Goal: Task Accomplishment & Management: Use online tool/utility

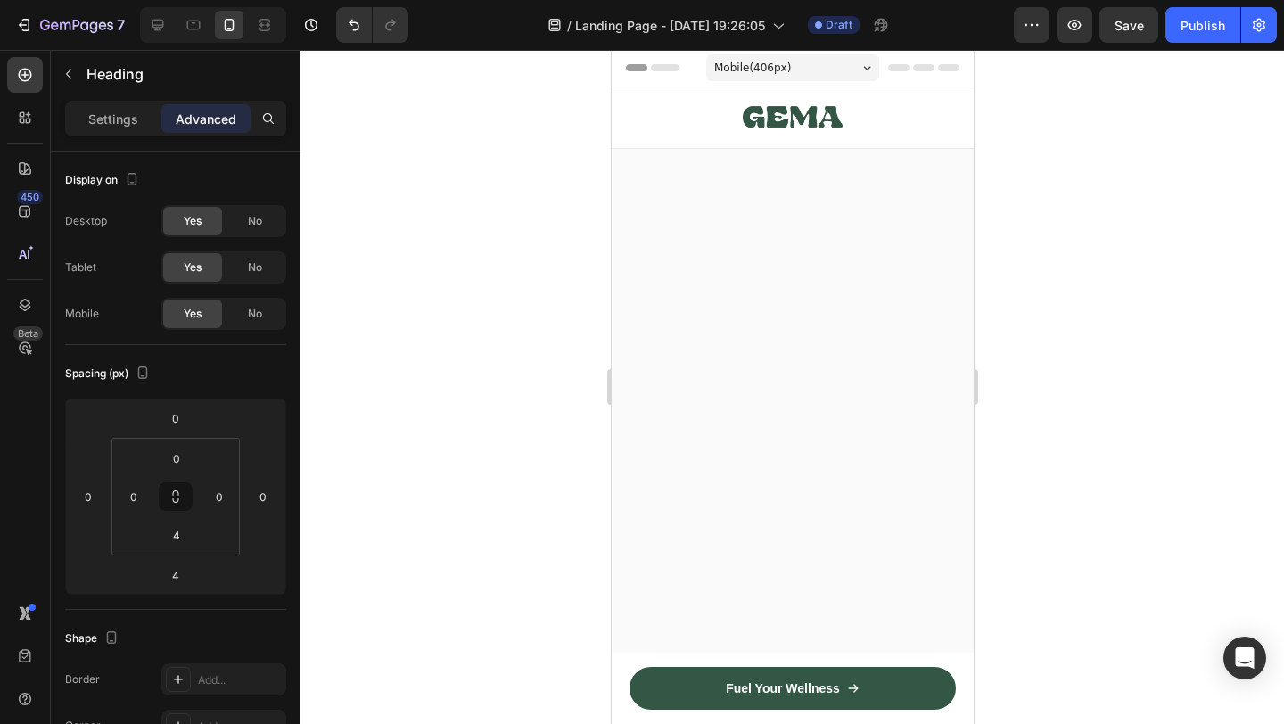
scroll to position [9053, 0]
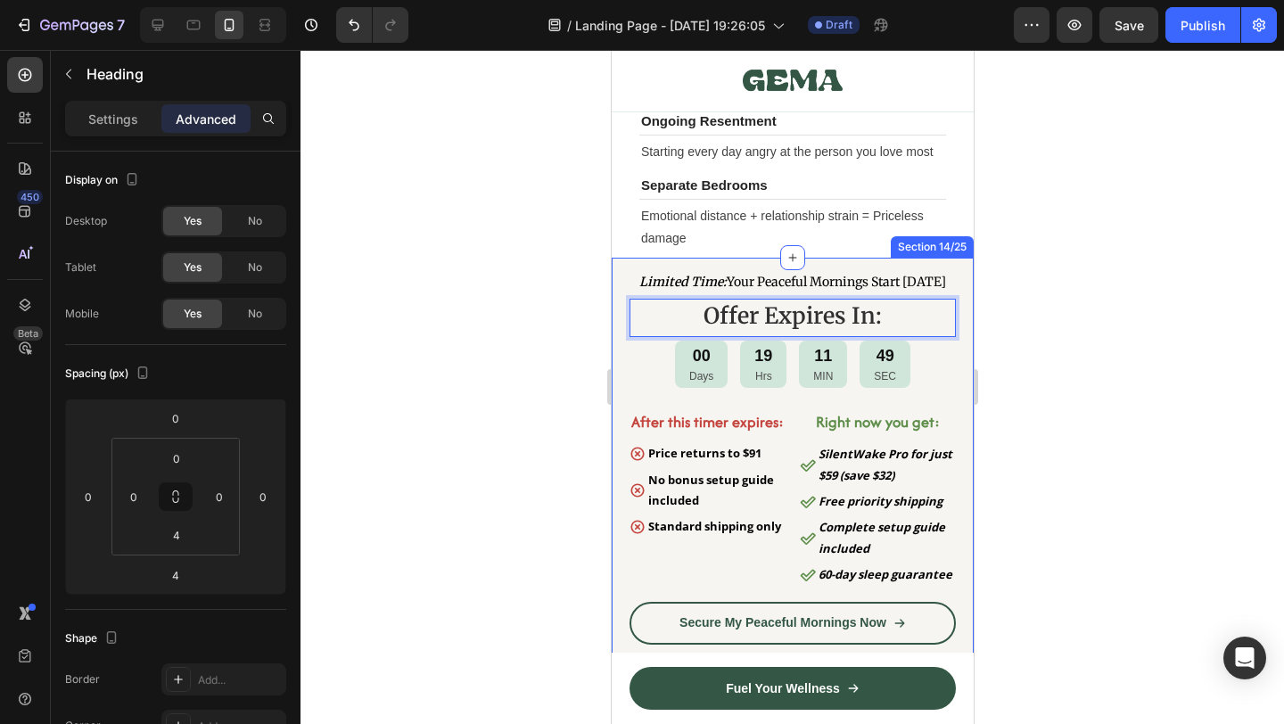
click at [1073, 354] on div at bounding box center [793, 387] width 984 height 674
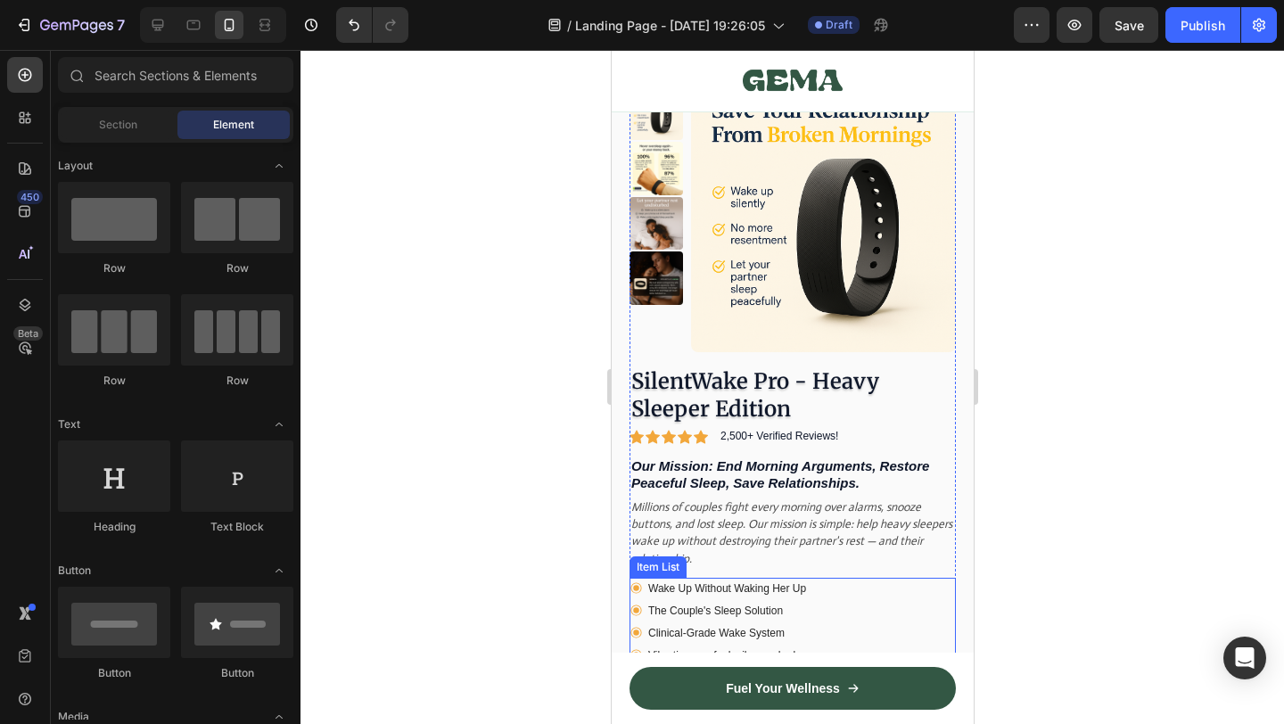
scroll to position [9729, 0]
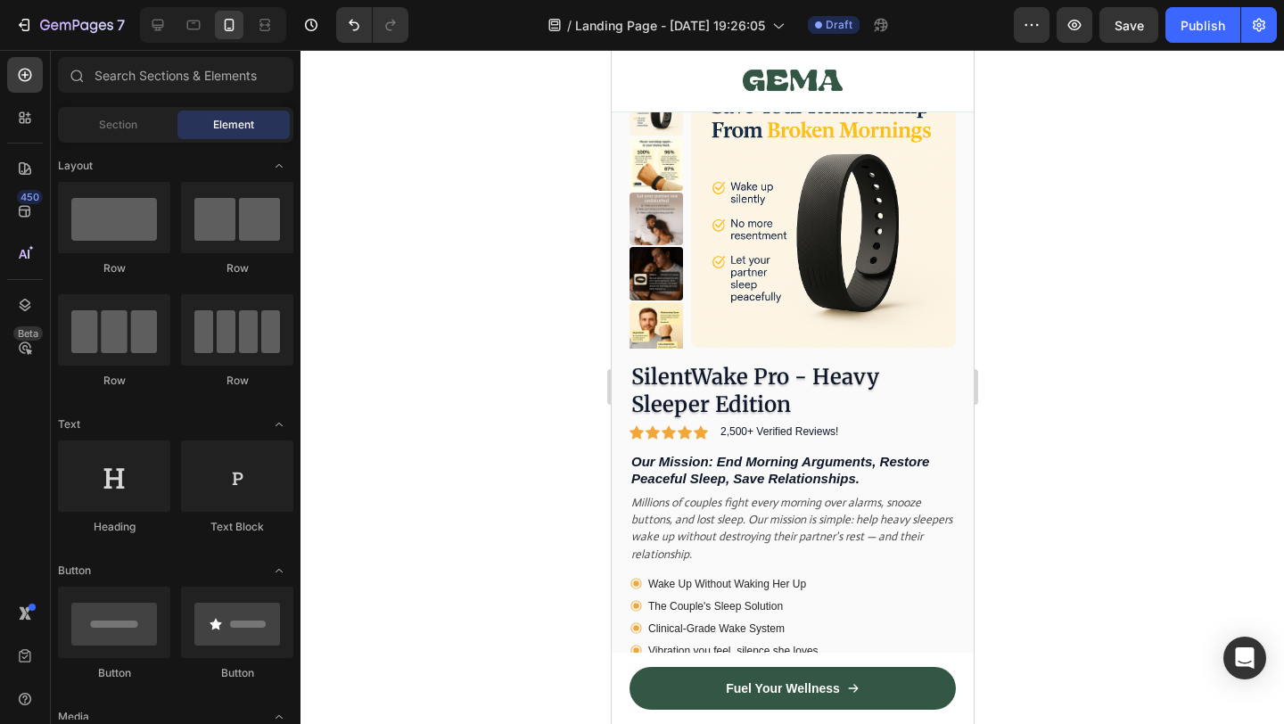
click at [1135, 450] on div at bounding box center [793, 387] width 984 height 674
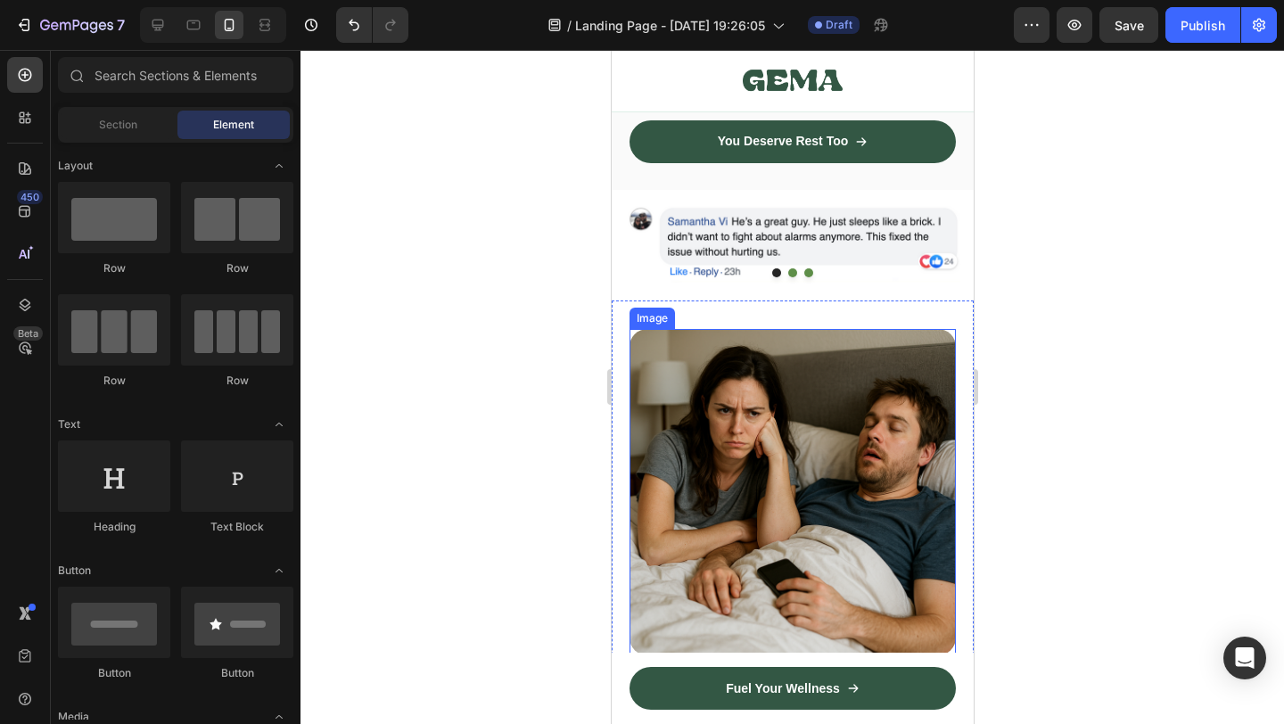
scroll to position [916, 0]
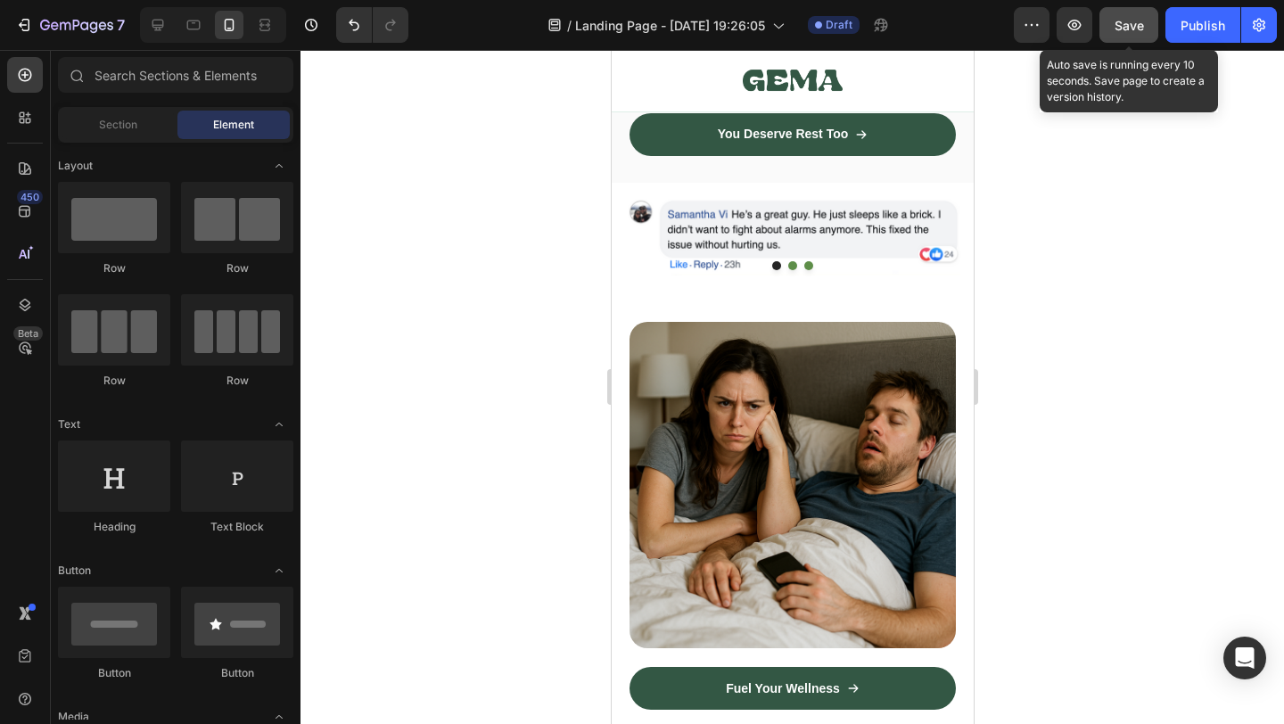
click at [1128, 29] on span "Save" at bounding box center [1129, 25] width 29 height 15
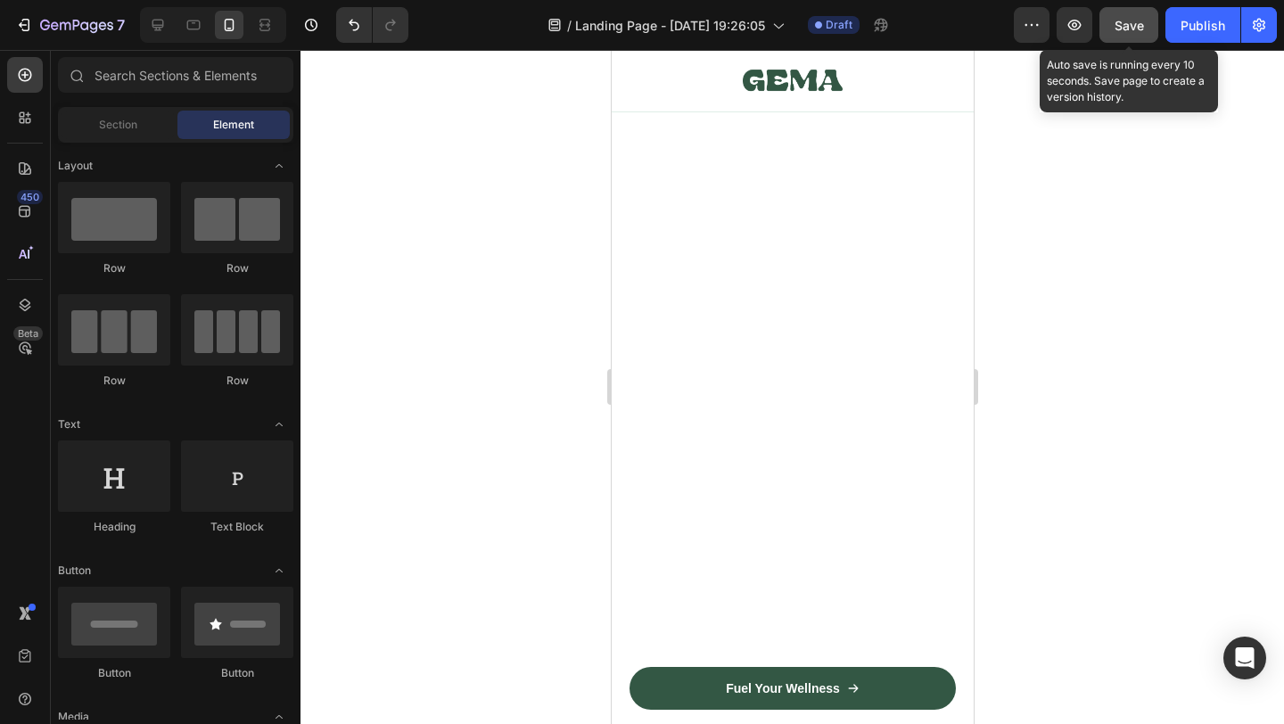
scroll to position [0, 0]
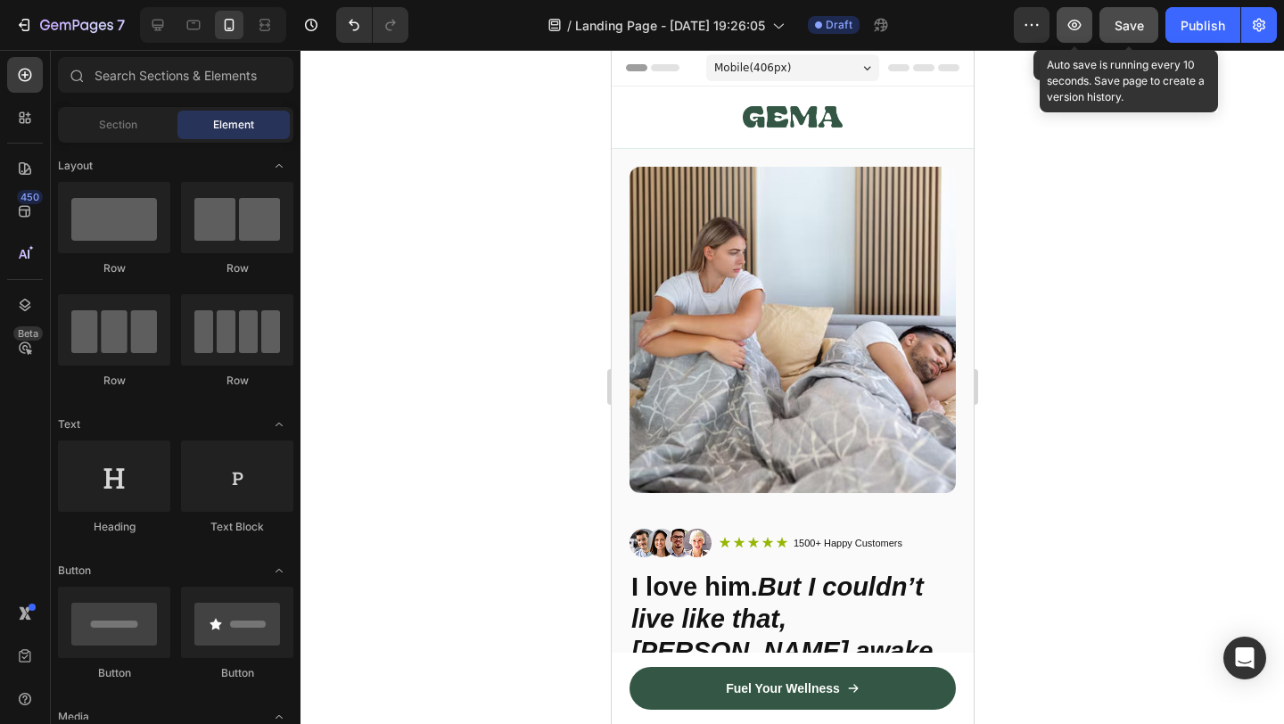
click at [1070, 34] on button "button" at bounding box center [1075, 25] width 36 height 36
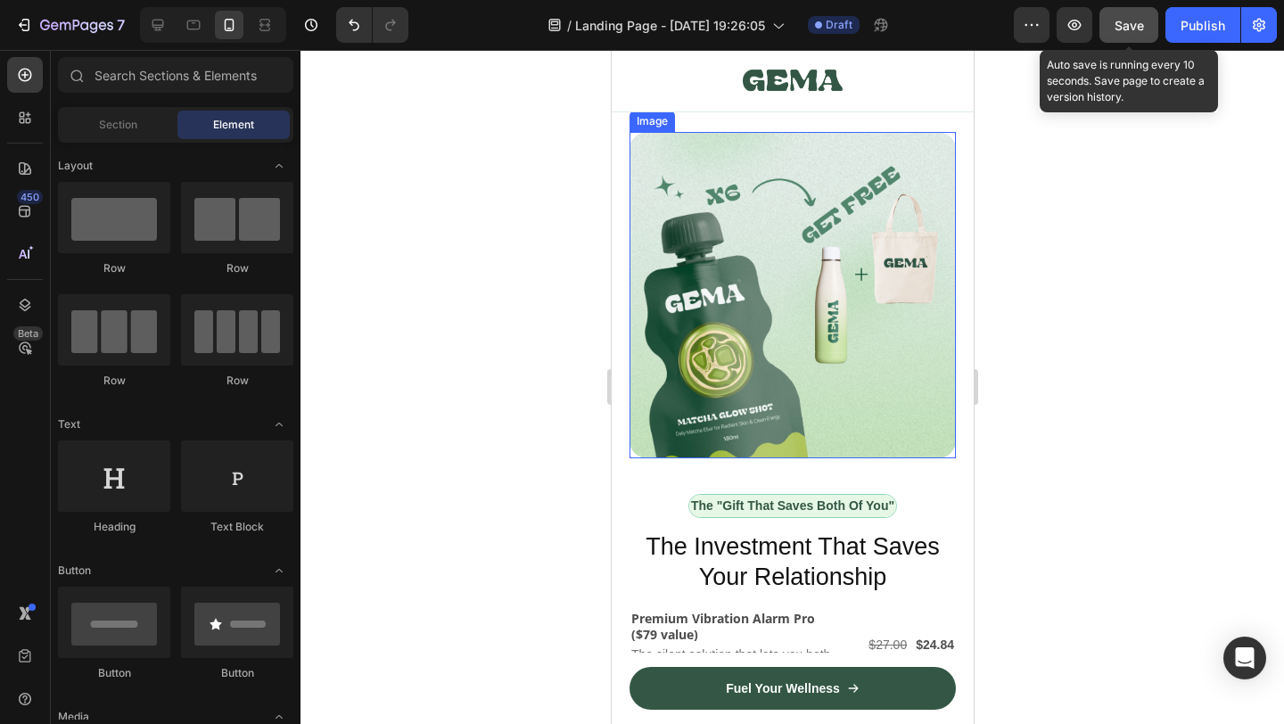
scroll to position [7370, 0]
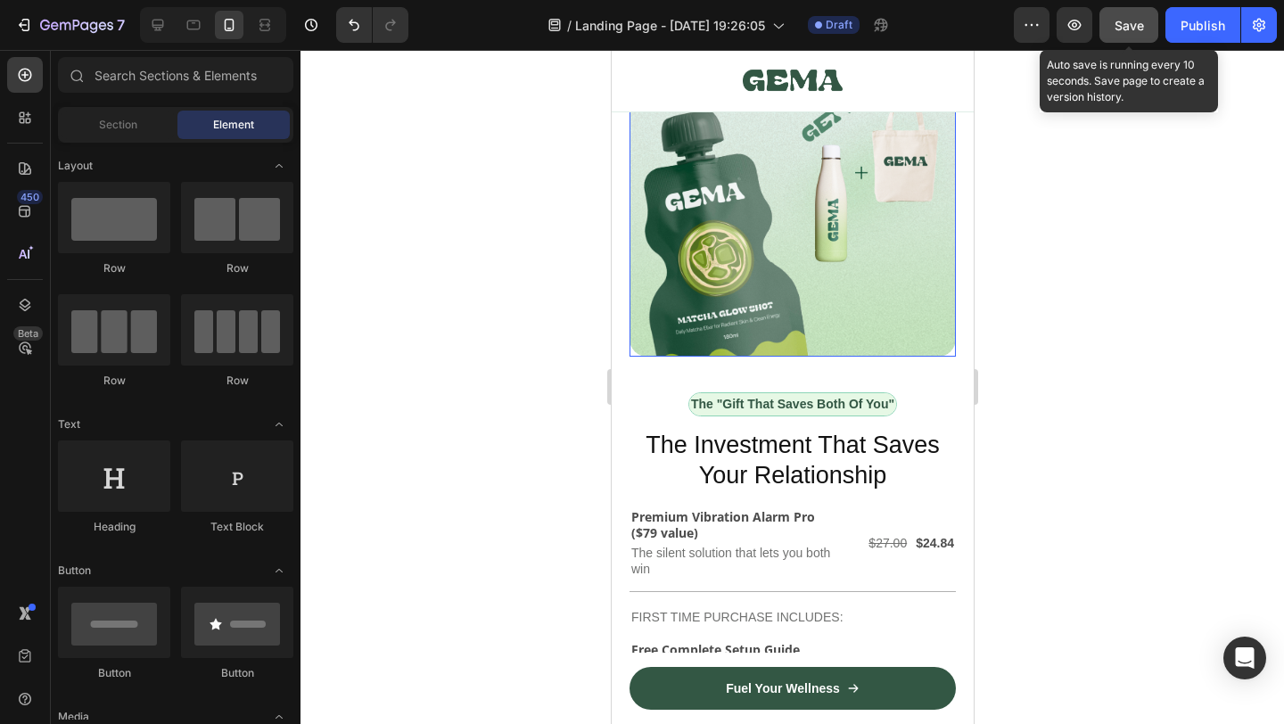
click at [805, 312] on img at bounding box center [792, 193] width 326 height 326
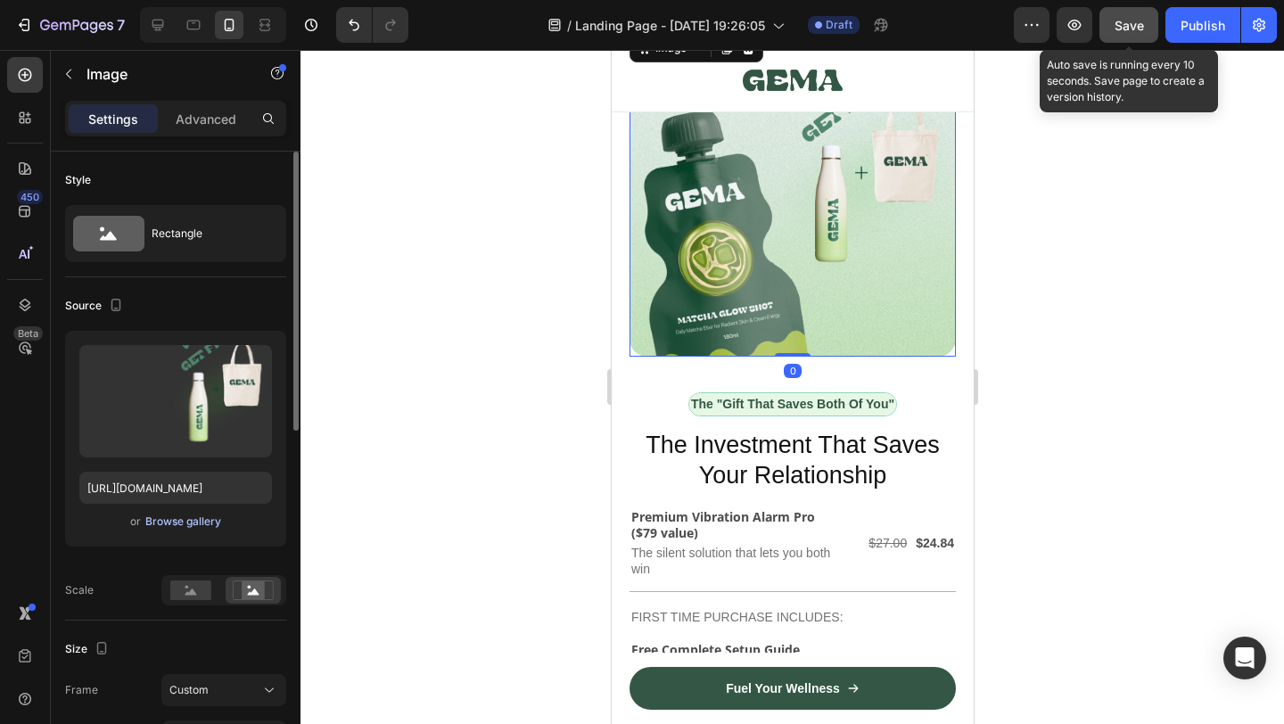
click at [203, 524] on div "Browse gallery" at bounding box center [183, 522] width 76 height 16
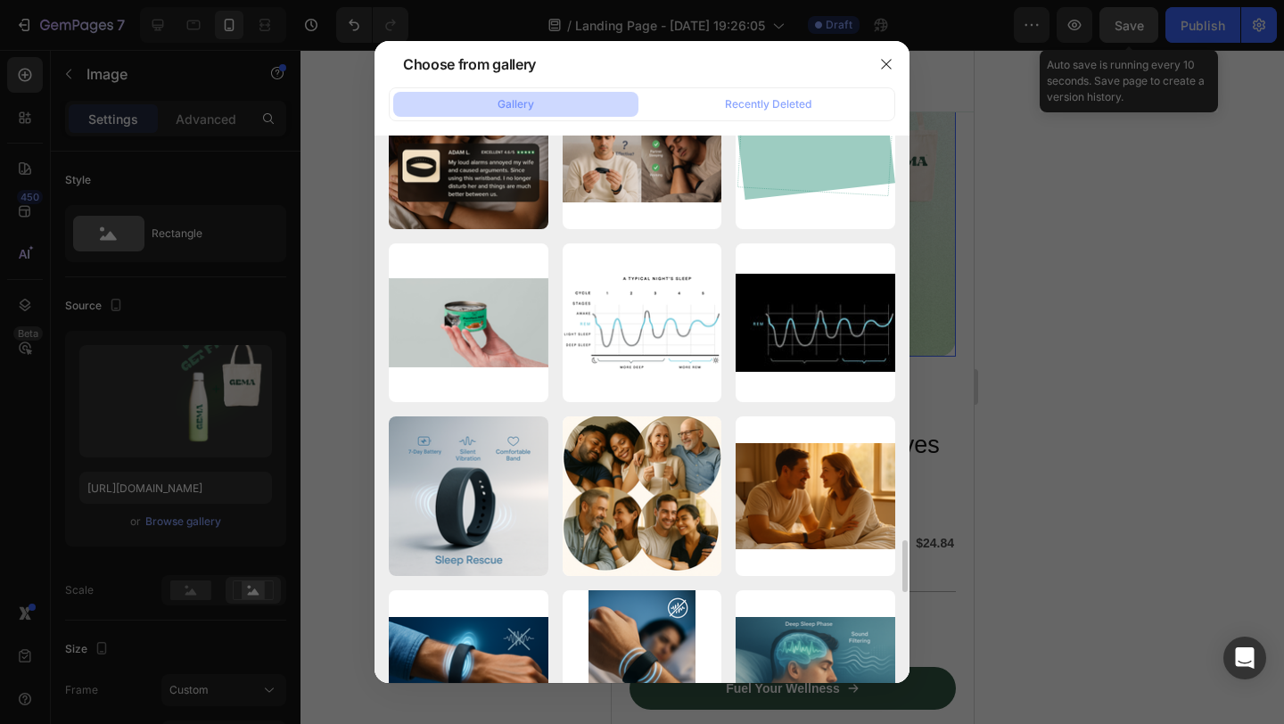
scroll to position [4282, 0]
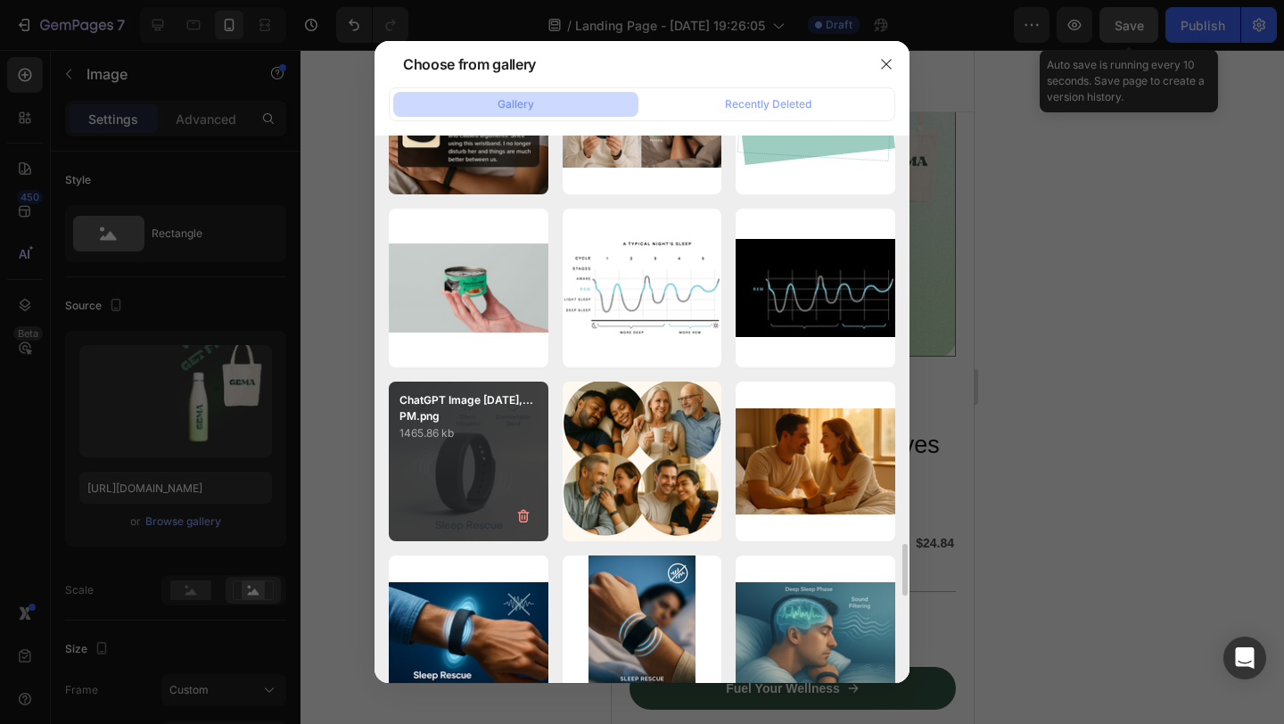
click at [502, 451] on div "ChatGPT Image [DATE],...PM.png 1465.86 kb" at bounding box center [469, 462] width 160 height 160
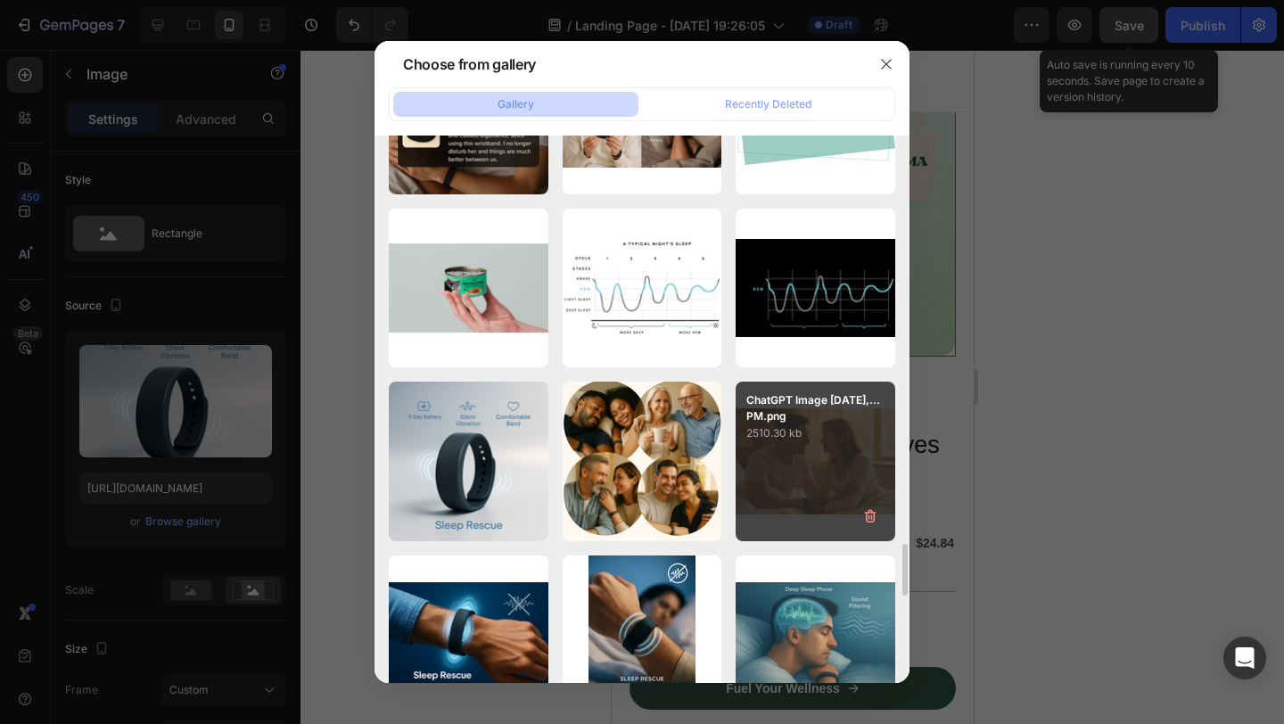
type input "[URL][DOMAIN_NAME]"
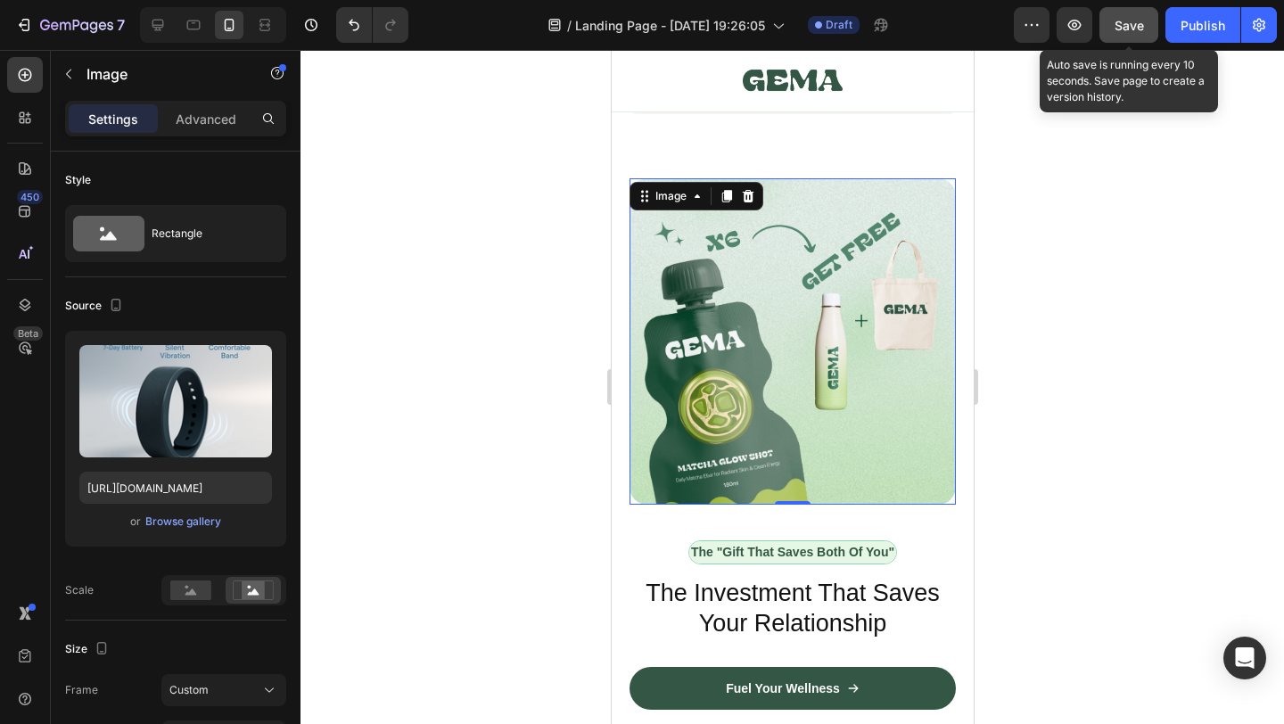
scroll to position [7219, 0]
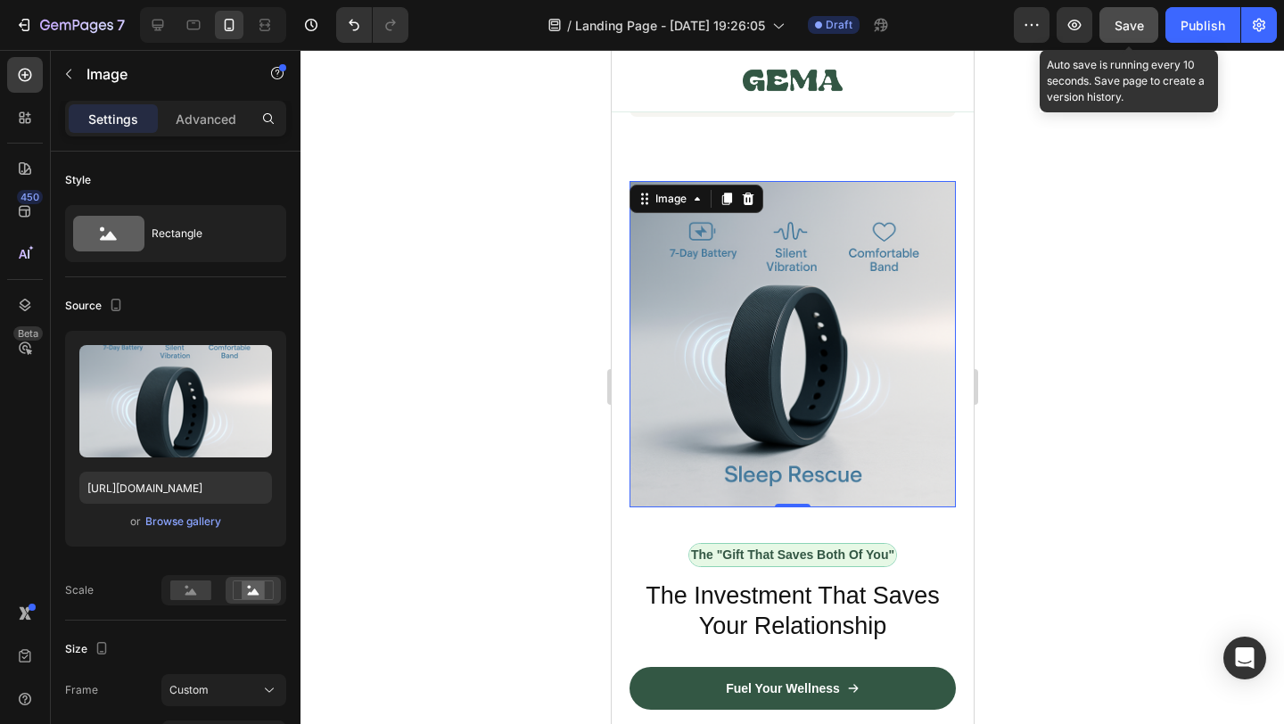
click at [1059, 465] on div at bounding box center [793, 387] width 984 height 674
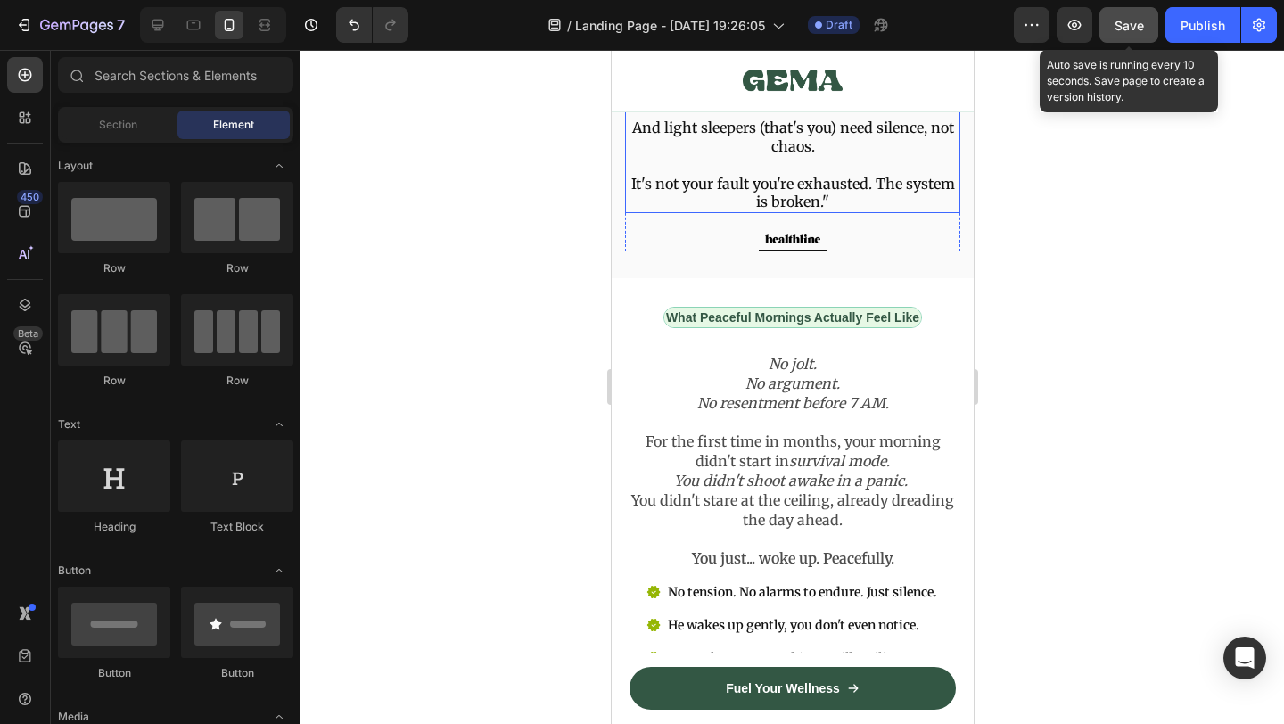
scroll to position [4532, 0]
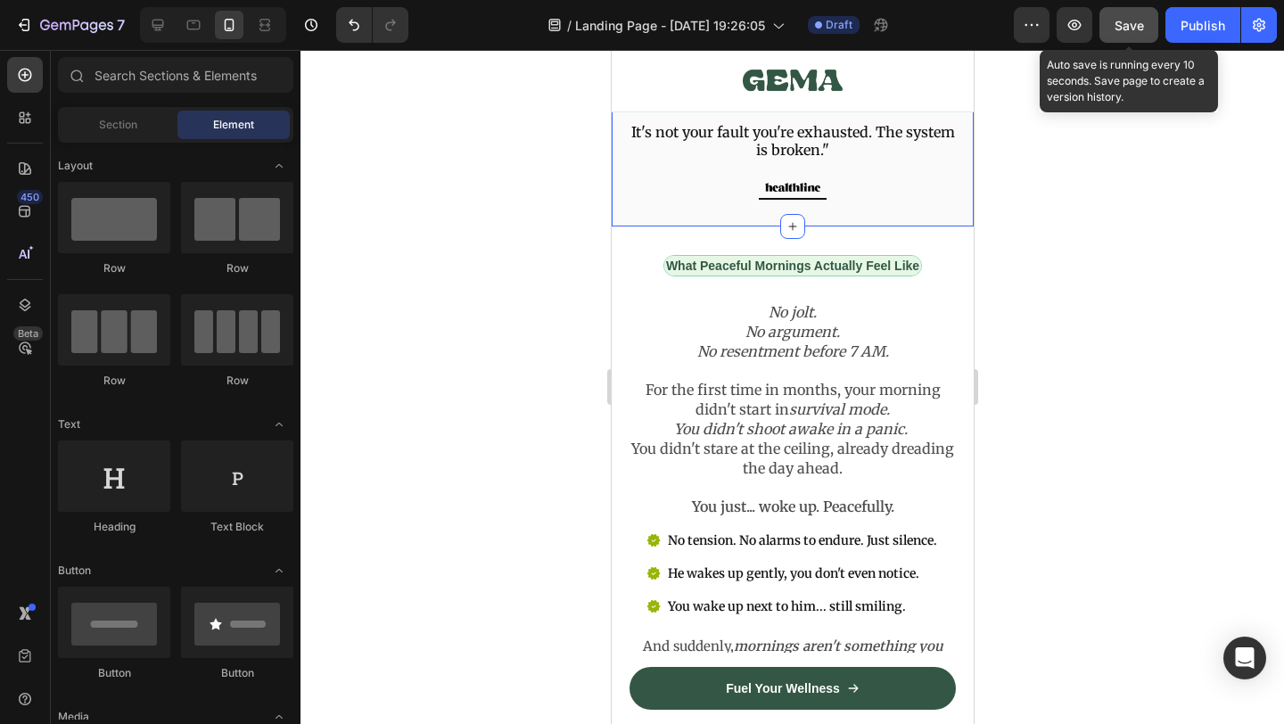
click at [965, 227] on div "Here's What Nobody Tells You Heading Traditional alarms weren't designed for co…" at bounding box center [792, 2] width 362 height 449
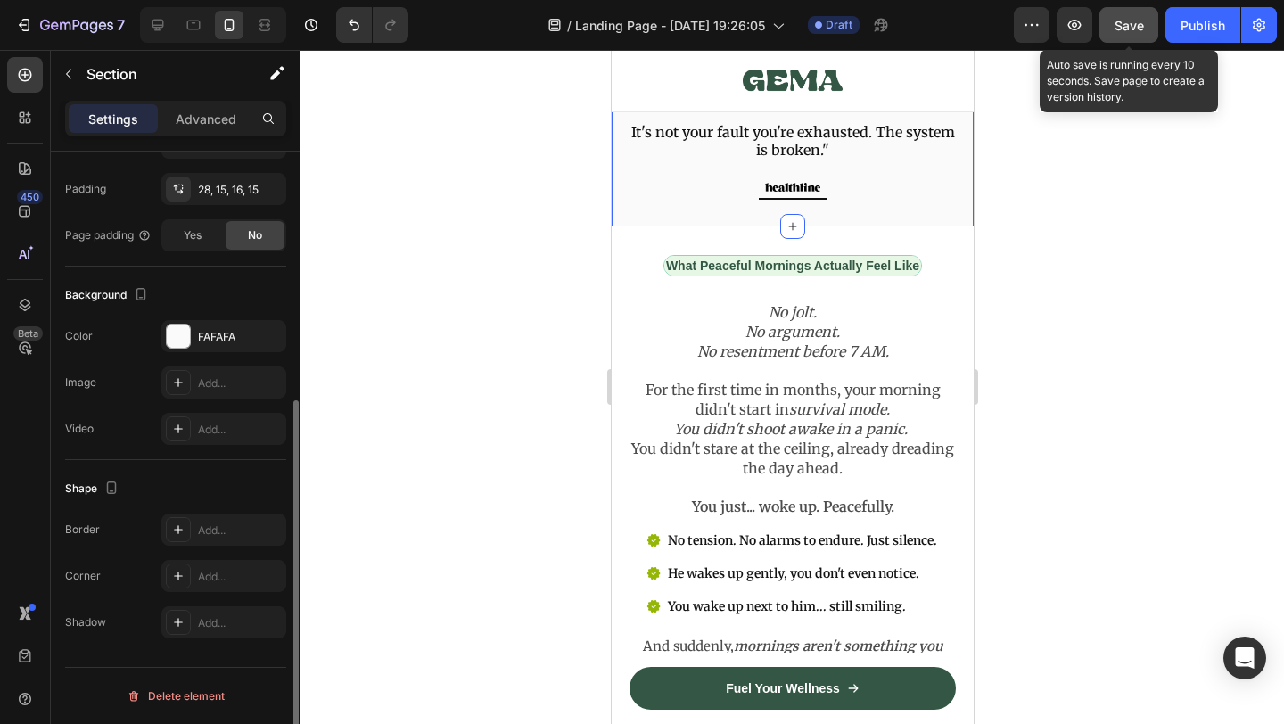
scroll to position [0, 0]
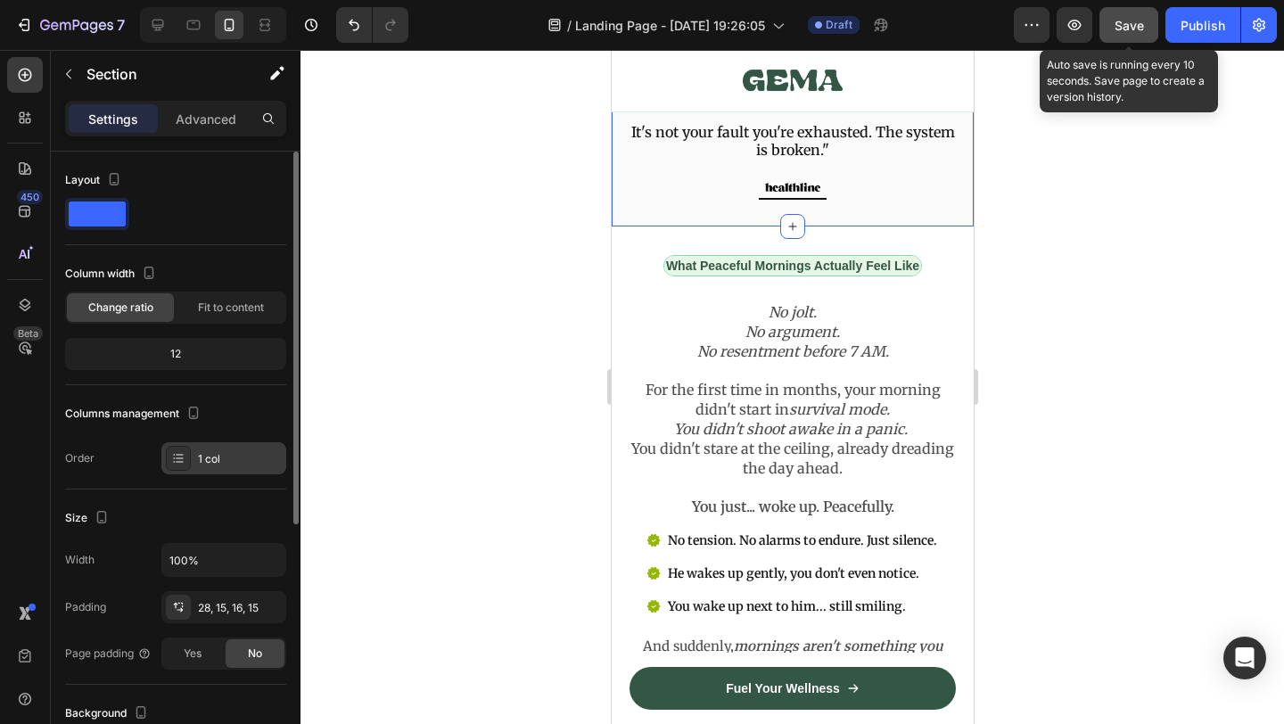
click at [219, 458] on div "1 col" at bounding box center [240, 459] width 84 height 16
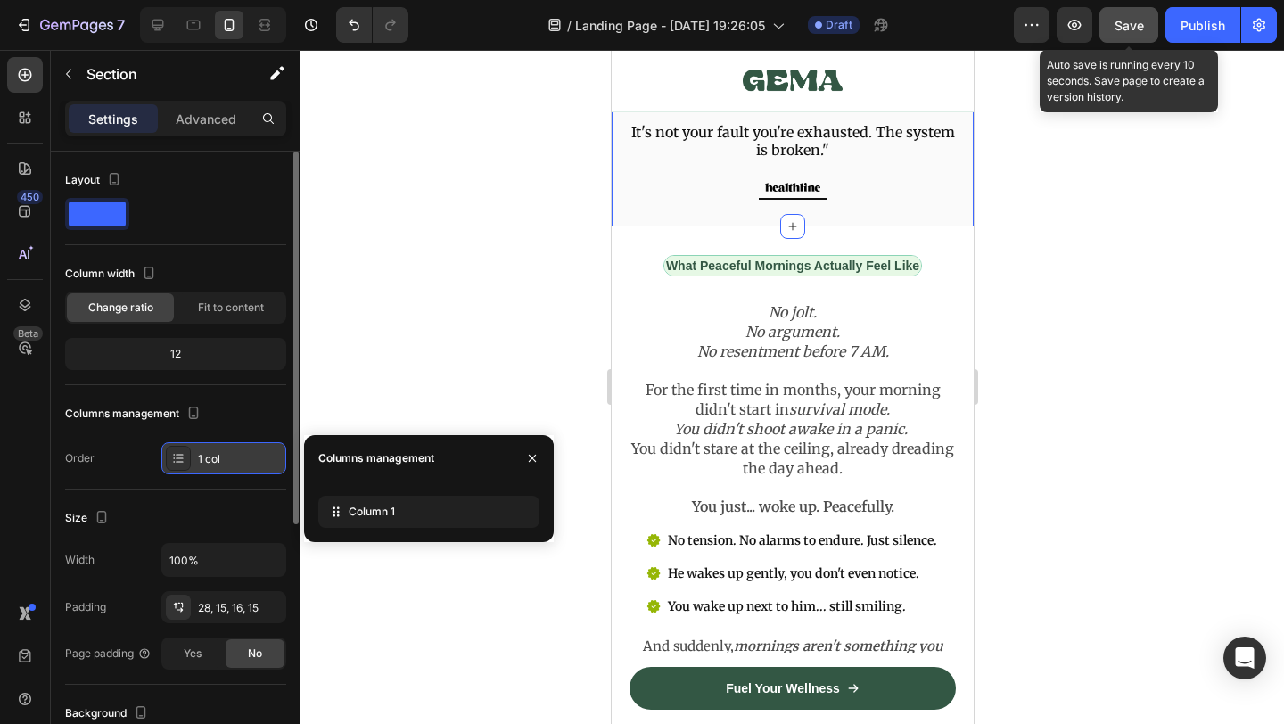
click at [219, 458] on div "1 col" at bounding box center [240, 459] width 84 height 16
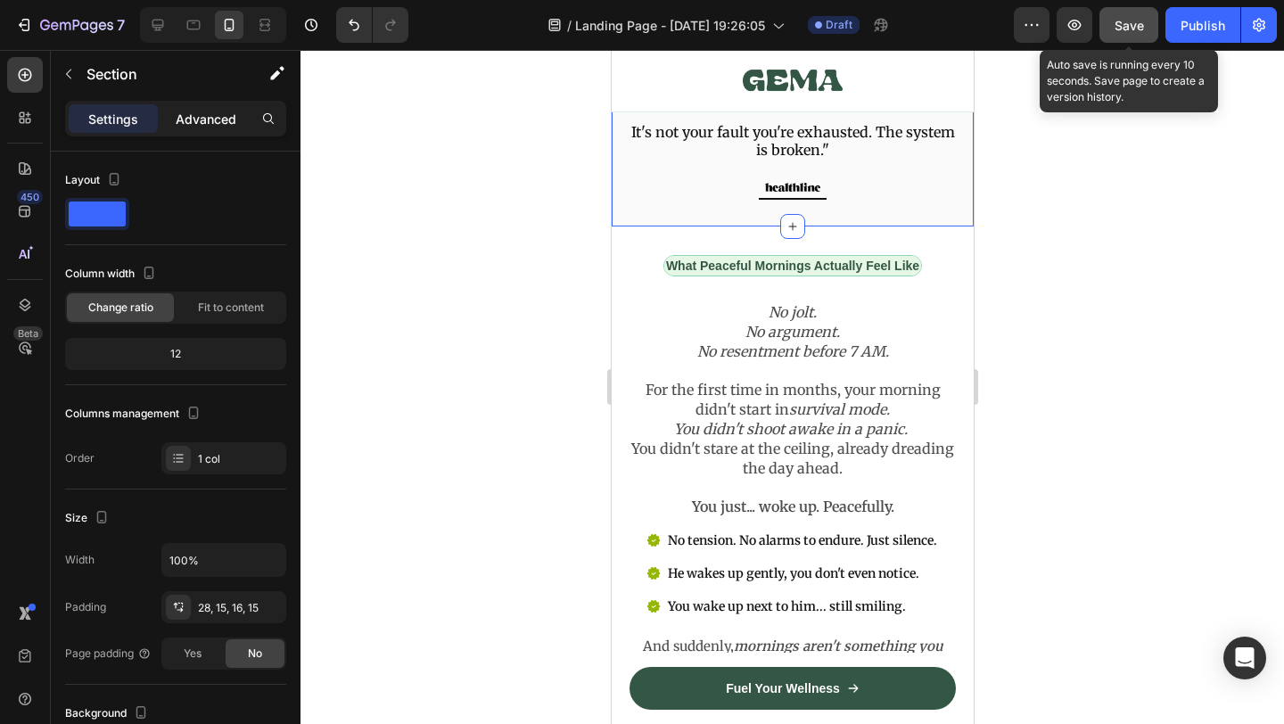
click at [186, 111] on p "Advanced" at bounding box center [206, 119] width 61 height 19
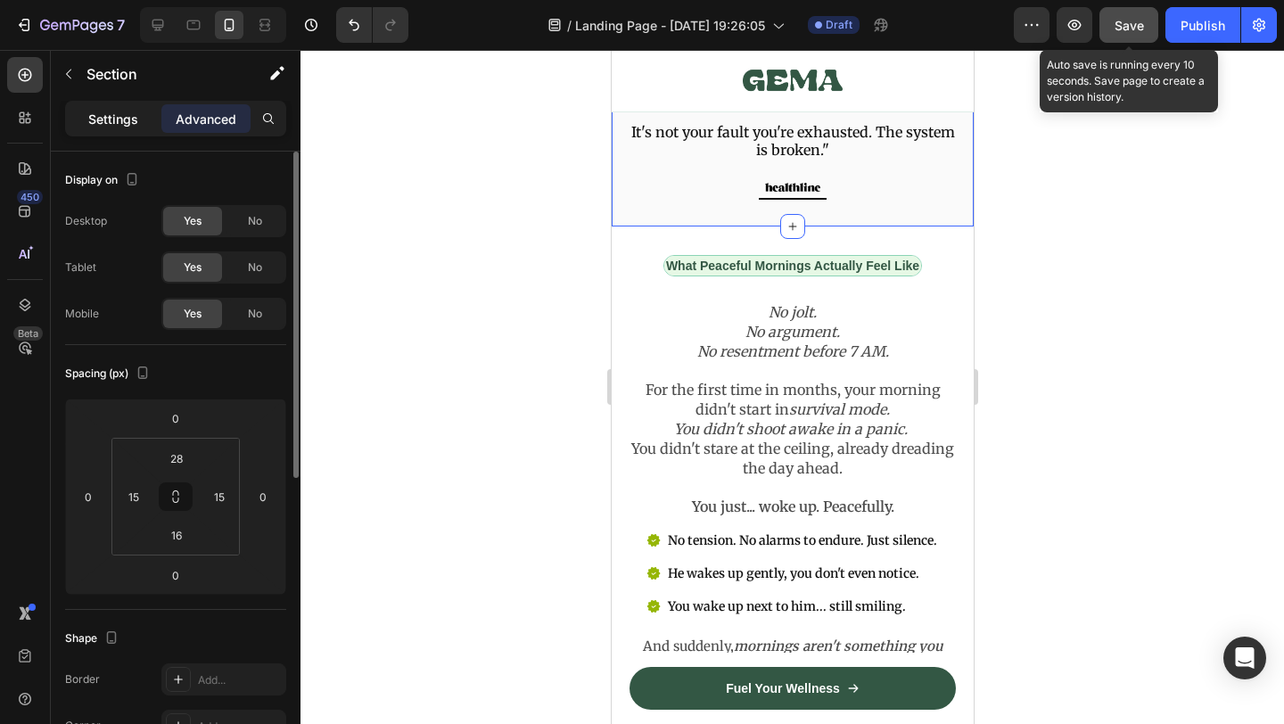
click at [129, 128] on p "Settings" at bounding box center [113, 119] width 50 height 19
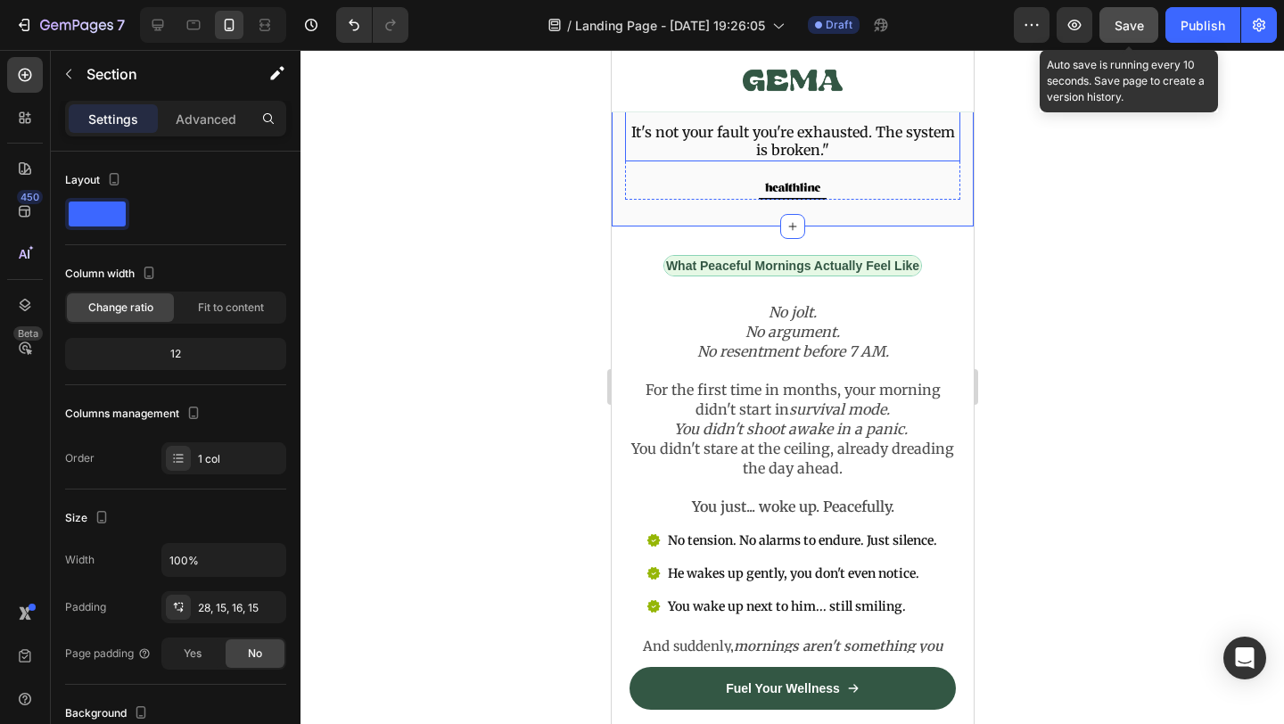
scroll to position [4414, 0]
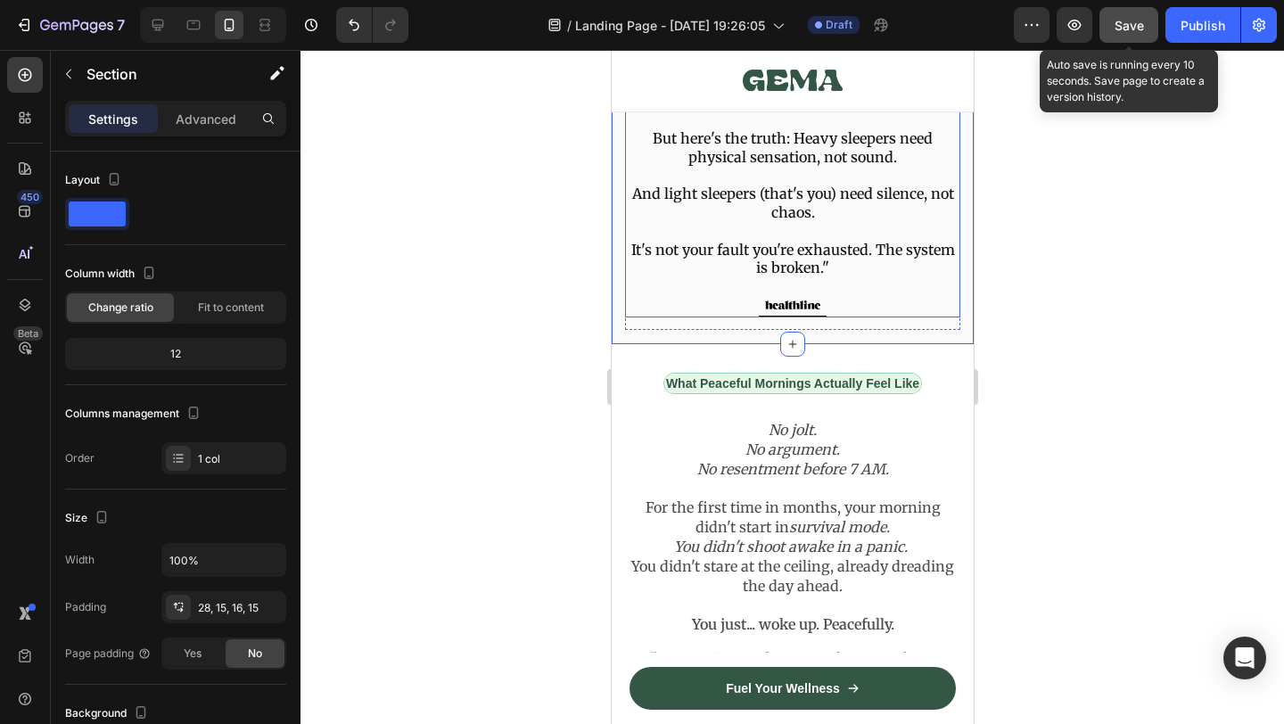
click at [656, 318] on div "Traditional alarms weren't designed for couples. They're designed for the perso…" at bounding box center [791, 140] width 335 height 358
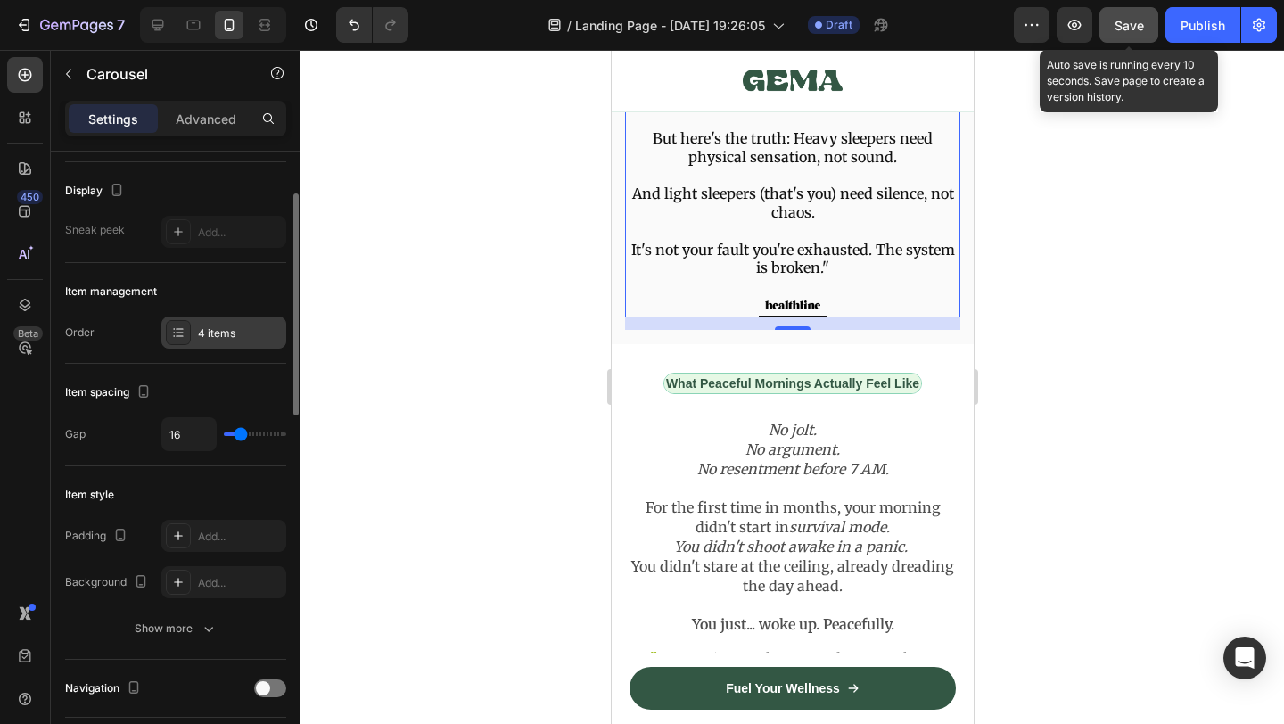
scroll to position [116, 0]
click at [240, 341] on div "4 items" at bounding box center [223, 332] width 125 height 32
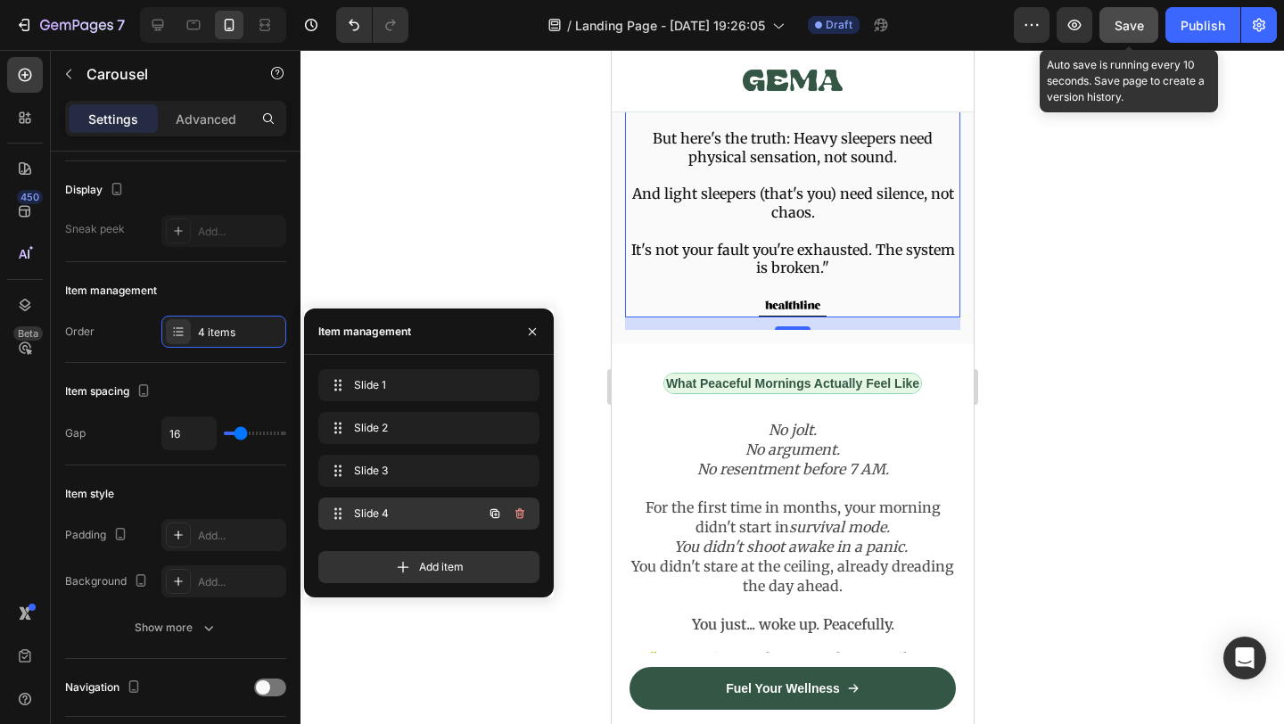
click at [518, 521] on button "button" at bounding box center [520, 513] width 25 height 25
click at [521, 508] on div "Delete" at bounding box center [507, 514] width 33 height 16
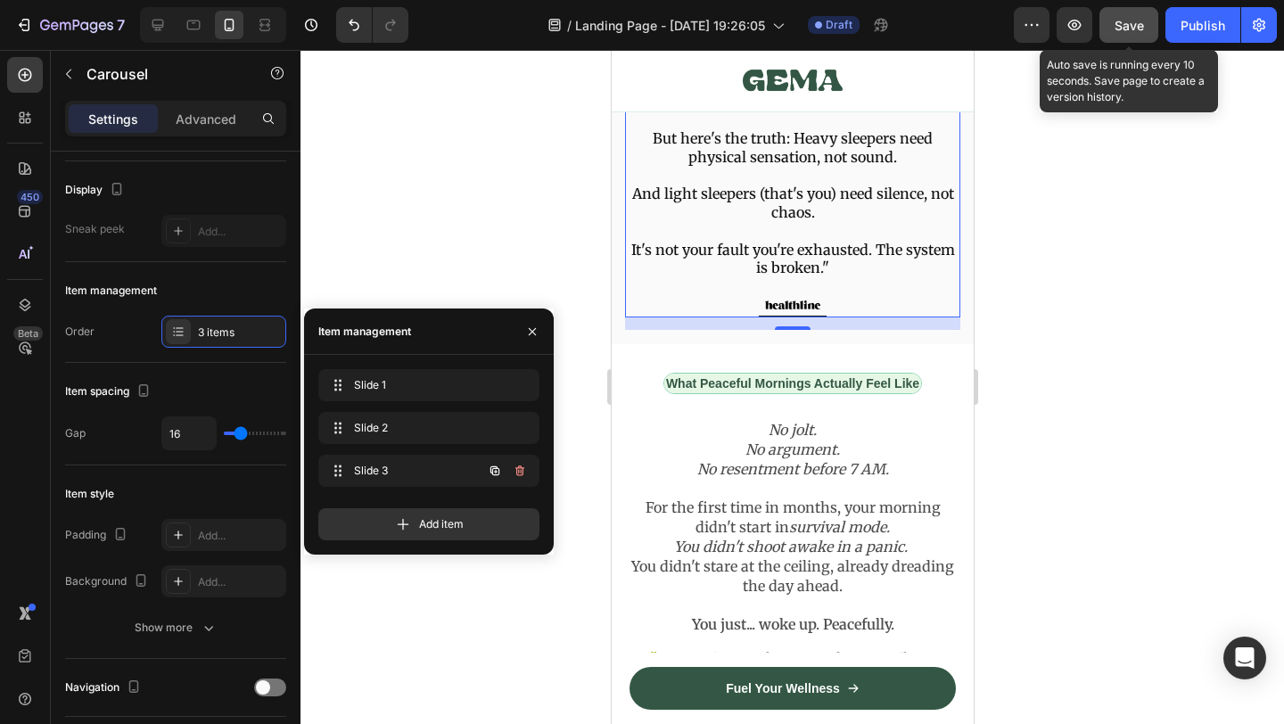
click at [524, 469] on icon "button" at bounding box center [520, 471] width 14 height 14
click at [524, 469] on button "Delete" at bounding box center [507, 470] width 49 height 25
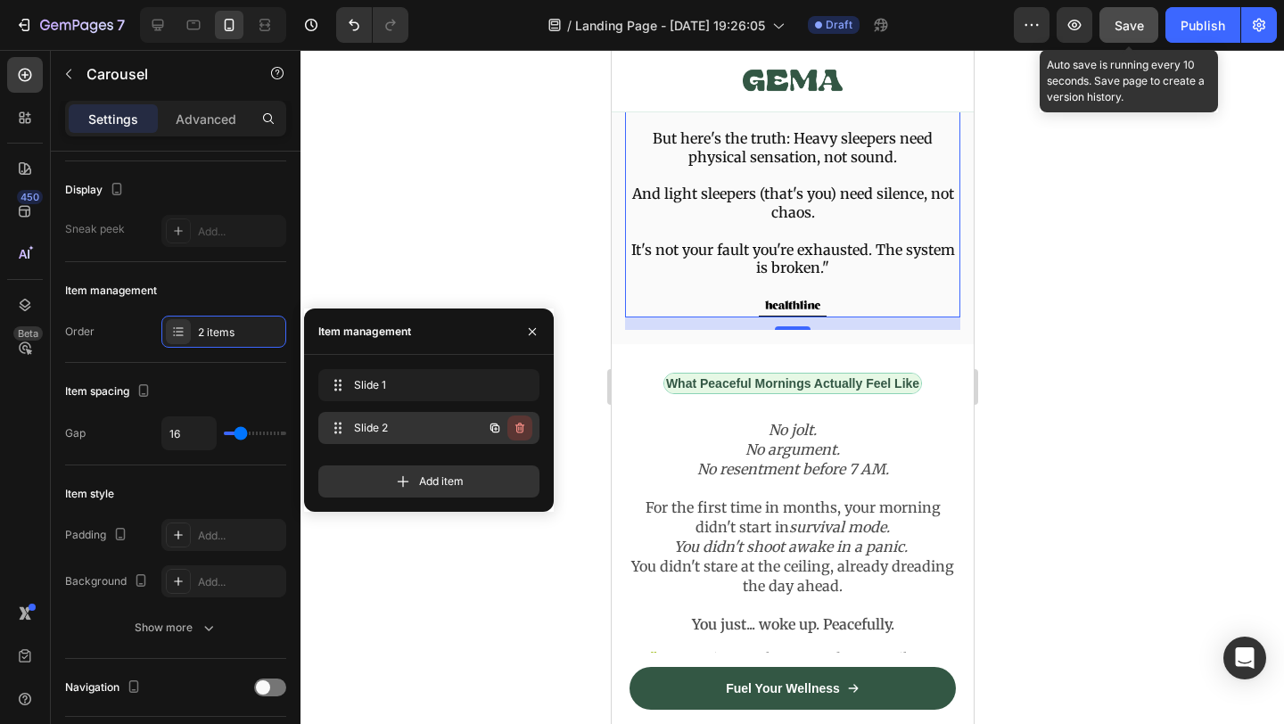
click at [522, 432] on icon "button" at bounding box center [520, 428] width 9 height 11
click at [522, 432] on div "Delete" at bounding box center [507, 428] width 33 height 16
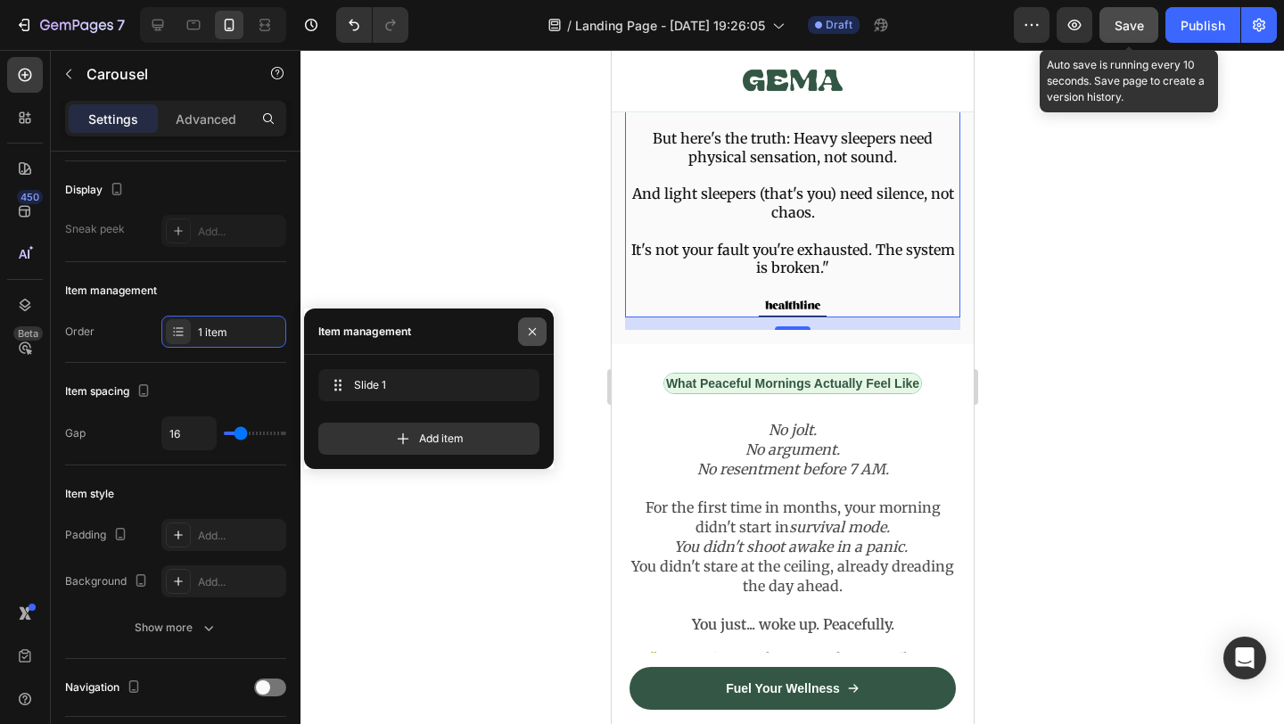
click at [532, 329] on icon "button" at bounding box center [532, 332] width 14 height 14
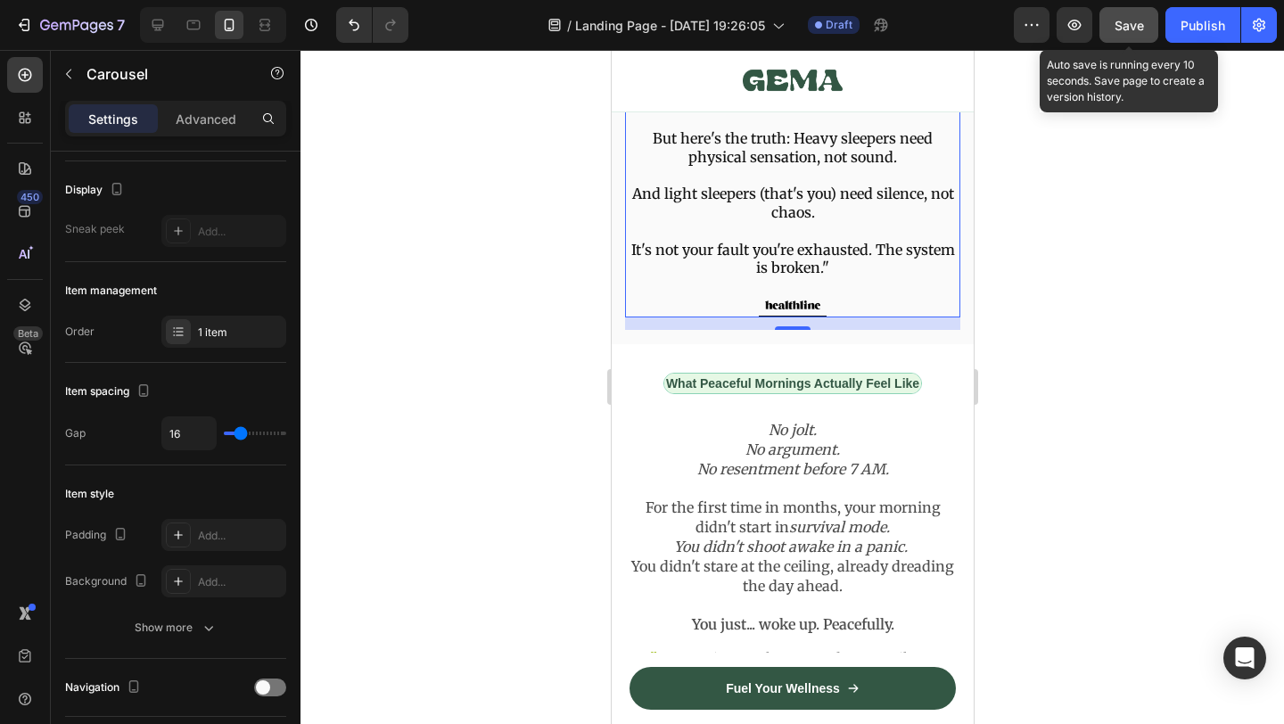
click at [1061, 503] on div at bounding box center [793, 387] width 984 height 674
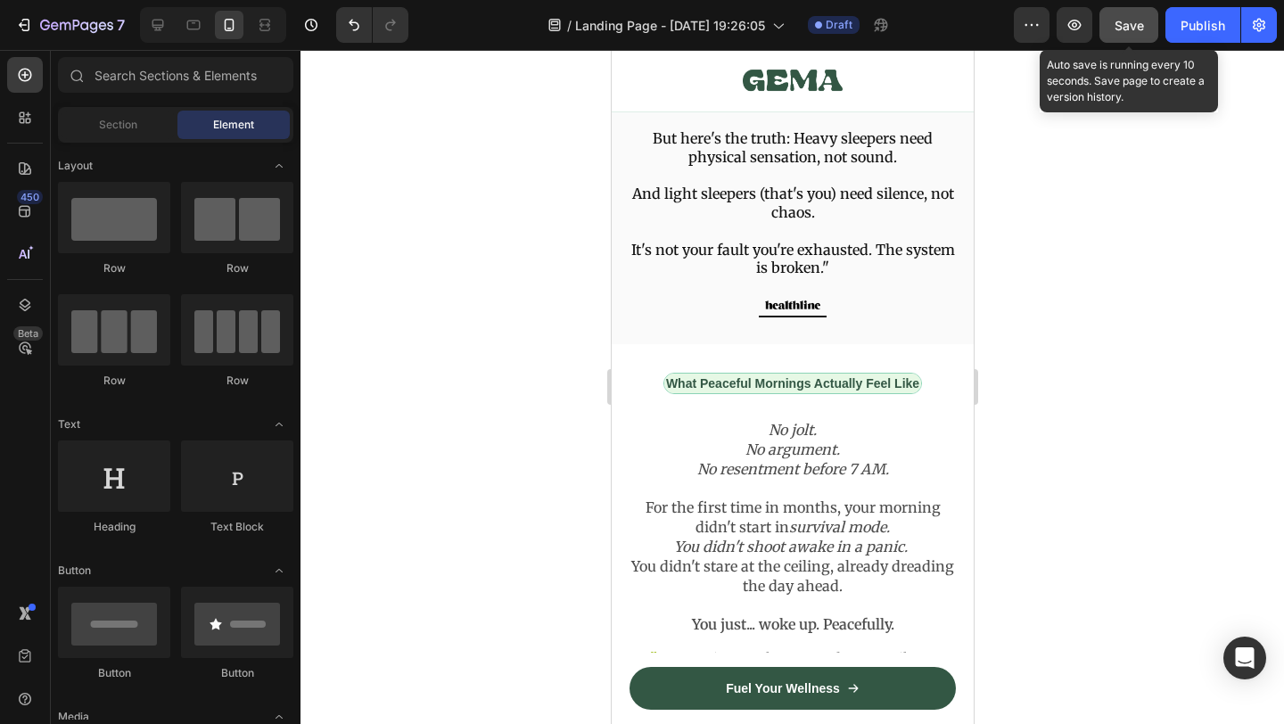
click at [1118, 35] on button "Save" at bounding box center [1129, 25] width 59 height 36
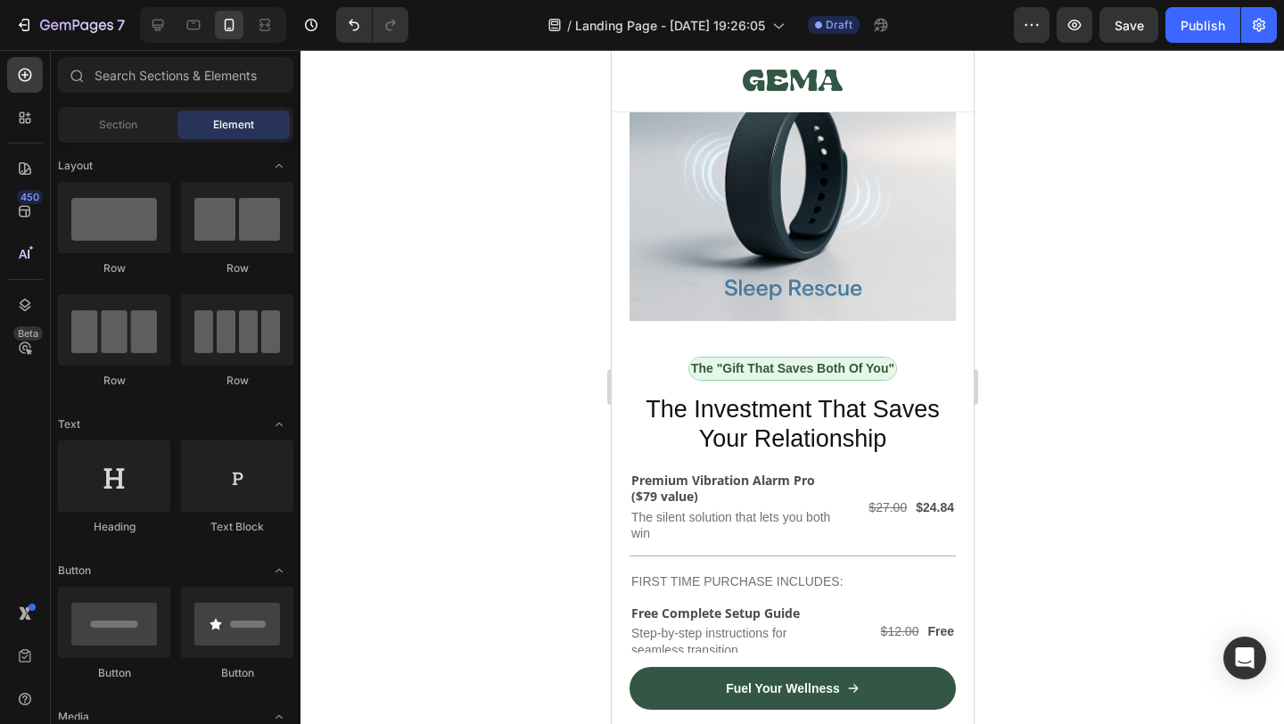
scroll to position [7478, 0]
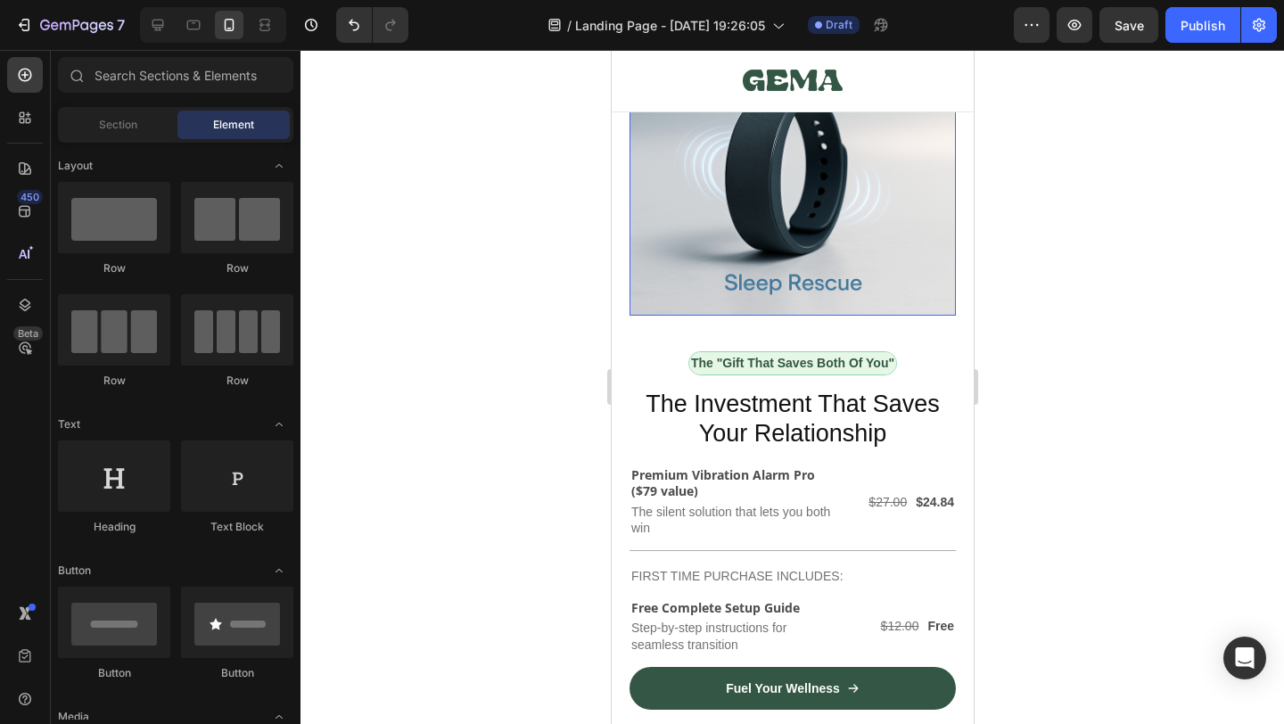
click at [776, 223] on img at bounding box center [792, 152] width 326 height 326
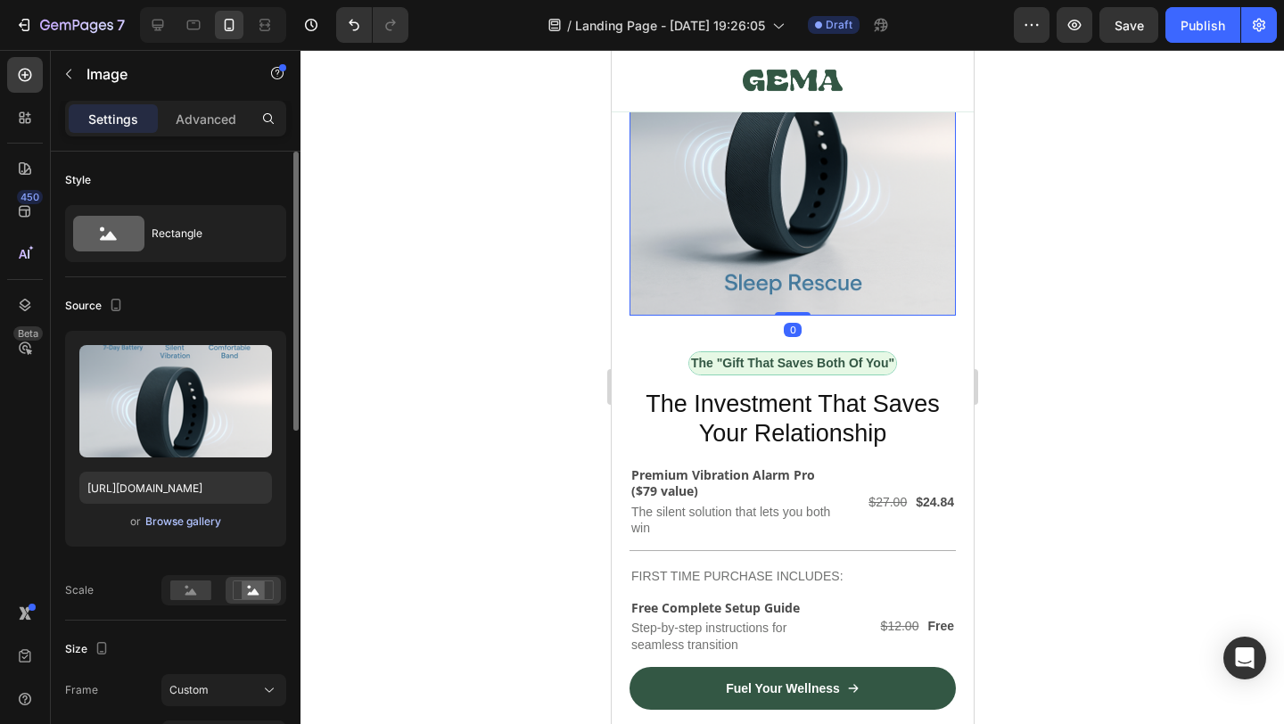
click at [215, 520] on div "Browse gallery" at bounding box center [183, 522] width 76 height 16
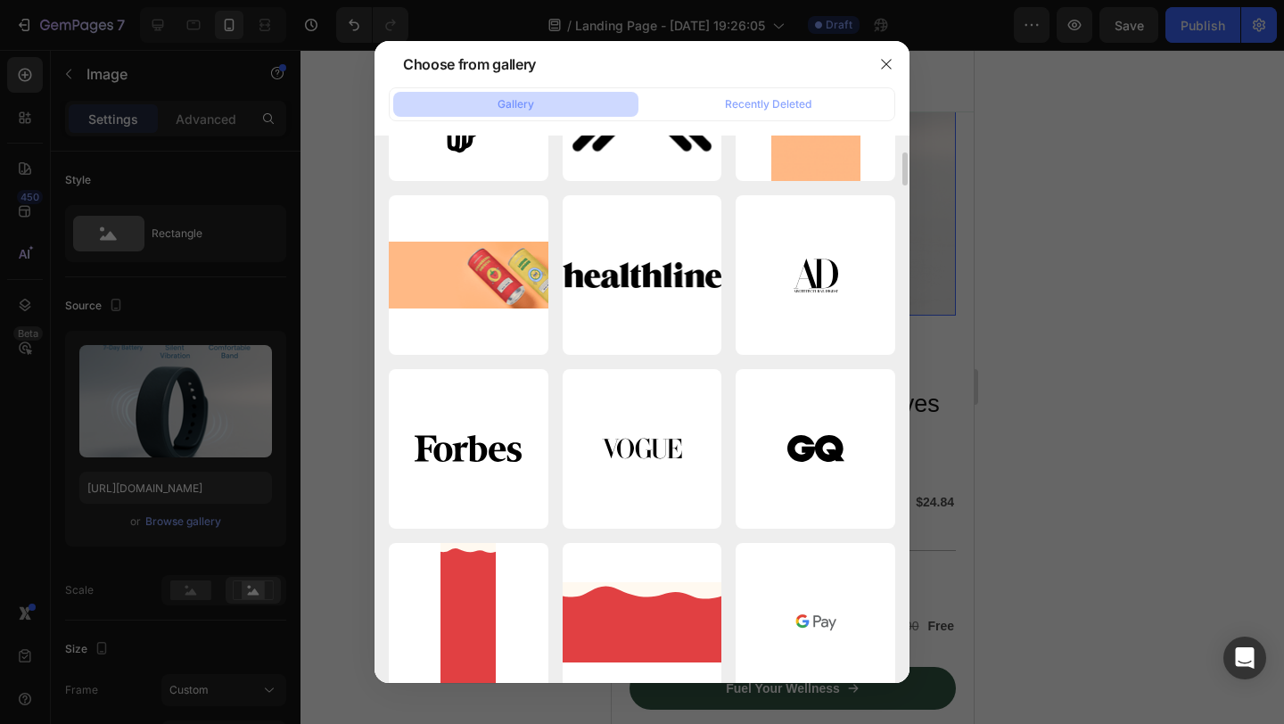
scroll to position [0, 0]
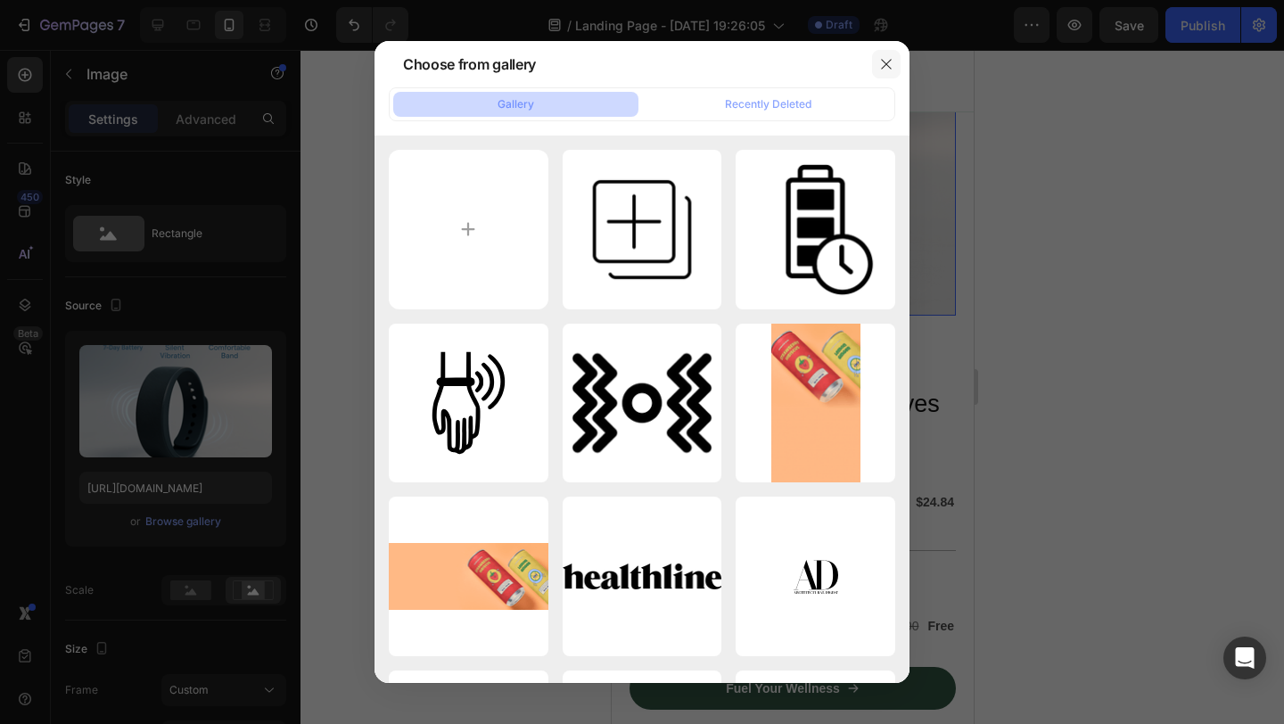
click at [879, 60] on icon "button" at bounding box center [886, 64] width 14 height 14
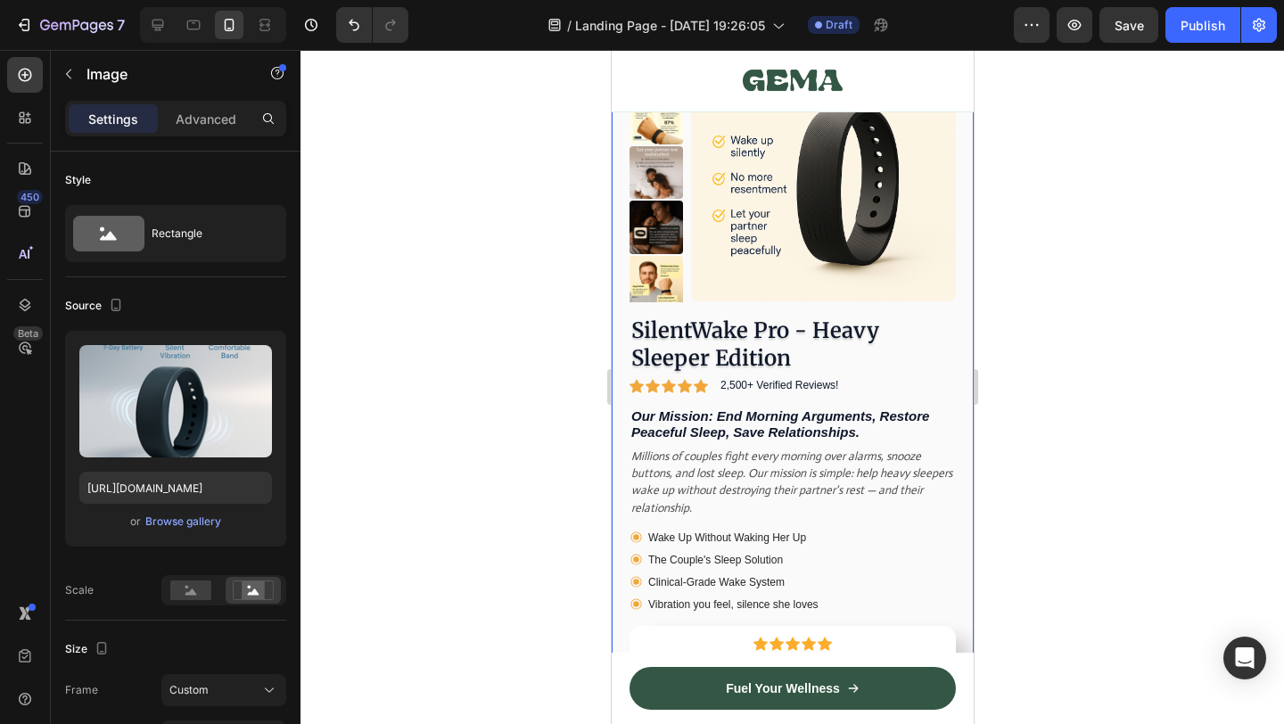
scroll to position [9822, 0]
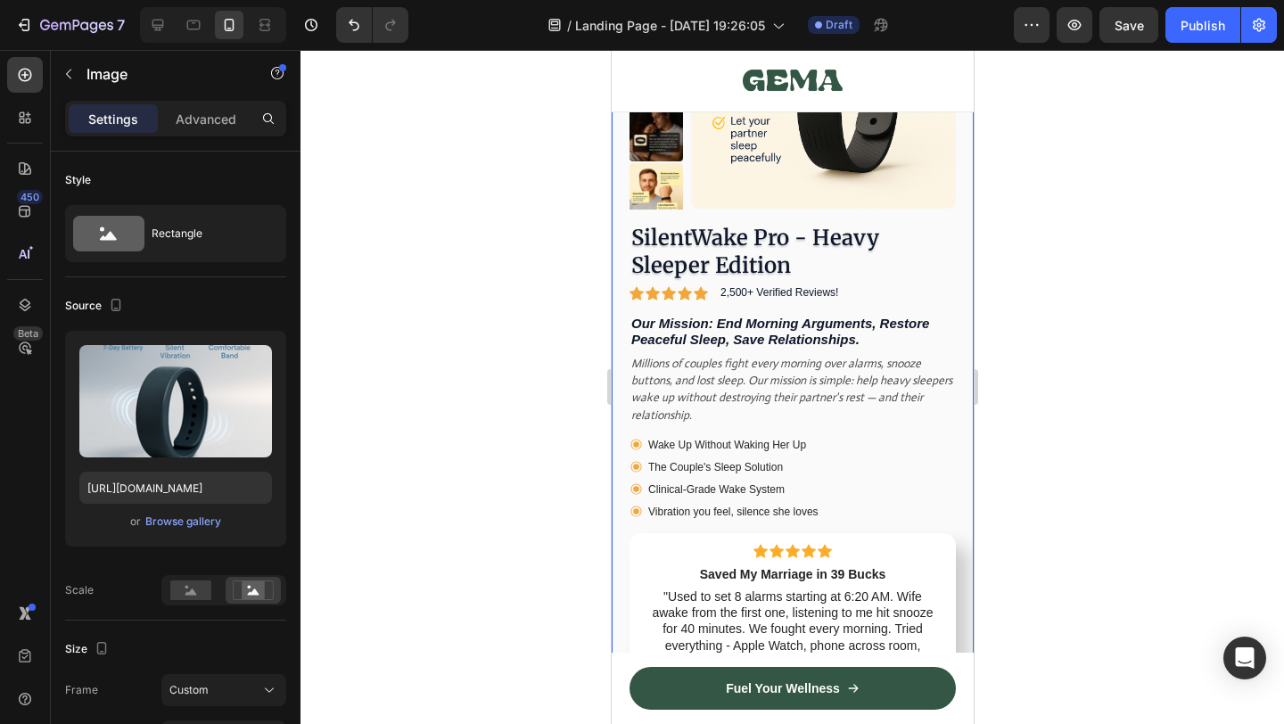
click at [1038, 320] on div at bounding box center [793, 387] width 984 height 674
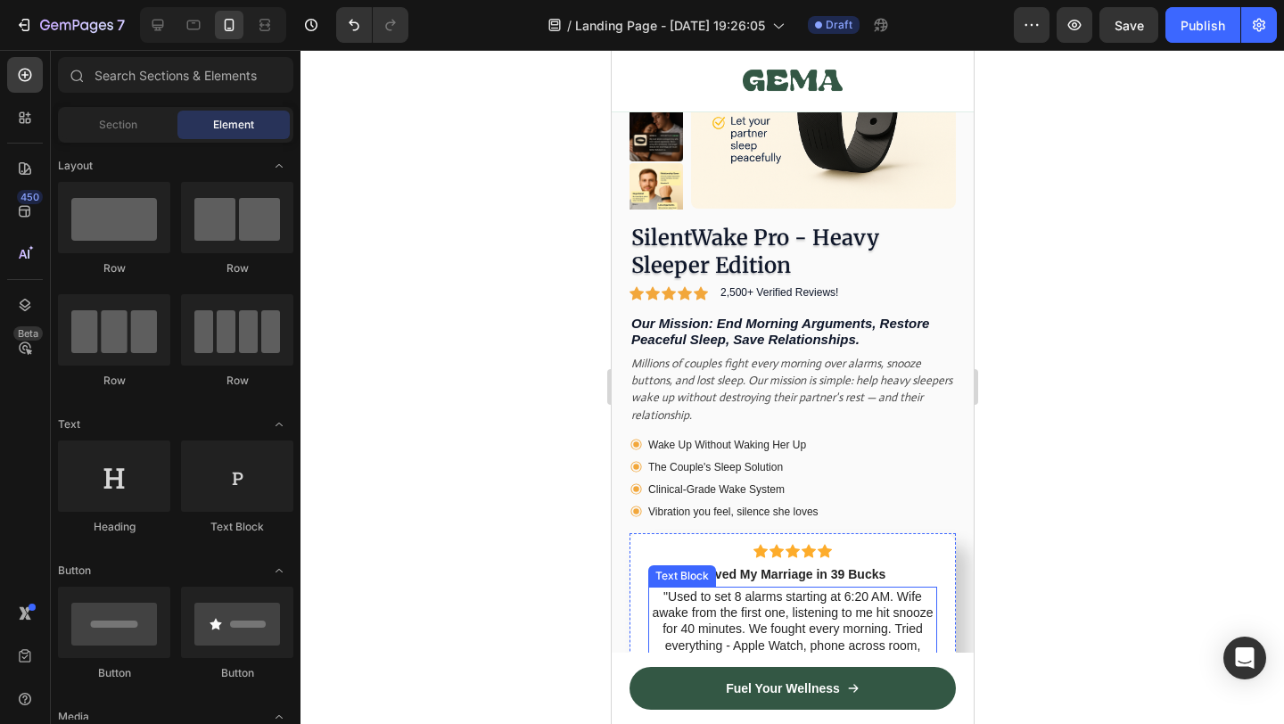
click at [767, 623] on span ""Used to set 8 alarms starting at 6:20 AM. Wife awake from the first one, liste…" at bounding box center [791, 654] width 281 height 128
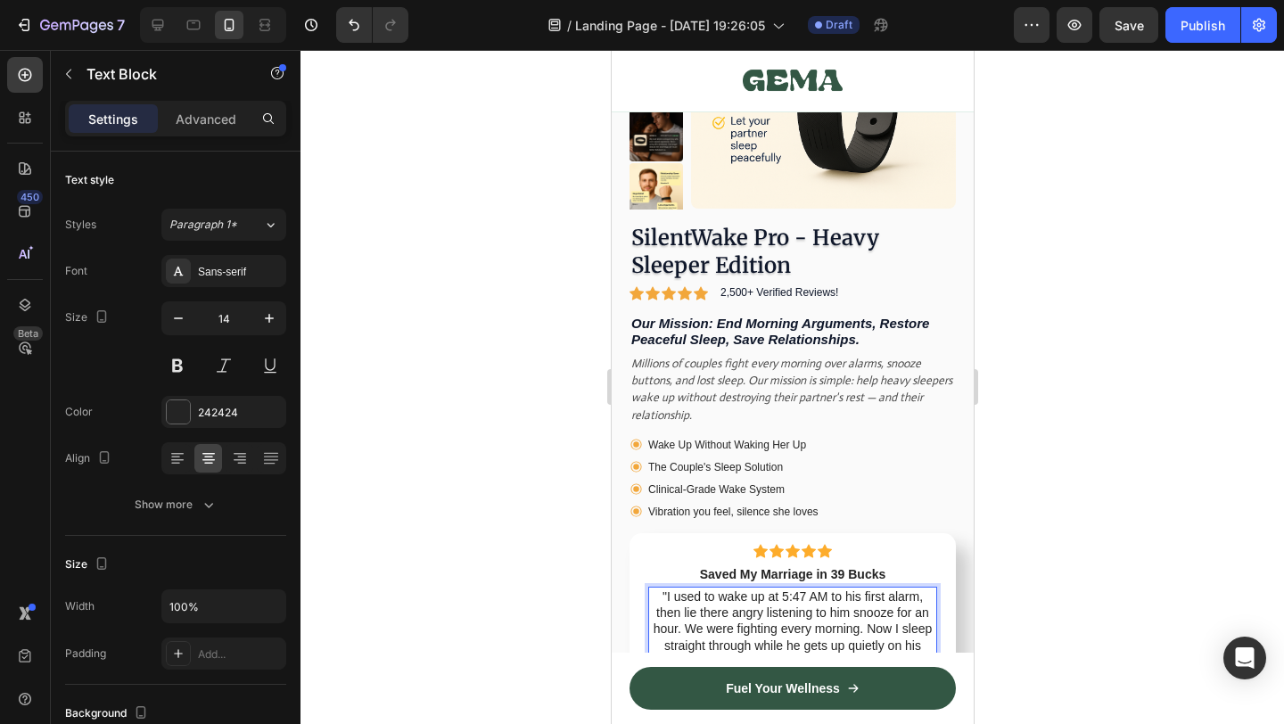
scroll to position [9902, 0]
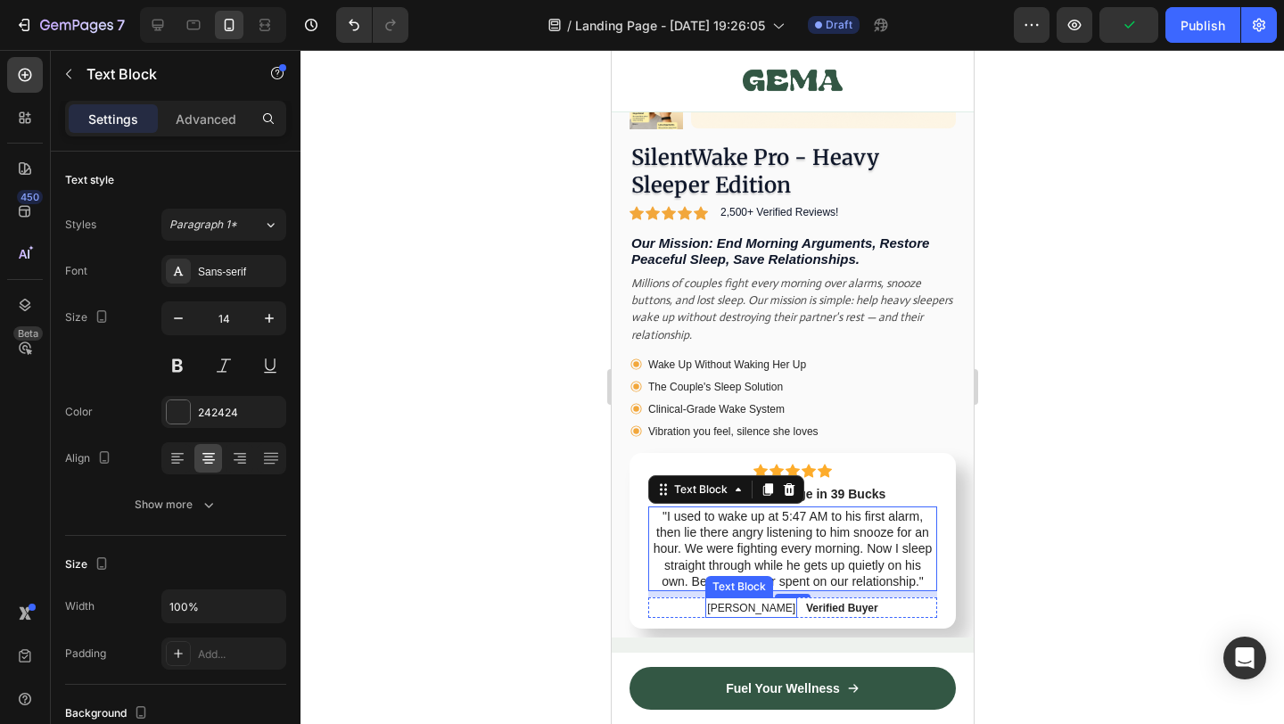
click at [751, 602] on span "[PERSON_NAME]" at bounding box center [750, 608] width 88 height 12
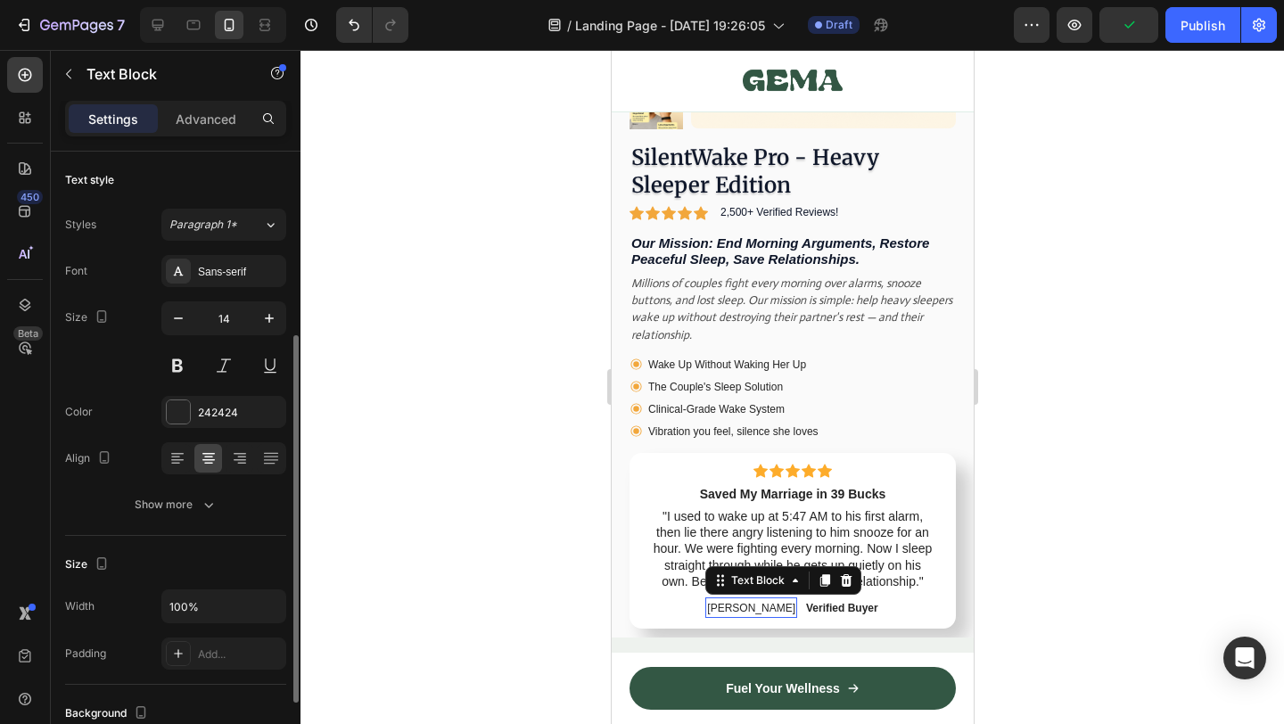
click at [751, 602] on span "[PERSON_NAME]" at bounding box center [750, 608] width 88 height 12
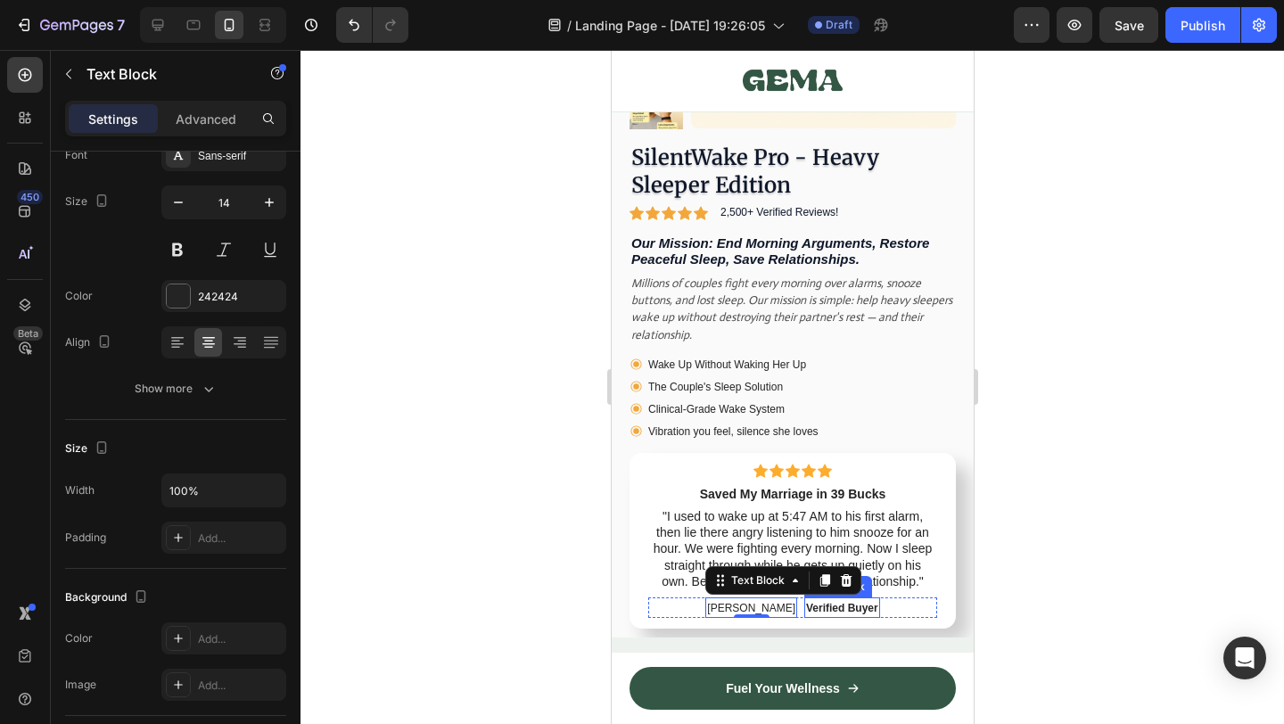
click at [846, 603] on span "Verified Buyer" at bounding box center [841, 608] width 72 height 12
click at [1026, 565] on div at bounding box center [793, 387] width 984 height 674
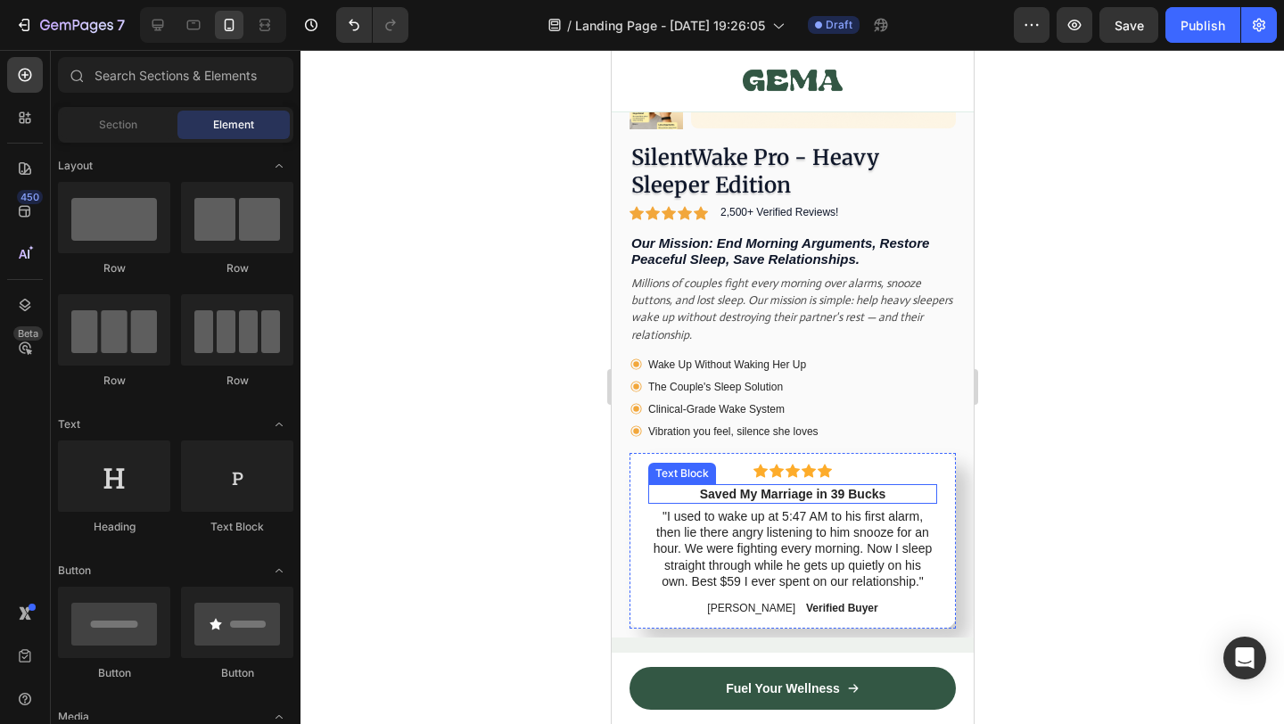
click at [751, 491] on strong "Saved My Marriage in 39 Bucks" at bounding box center [792, 494] width 186 height 14
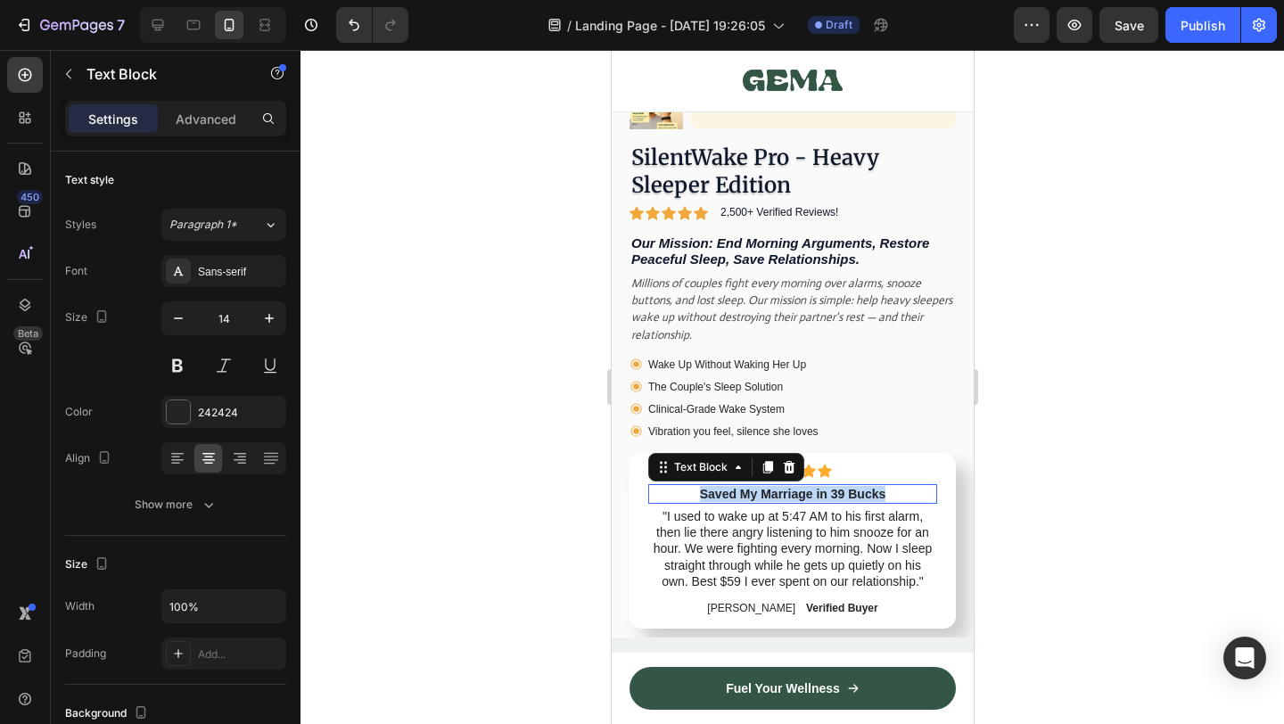
click at [751, 491] on strong "Saved My Marriage in 39 Bucks" at bounding box center [792, 494] width 186 height 14
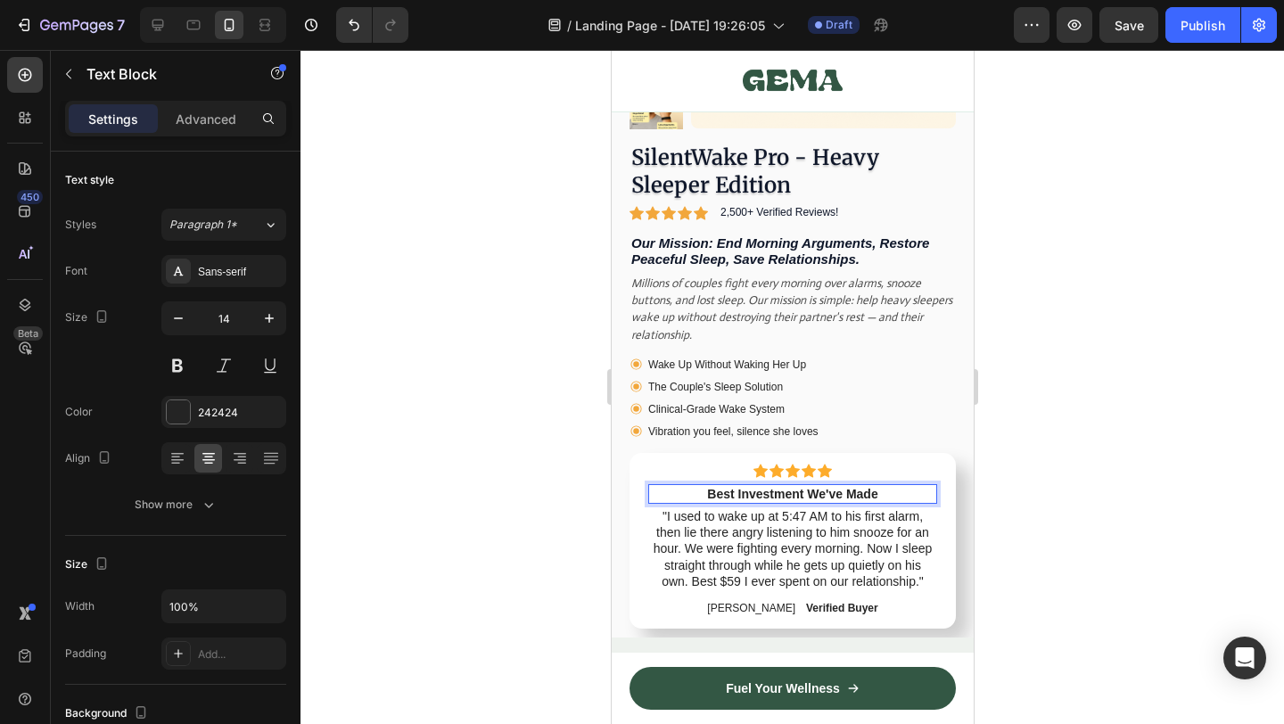
click at [1083, 516] on div at bounding box center [793, 387] width 984 height 674
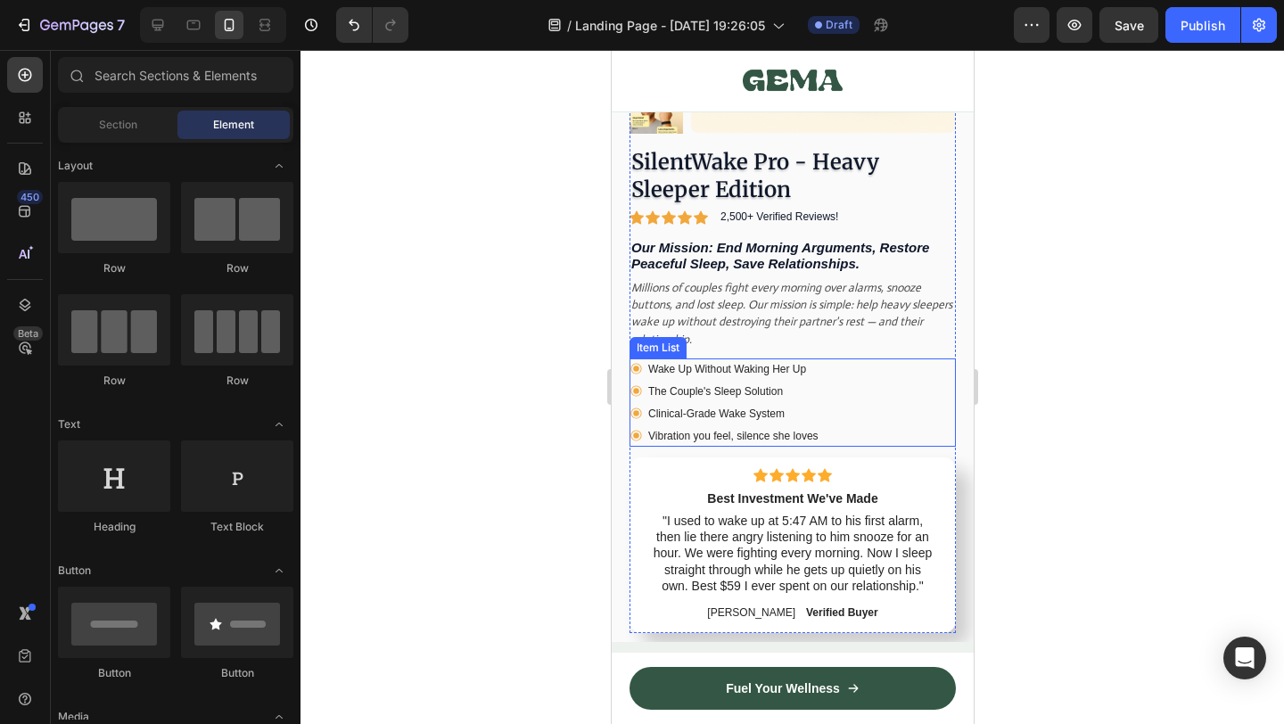
scroll to position [9856, 0]
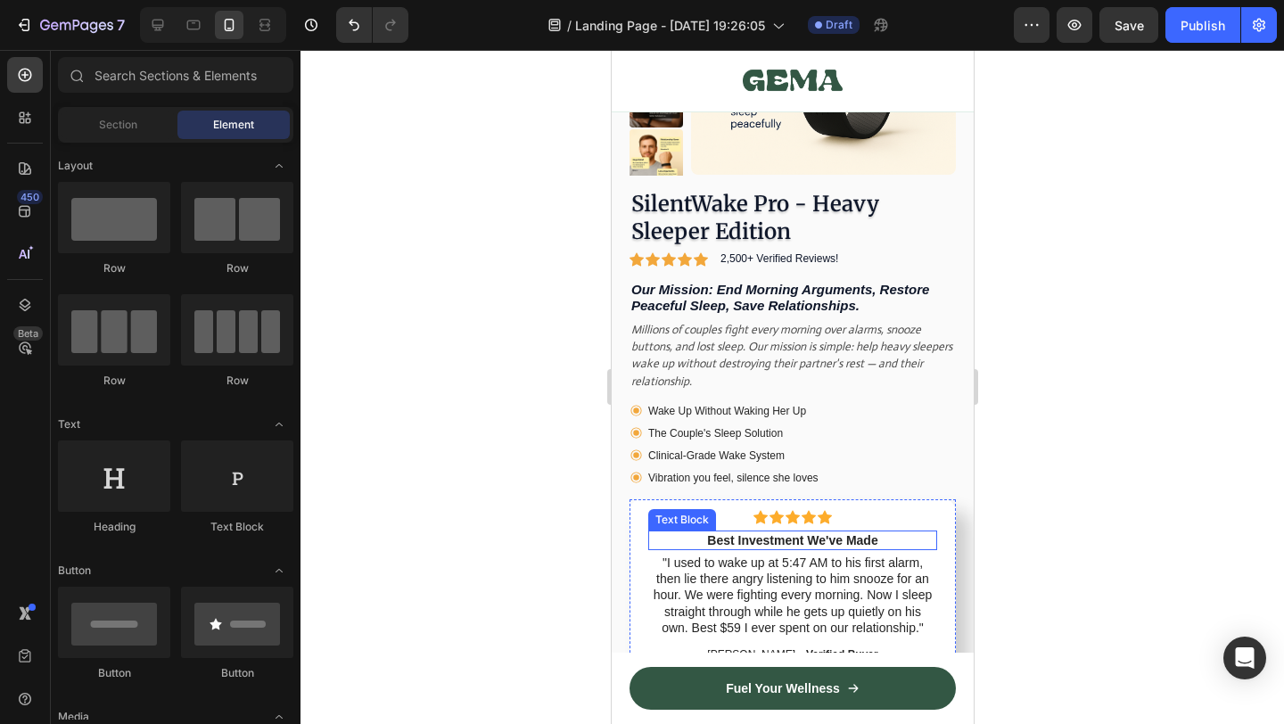
click at [709, 539] on strong "Best Investment We've Made" at bounding box center [791, 540] width 170 height 14
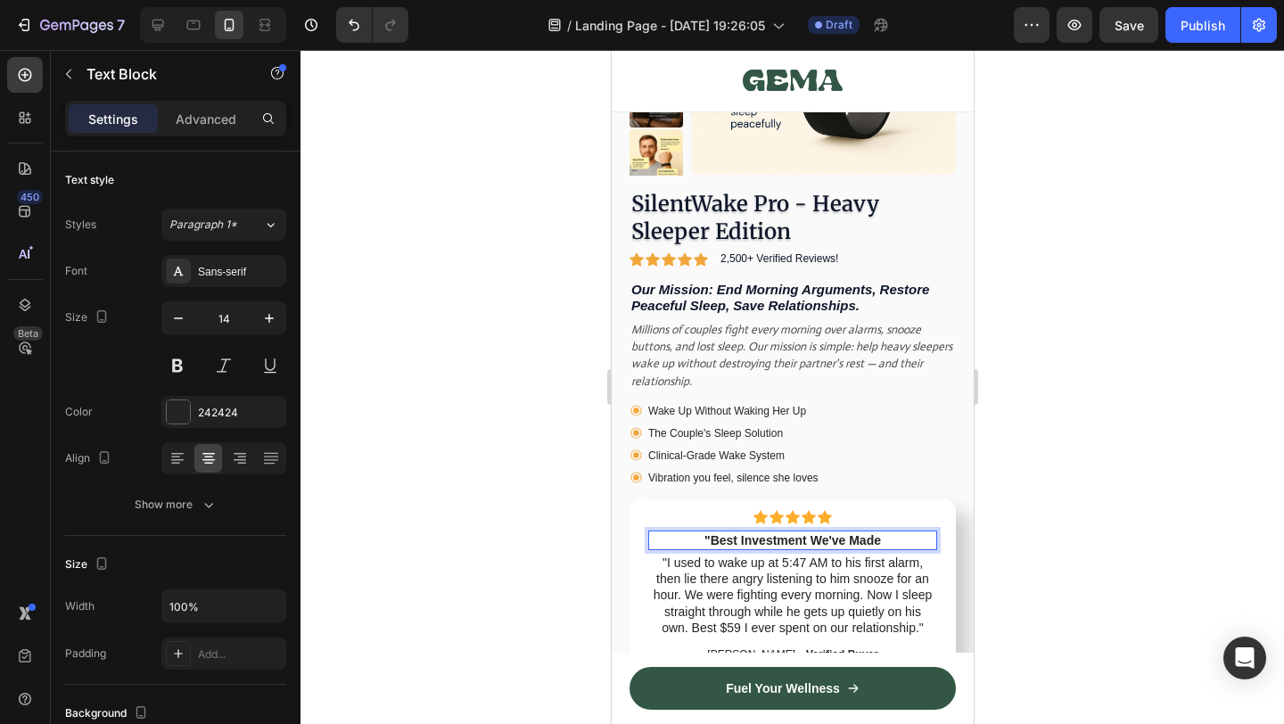
click at [893, 543] on p ""Best Investment We've Made" at bounding box center [791, 540] width 285 height 16
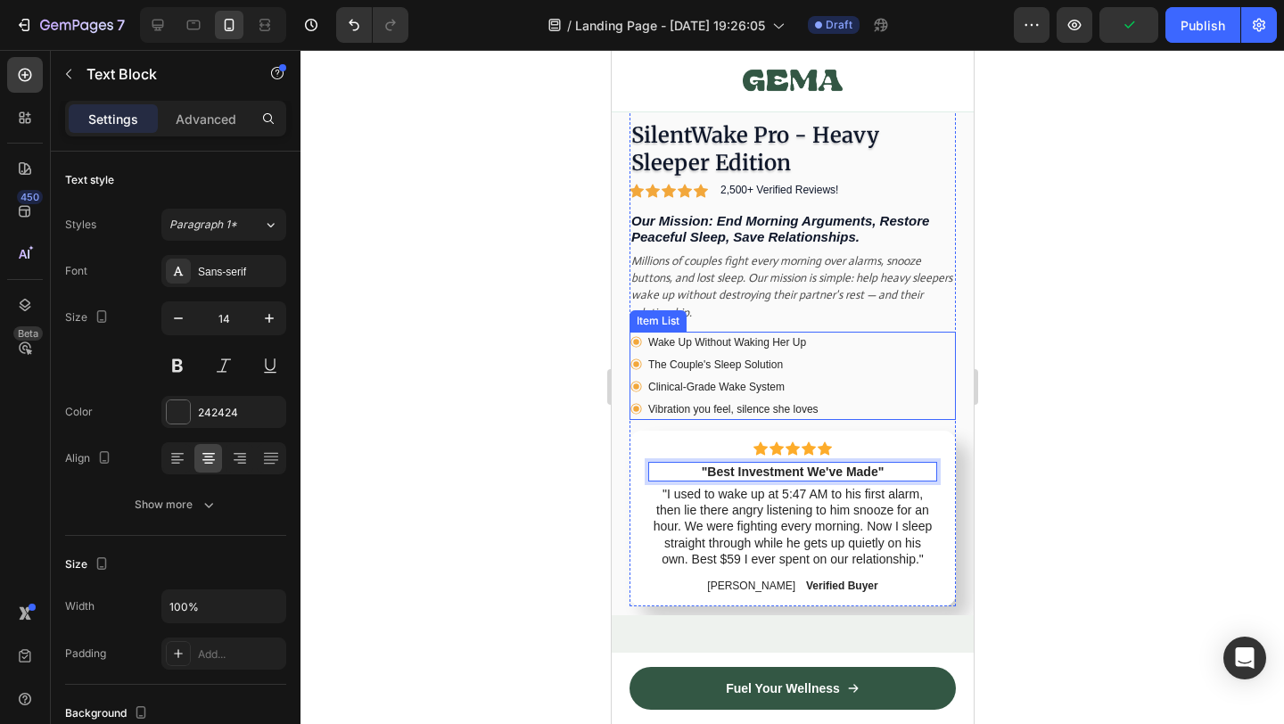
scroll to position [9808, 0]
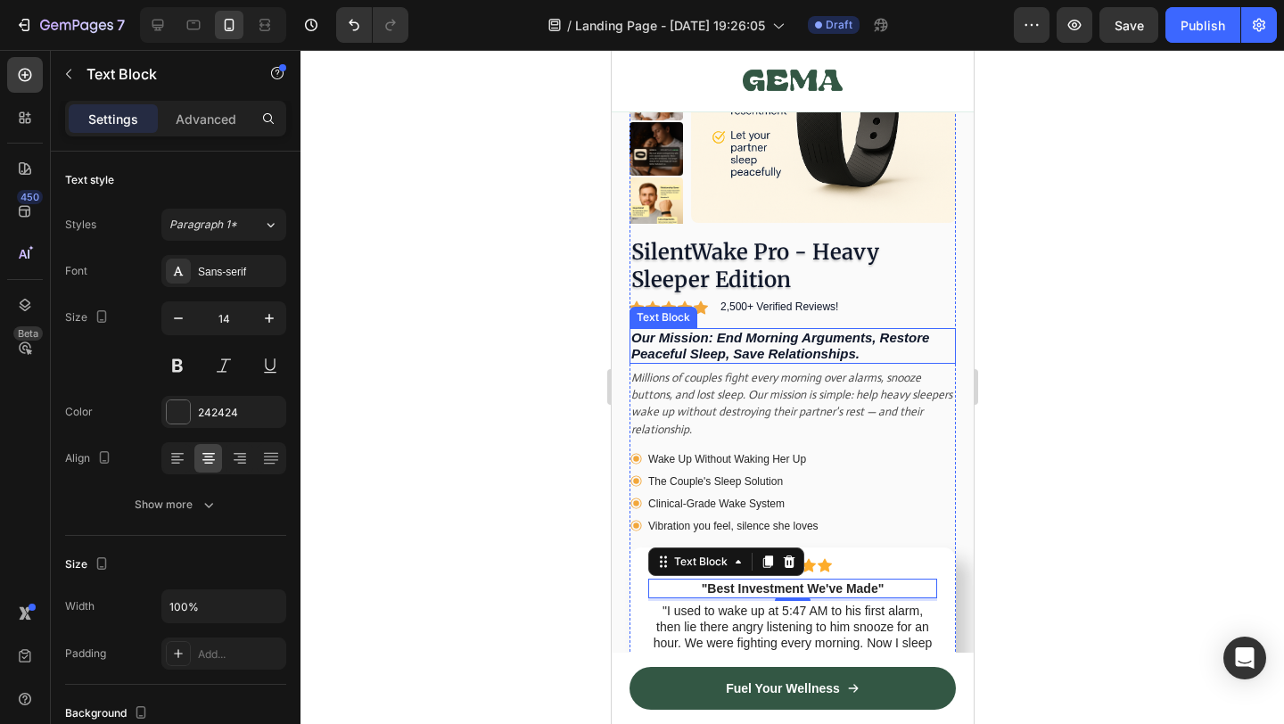
click at [714, 353] on icon "Our Mission: End Morning Arguments, Restore Peaceful Sleep, Save Relationships." at bounding box center [780, 345] width 298 height 31
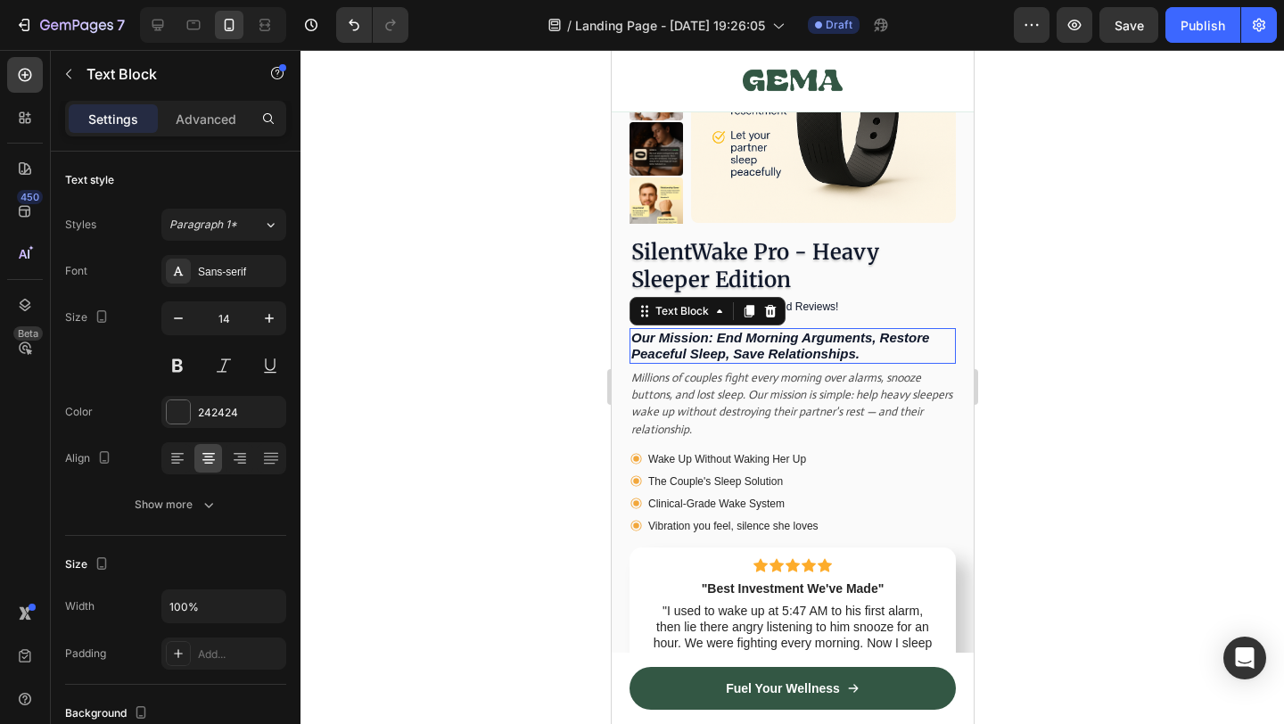
click at [714, 353] on icon "Our Mission: End Morning Arguments, Restore Peaceful Sleep, Save Relationships." at bounding box center [780, 345] width 298 height 31
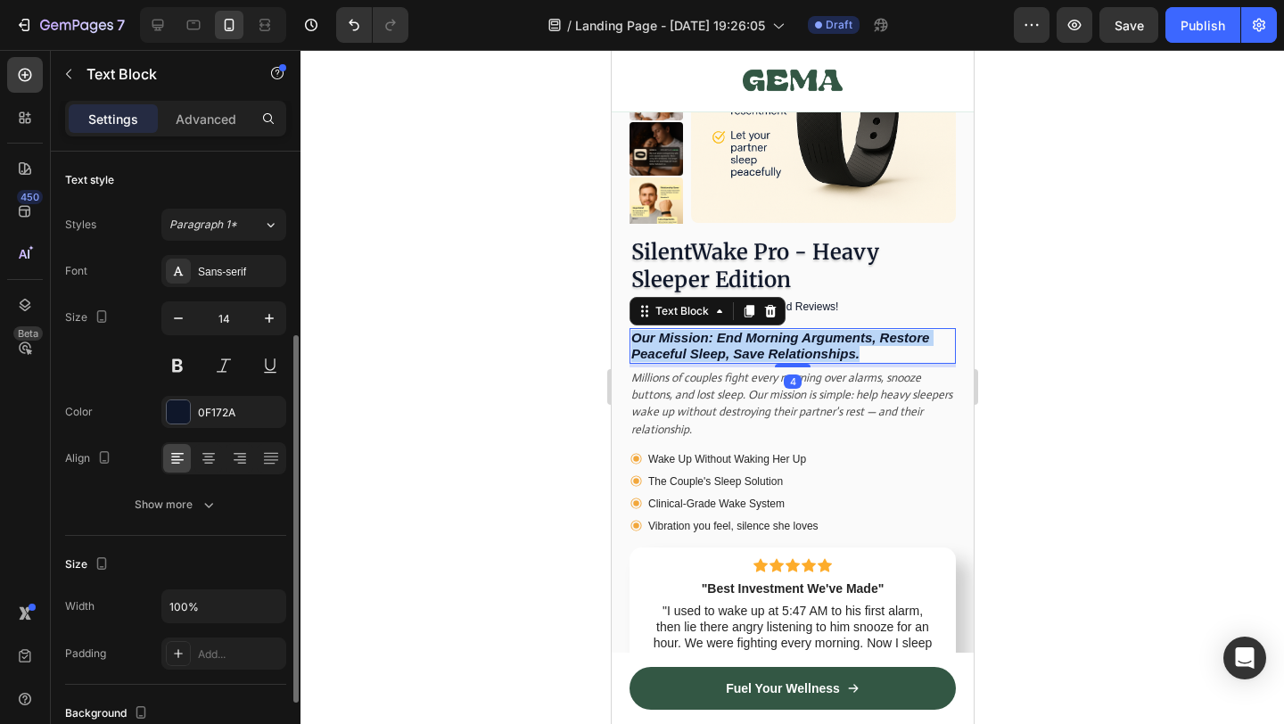
scroll to position [116, 0]
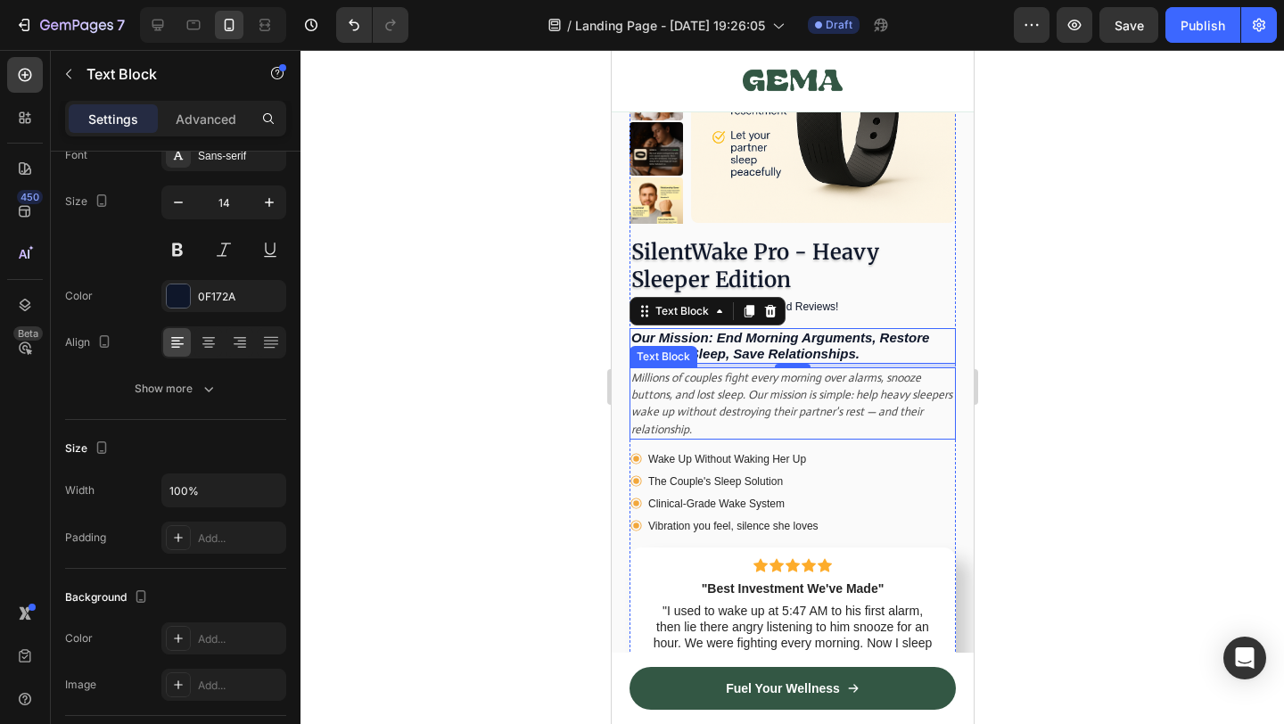
click at [714, 396] on icon "Millions of couples fight every morning over alarms, snooze buttons, and lost s…" at bounding box center [791, 403] width 321 height 67
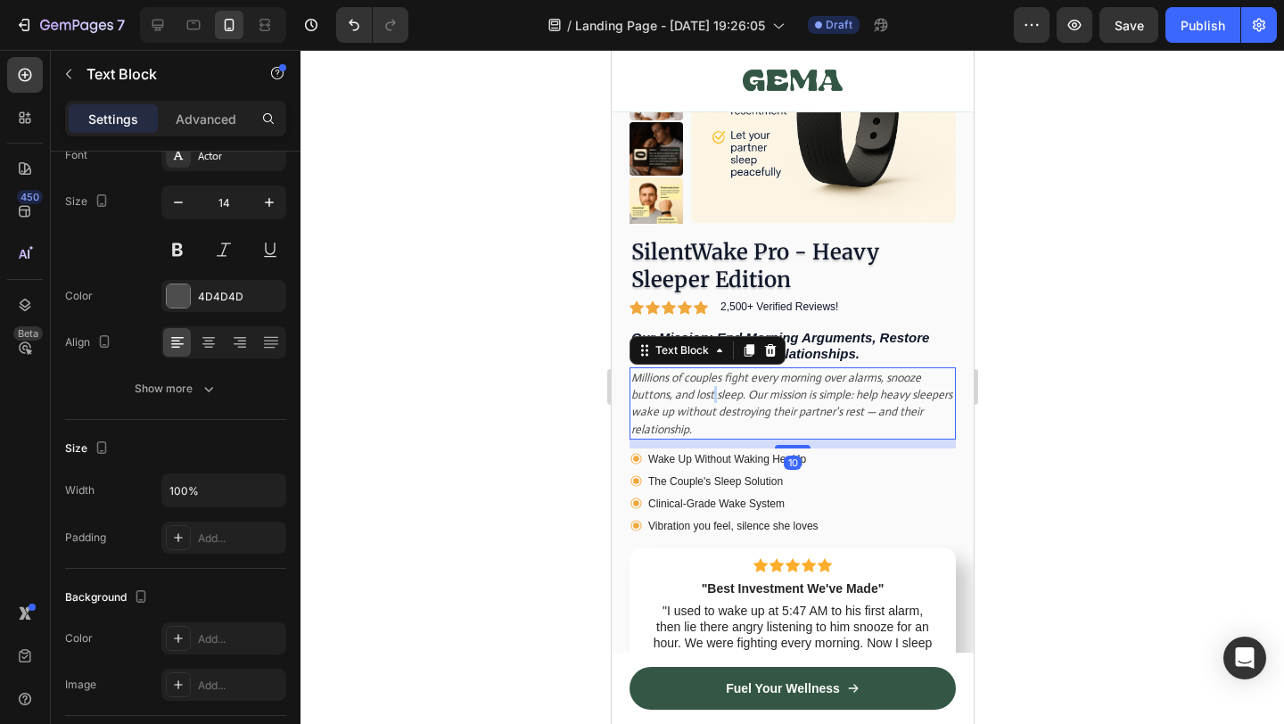
click at [714, 396] on icon "Millions of couples fight every morning over alarms, snooze buttons, and lost s…" at bounding box center [791, 403] width 321 height 67
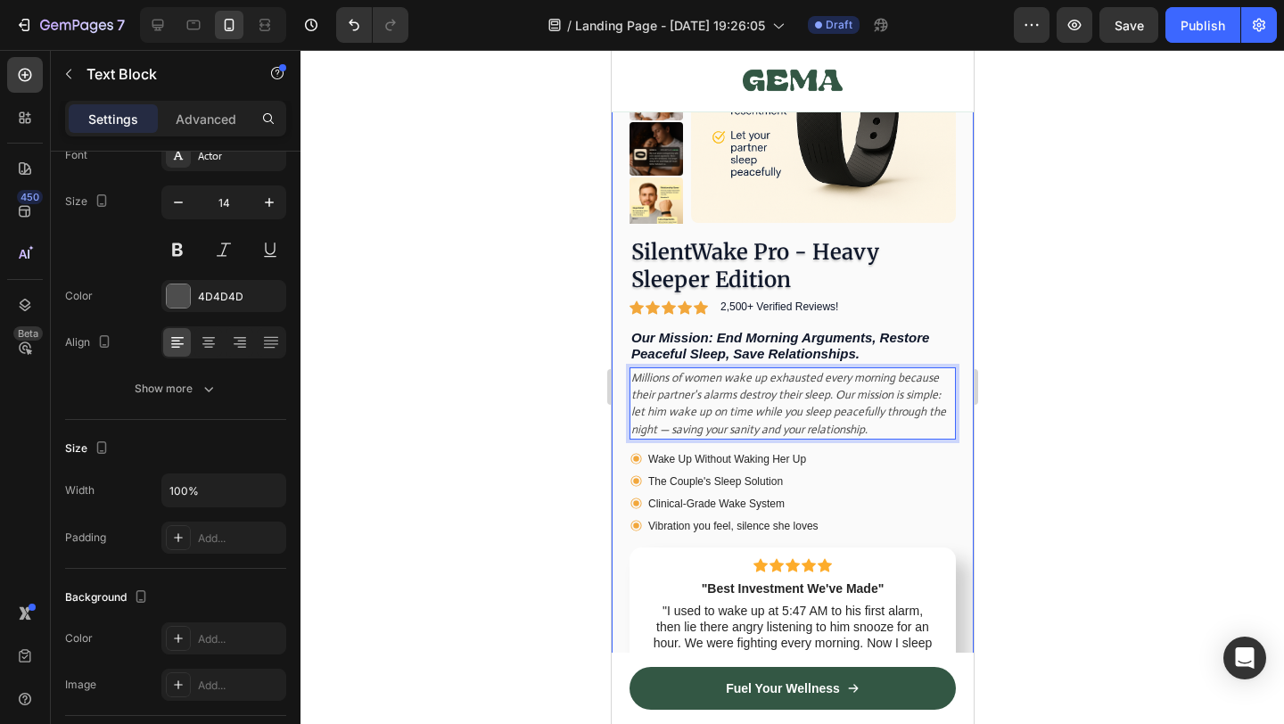
click at [1038, 452] on div at bounding box center [793, 387] width 984 height 674
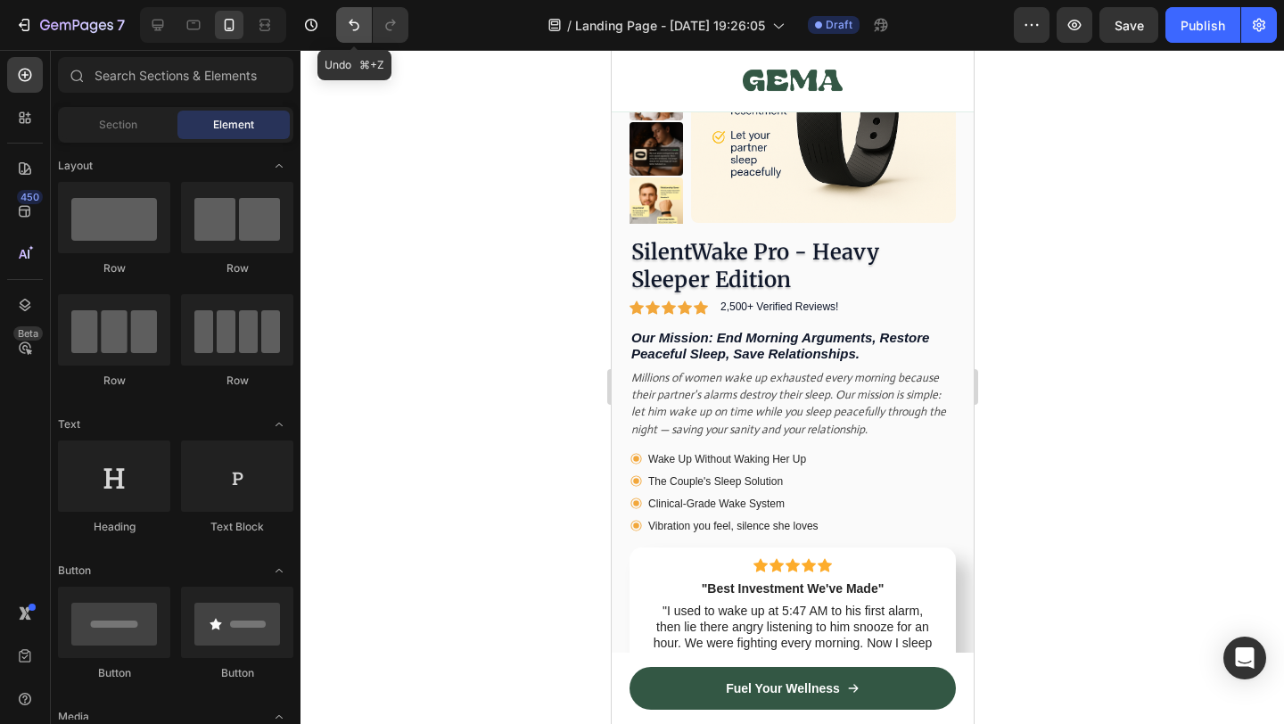
click at [358, 26] on icon "Undo/Redo" at bounding box center [354, 26] width 11 height 12
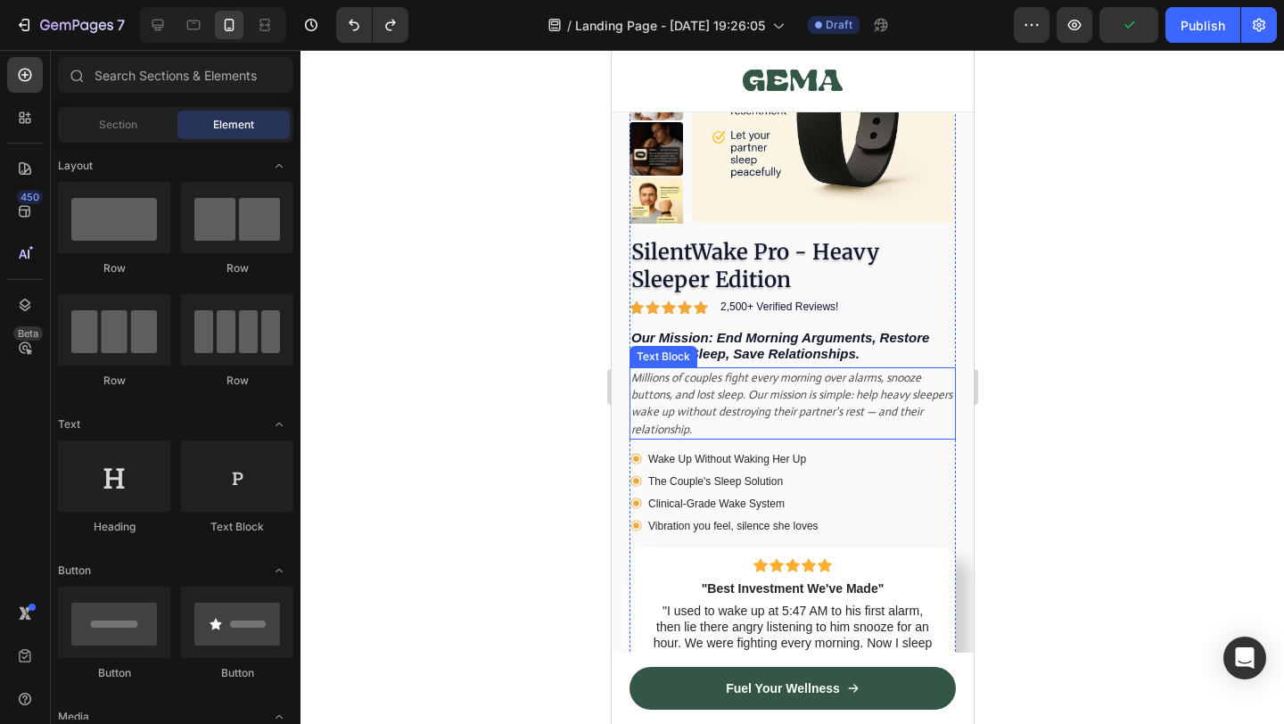
click at [793, 402] on icon "Millions of couples fight every morning over alarms, snooze buttons, and lost s…" at bounding box center [791, 403] width 321 height 67
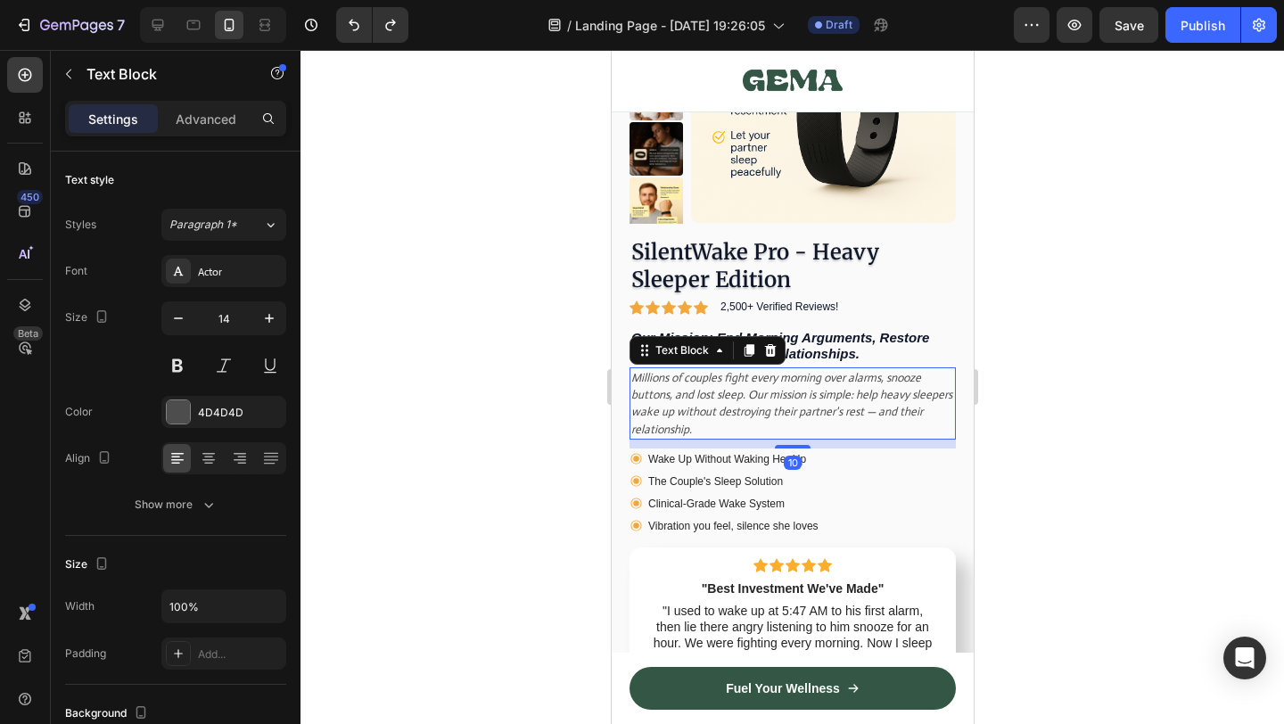
click at [793, 402] on icon "Millions of couples fight every morning over alarms, snooze buttons, and lost s…" at bounding box center [791, 403] width 321 height 67
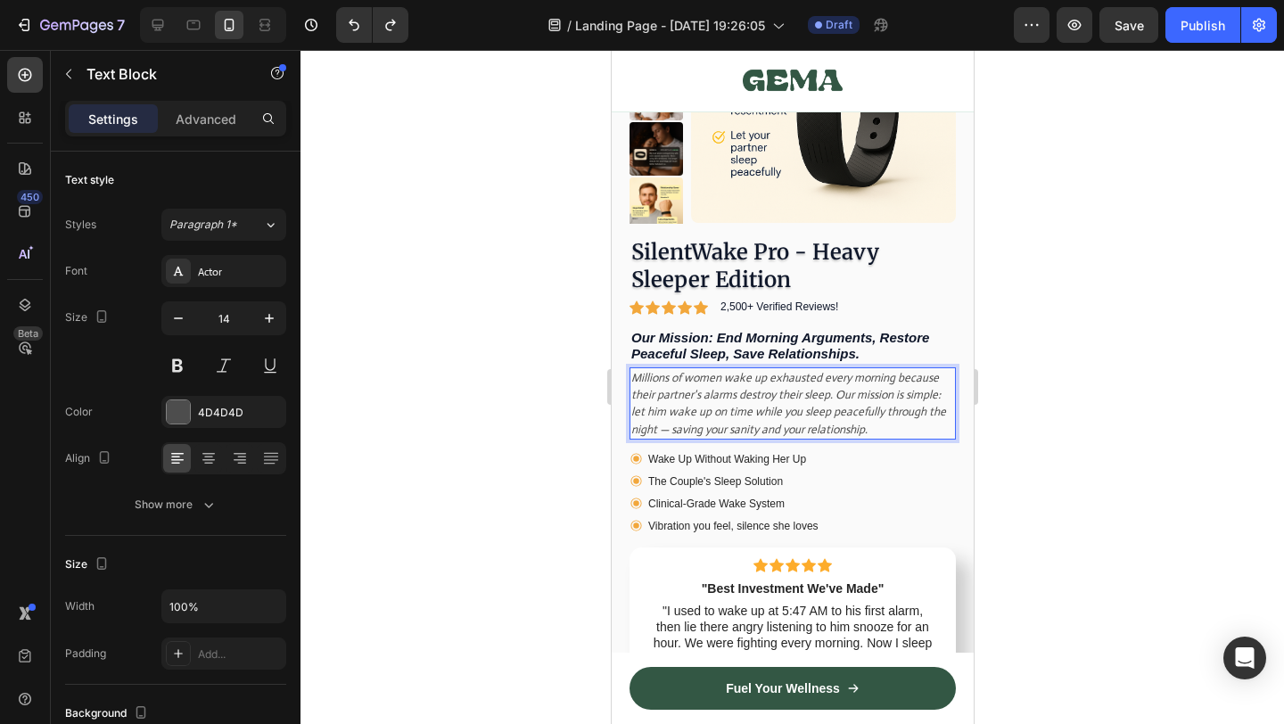
click at [1057, 466] on div at bounding box center [793, 387] width 984 height 674
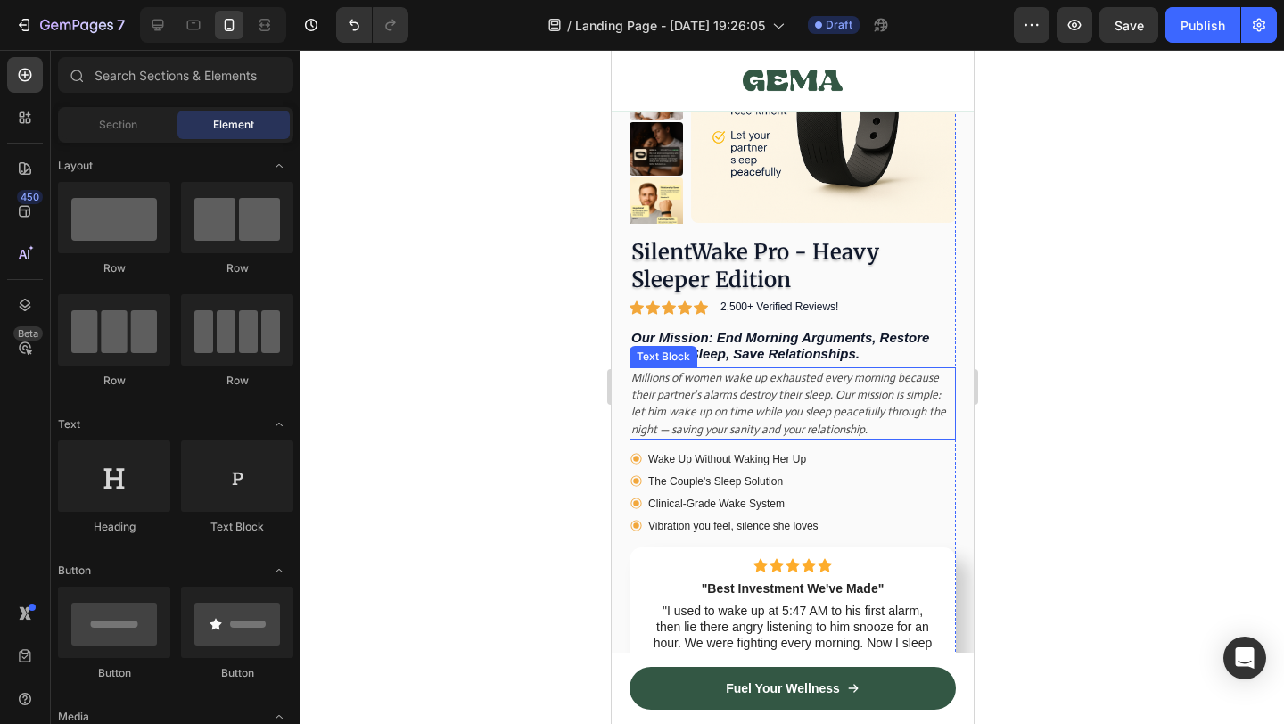
click at [673, 420] on icon "Millions of women wake up exhausted every morning because their partner's alarm…" at bounding box center [788, 403] width 315 height 67
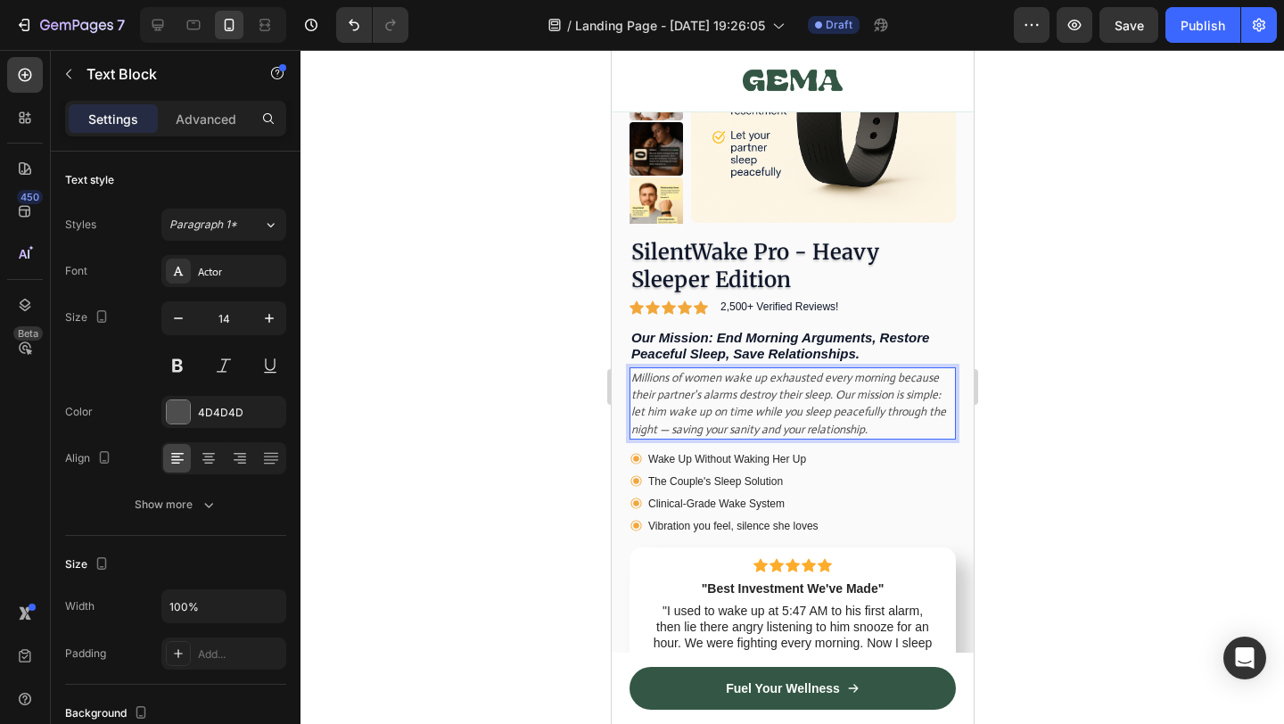
click at [668, 425] on icon "Millions of women wake up exhausted every morning because their partner's alarm…" at bounding box center [788, 403] width 315 height 67
click at [1061, 418] on div at bounding box center [793, 387] width 984 height 674
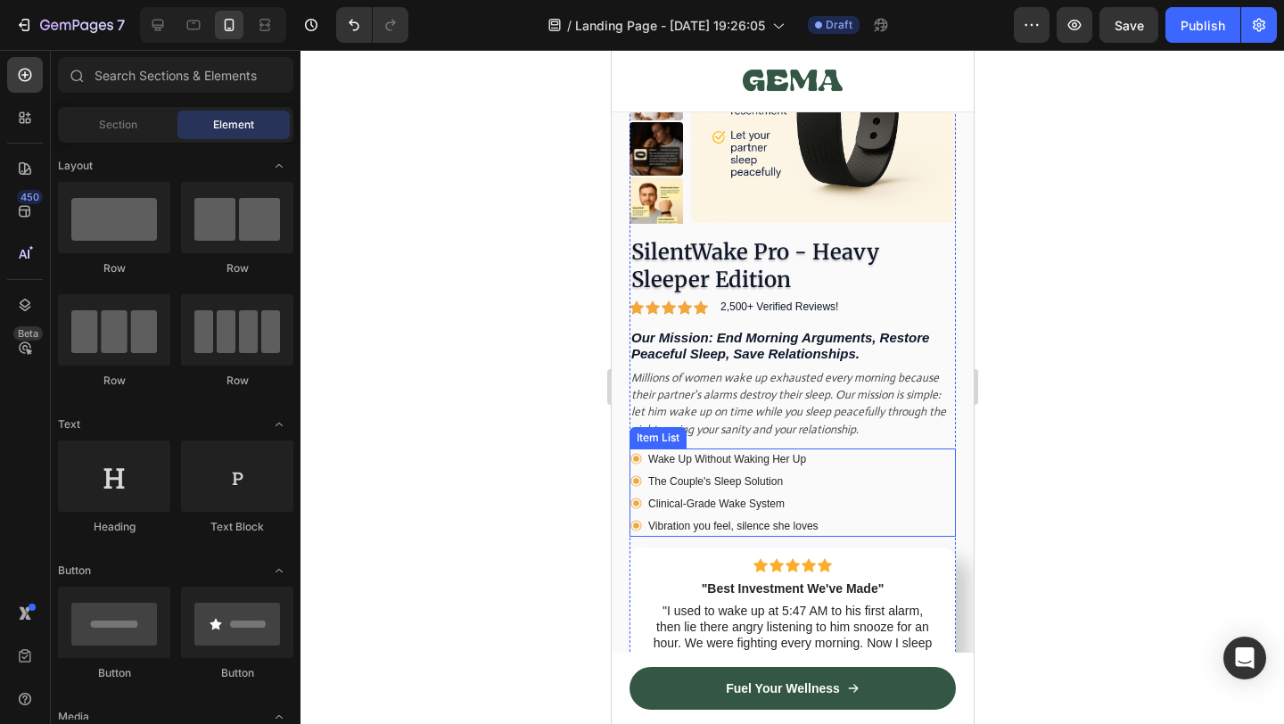
click at [739, 454] on p "Wake Up Without Waking Her Up" at bounding box center [733, 459] width 170 height 16
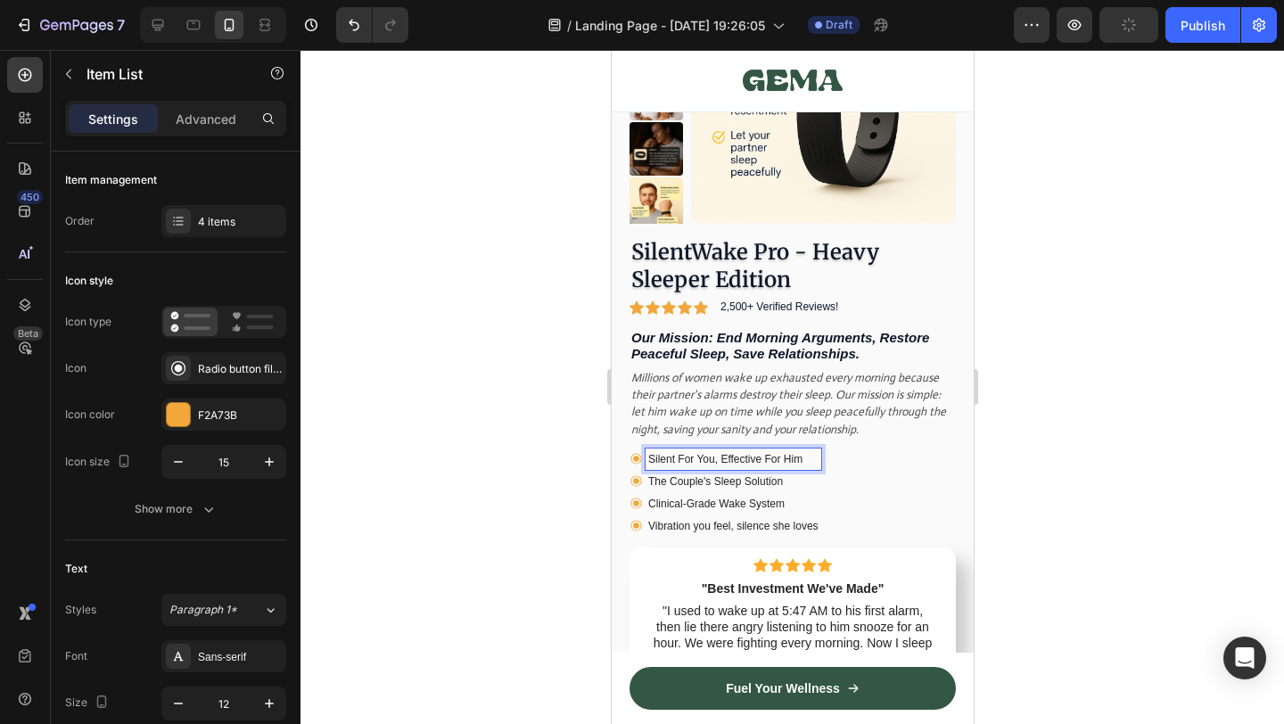
click at [719, 476] on p "The Couple's Sleep Solution" at bounding box center [733, 482] width 170 height 16
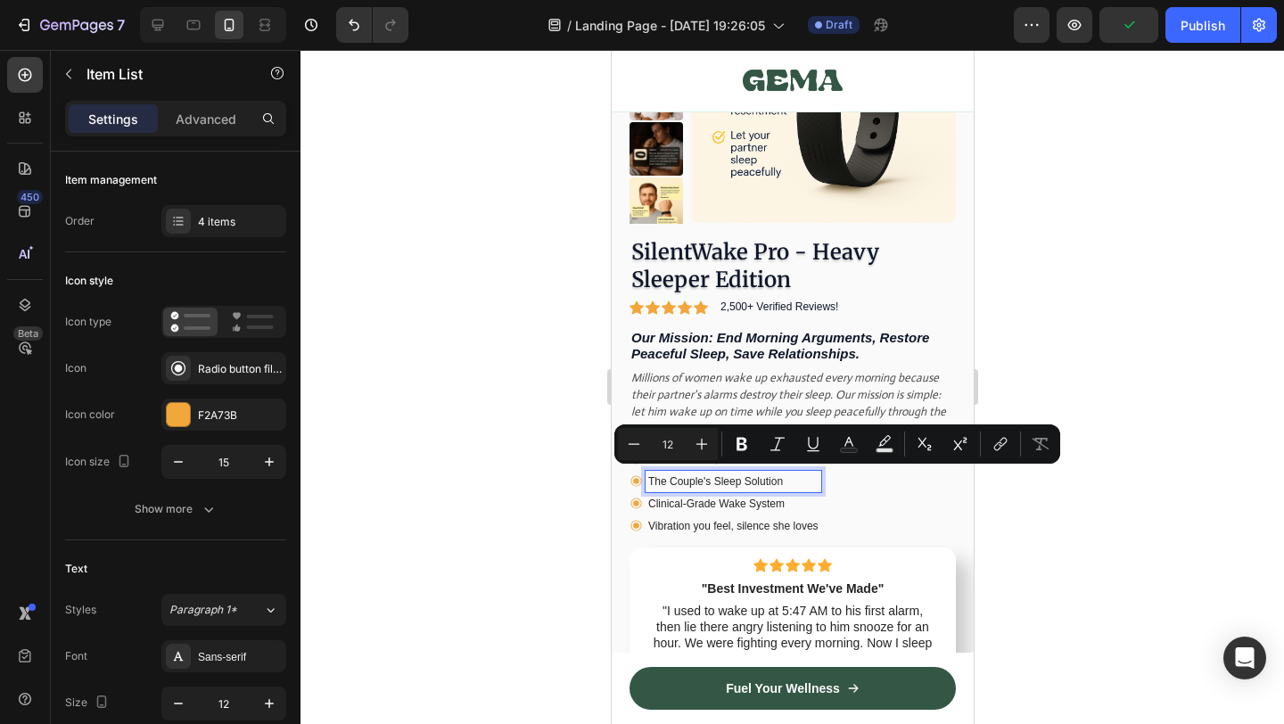
click at [725, 499] on p "Clinical-Grade Wake System" at bounding box center [733, 504] width 170 height 16
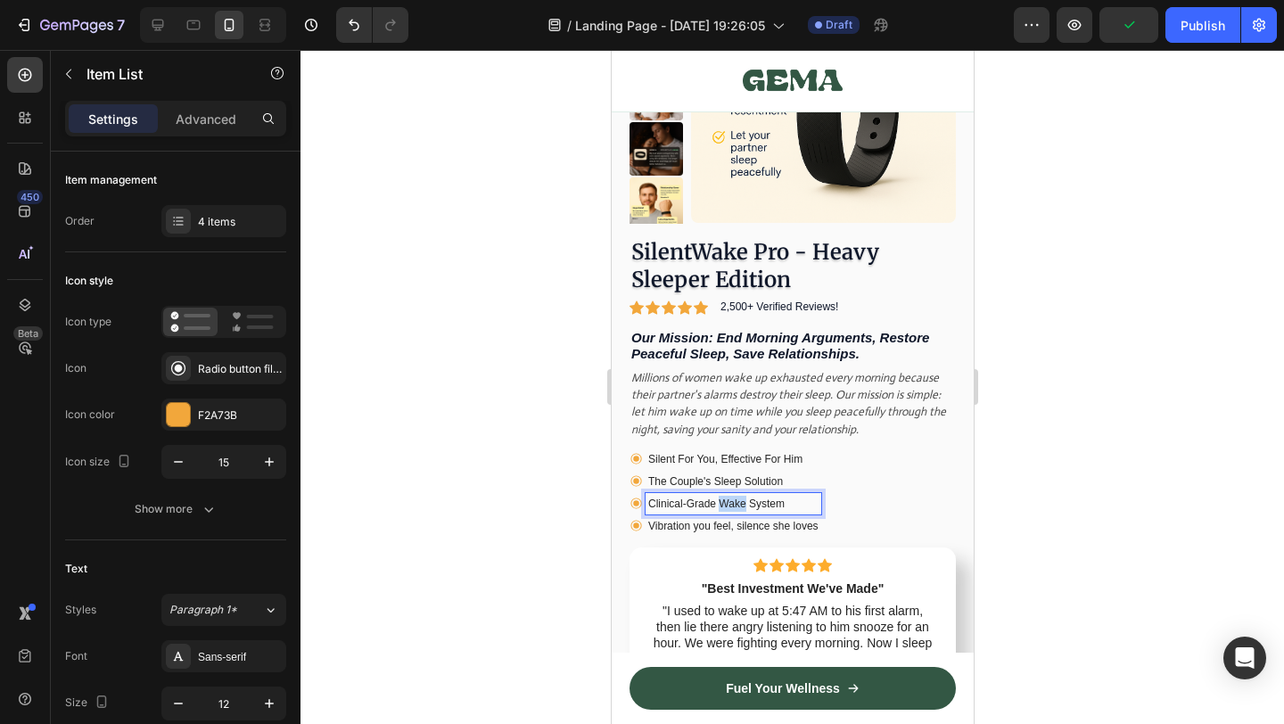
click at [725, 499] on p "Clinical-Grade Wake System" at bounding box center [733, 504] width 170 height 16
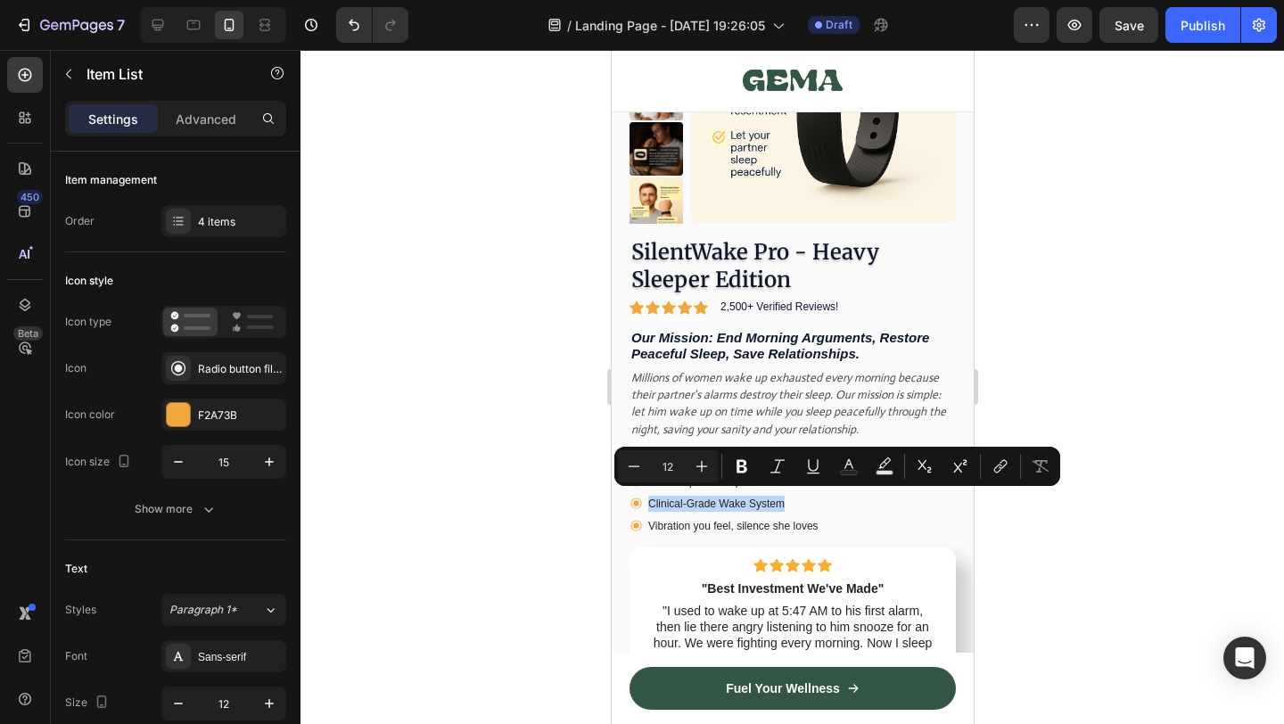
click at [887, 524] on div "Silent For You, Effective For Him The Couple's Sleep Solution Clinical-Grade Wa…" at bounding box center [792, 493] width 326 height 88
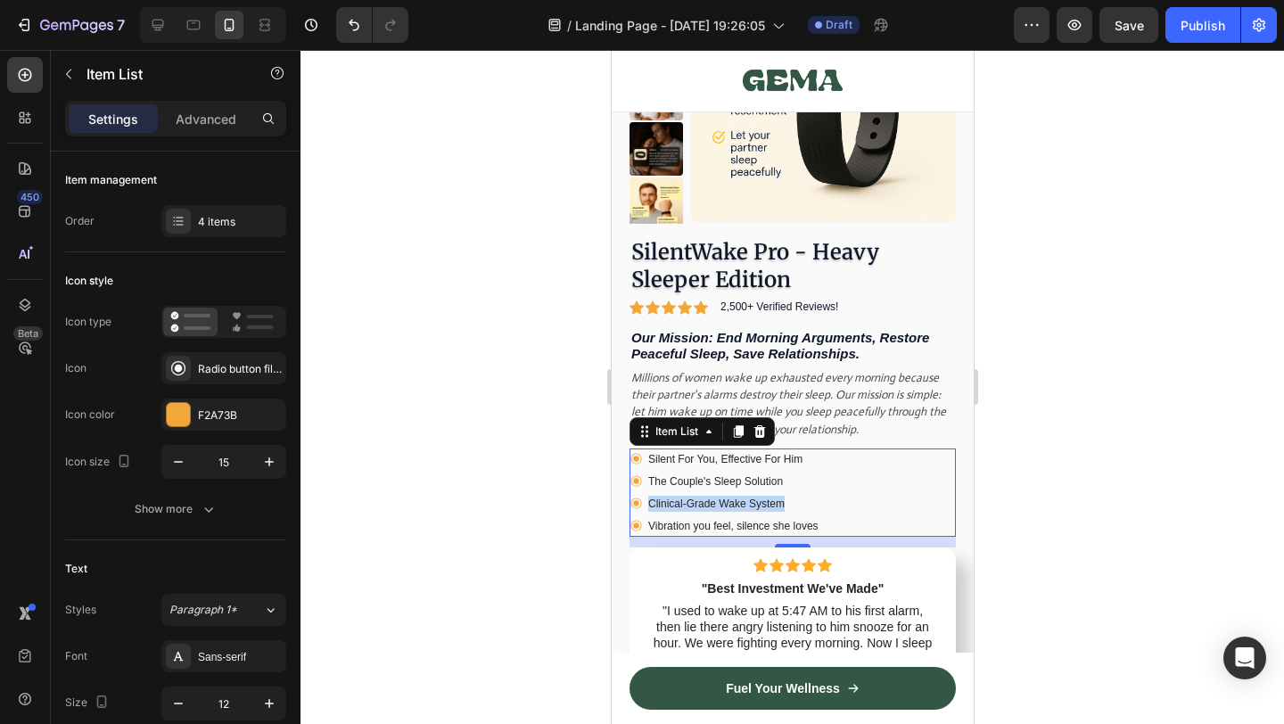
click at [870, 512] on div "Silent For You, Effective For Him The Couple's Sleep Solution Clinical-Grade Wa…" at bounding box center [792, 493] width 326 height 88
click at [813, 516] on div "Vibration you feel, silence she loves" at bounding box center [733, 526] width 176 height 21
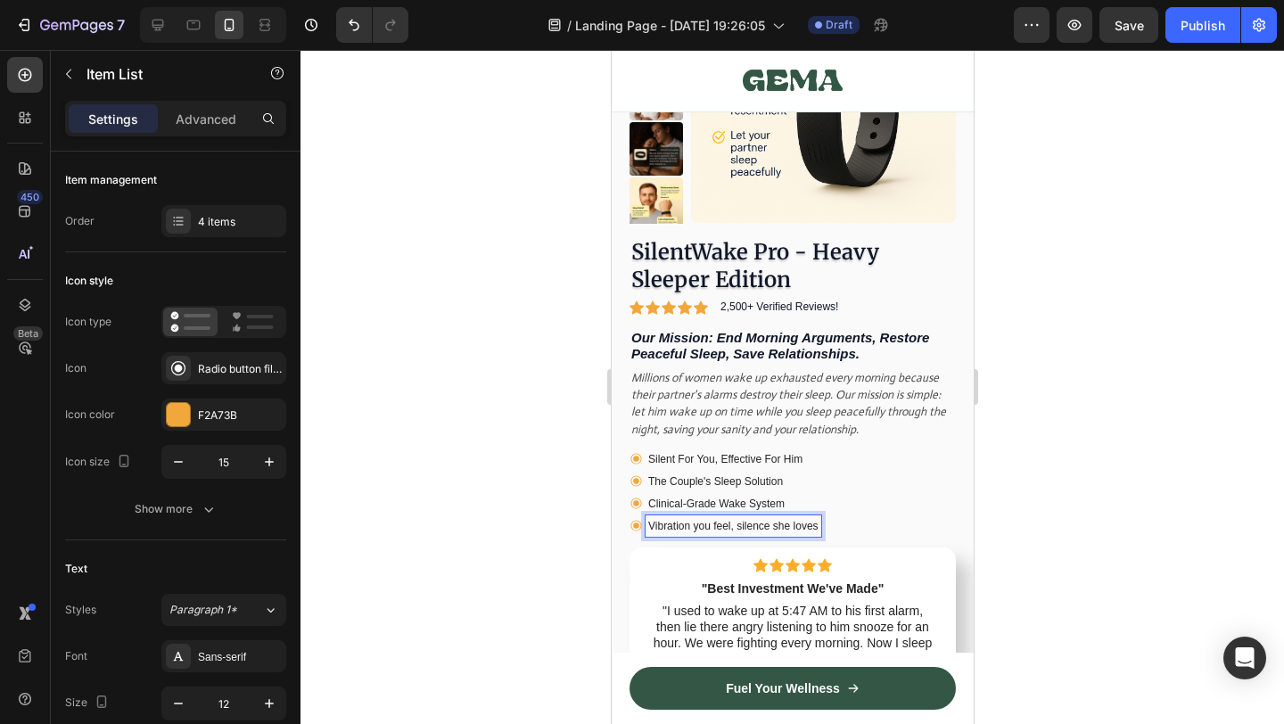
click at [795, 528] on p "Vibration you feel, silence she loves" at bounding box center [733, 526] width 170 height 16
click at [1018, 517] on div at bounding box center [793, 387] width 984 height 674
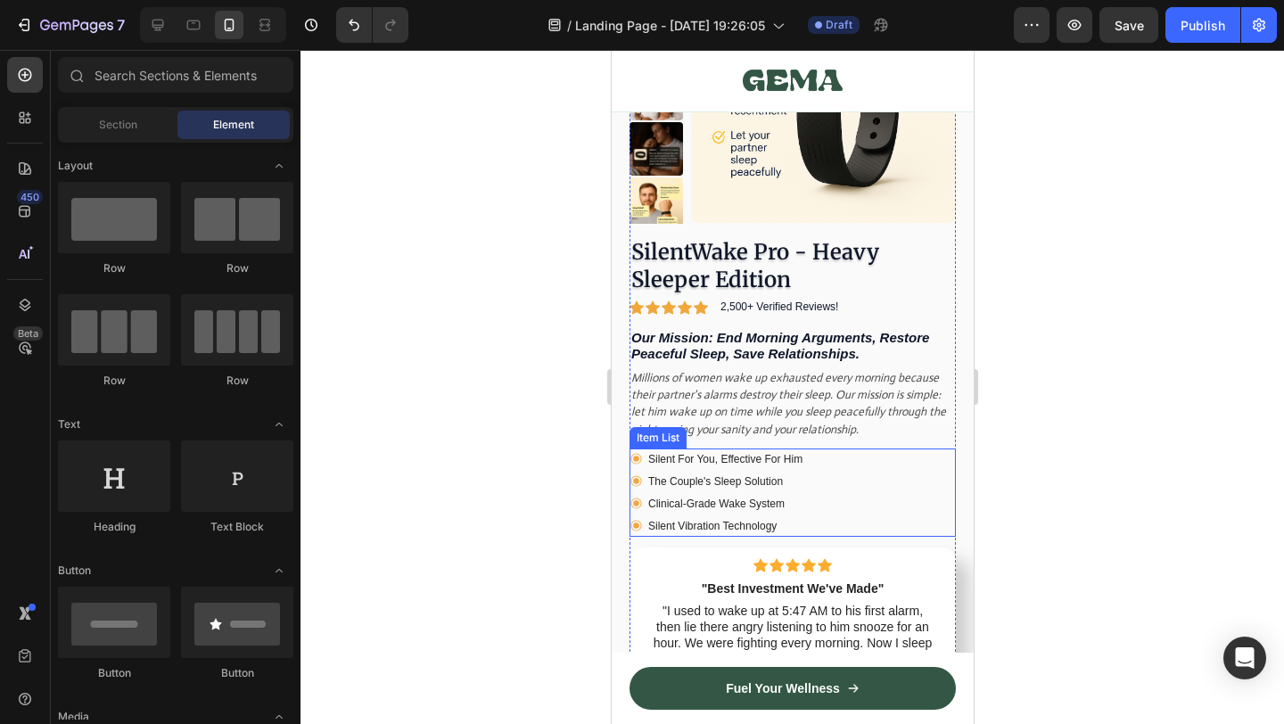
click at [883, 510] on div "Silent For You, Effective For Him The Couple's Sleep Solution Clinical-Grade Wa…" at bounding box center [792, 493] width 326 height 88
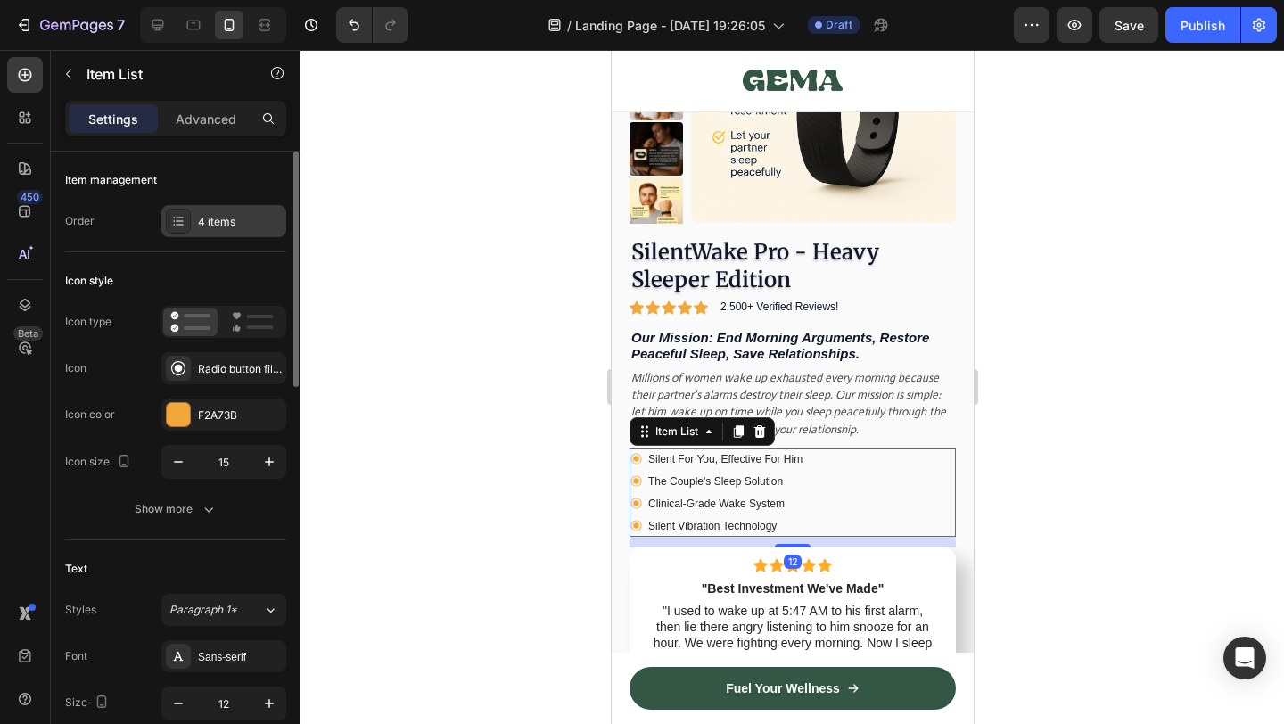
click at [248, 222] on div "4 items" at bounding box center [240, 222] width 84 height 16
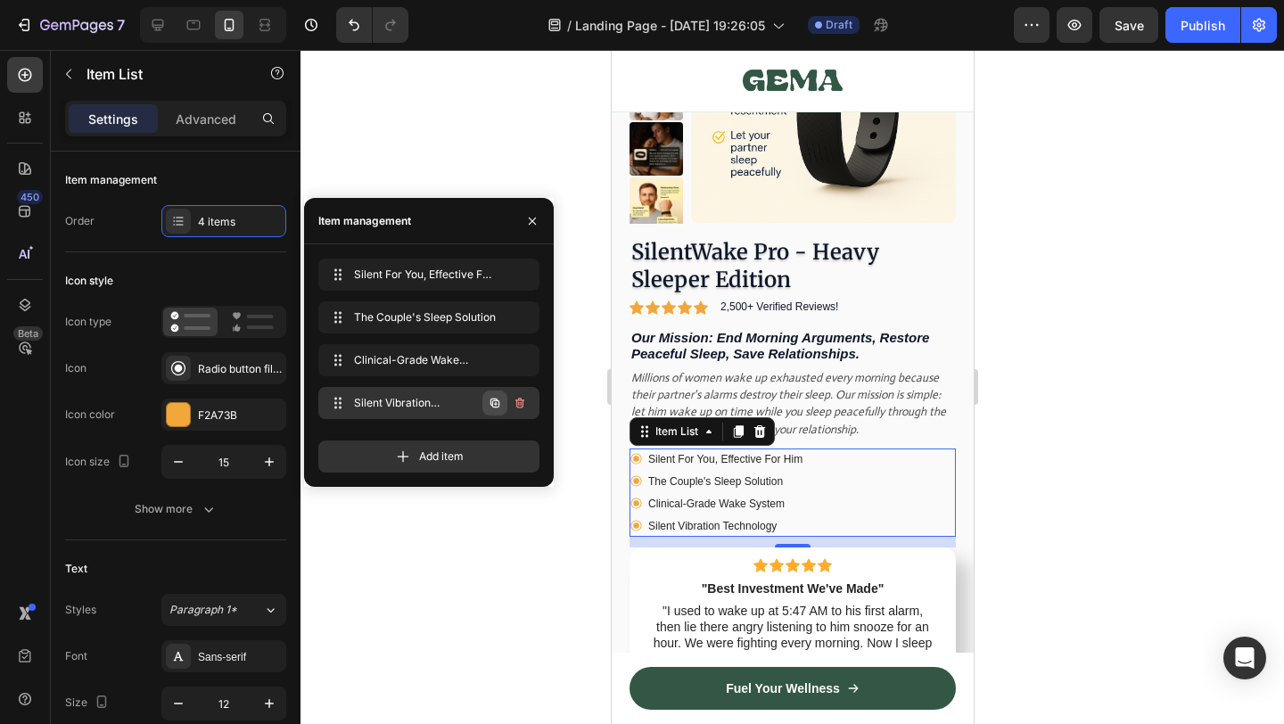
click at [491, 404] on icon "button" at bounding box center [495, 403] width 9 height 9
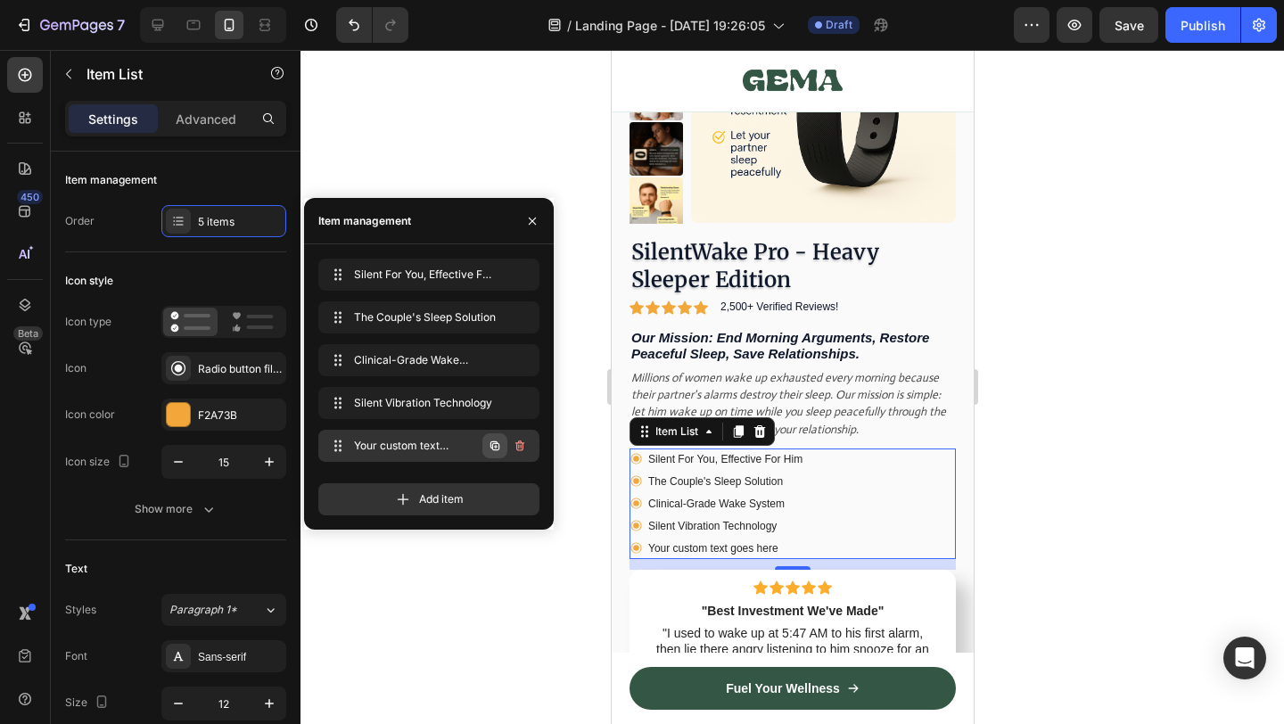
click at [496, 437] on button "button" at bounding box center [495, 445] width 25 height 25
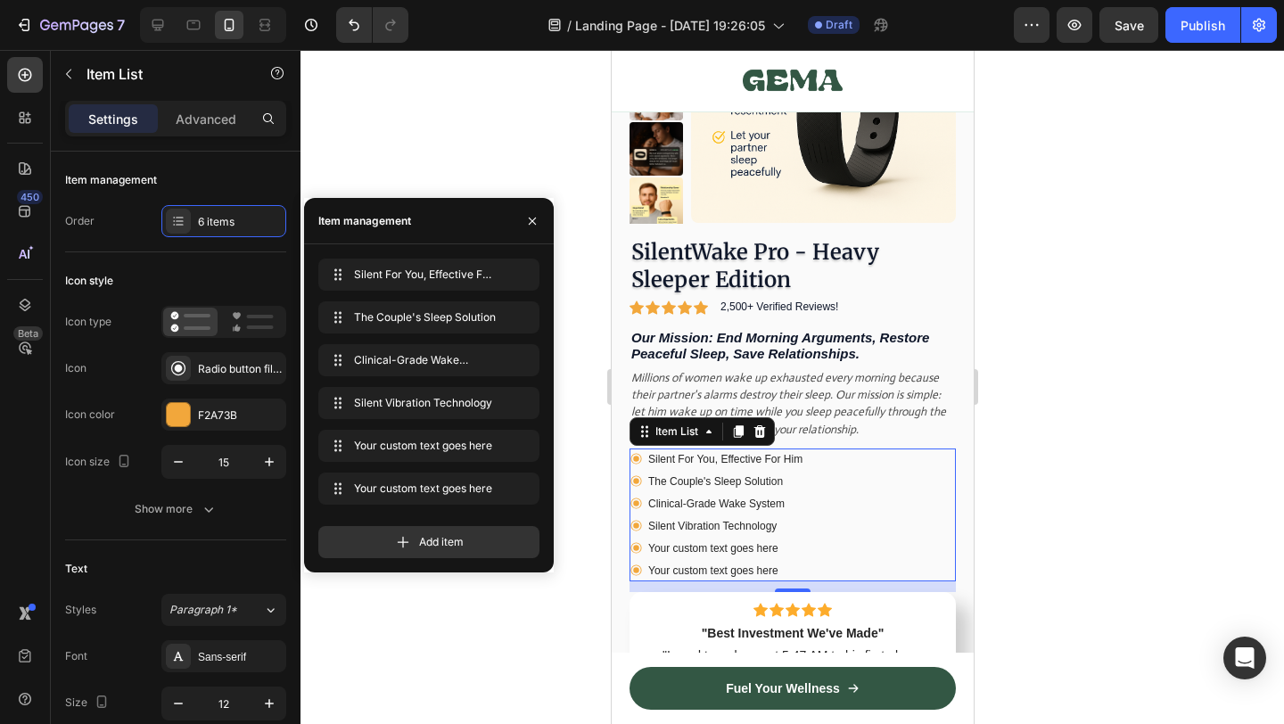
click at [719, 541] on div "Your custom text goes here" at bounding box center [725, 548] width 160 height 21
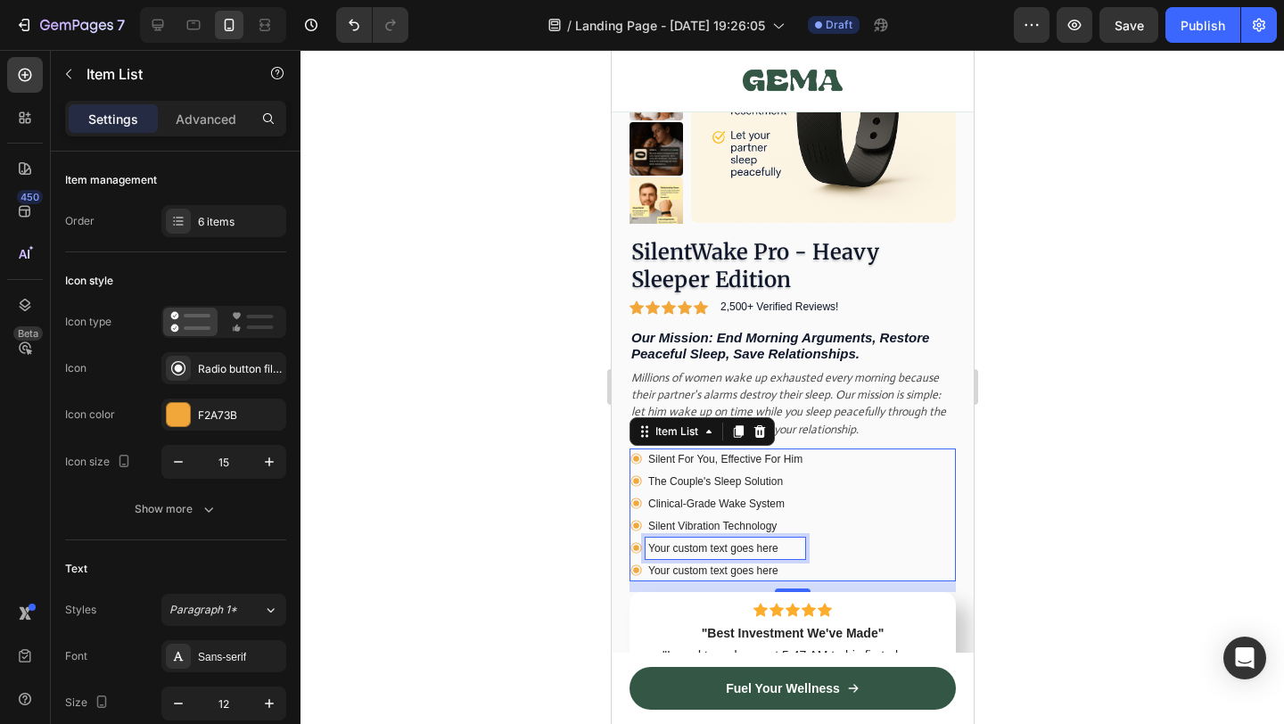
click at [719, 541] on p "Your custom text goes here" at bounding box center [725, 549] width 154 height 16
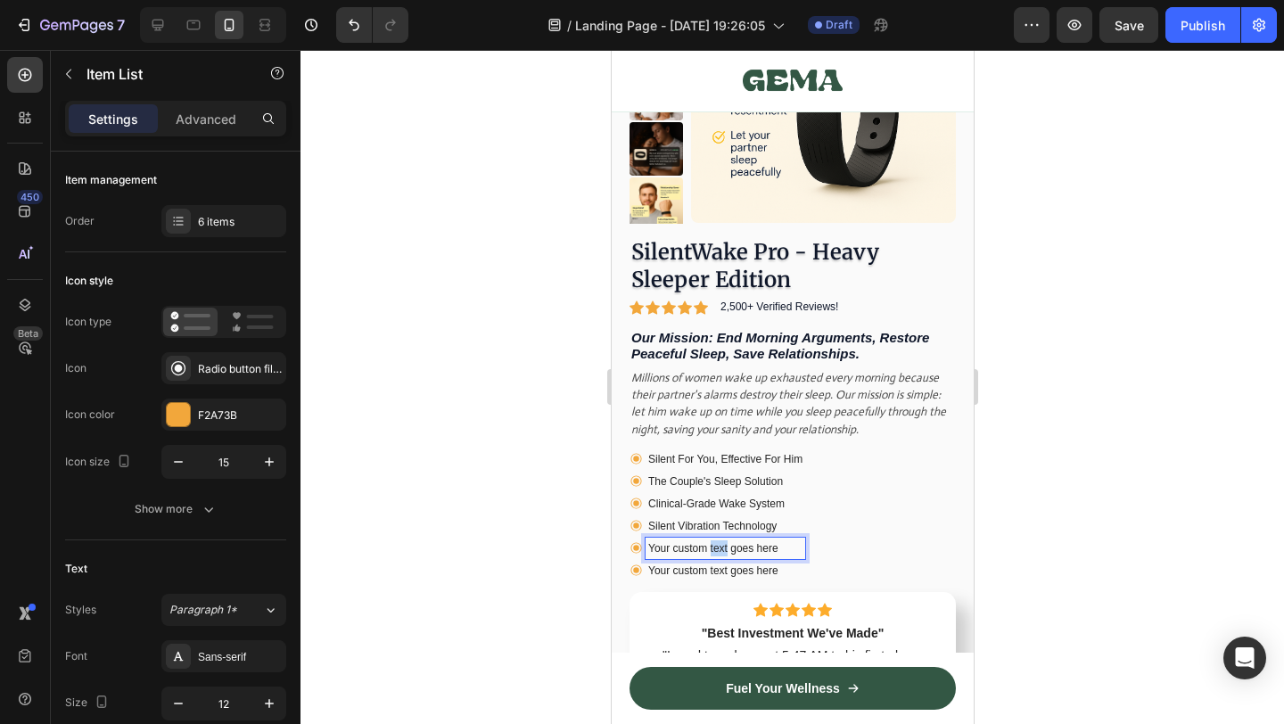
click at [719, 541] on p "Your custom text goes here" at bounding box center [725, 549] width 154 height 16
click at [735, 545] on p "Finally - mornings without resentment" at bounding box center [736, 549] width 177 height 16
click at [706, 563] on p "Your custom text goes here" at bounding box center [725, 571] width 154 height 16
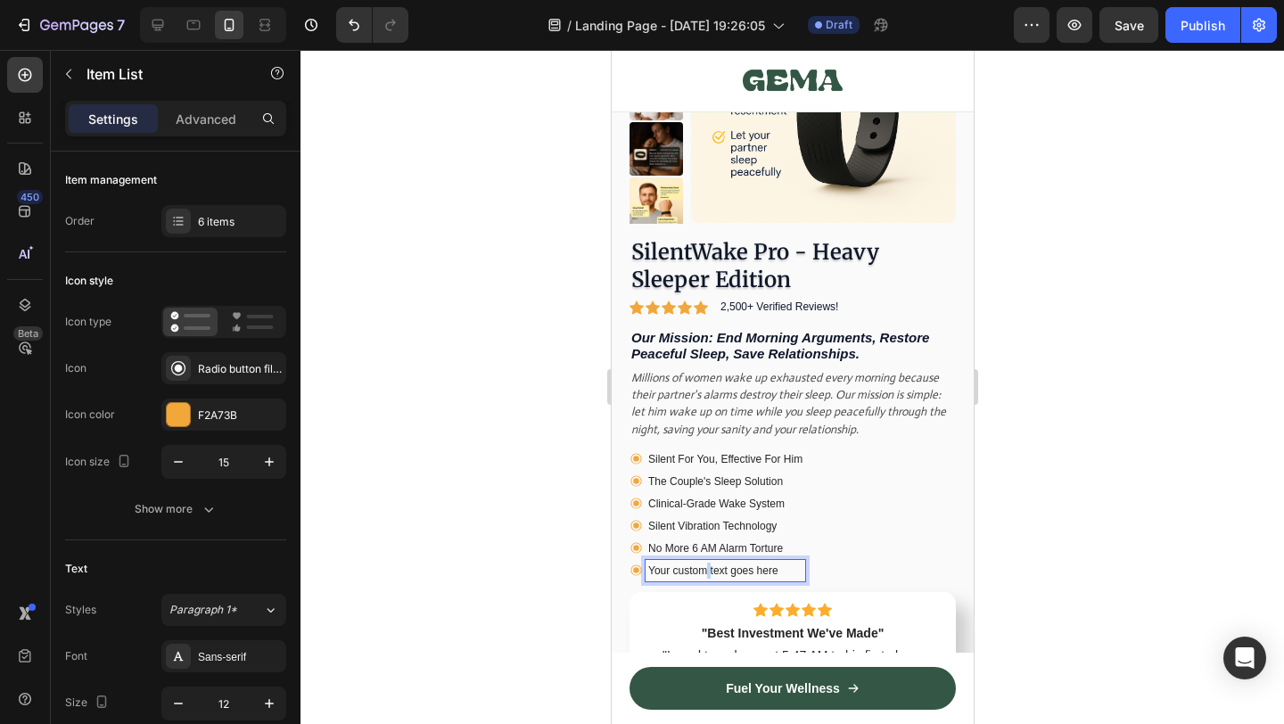
click at [706, 563] on p "Your custom text goes here" at bounding box center [725, 571] width 154 height 16
click at [1101, 509] on div at bounding box center [793, 387] width 984 height 674
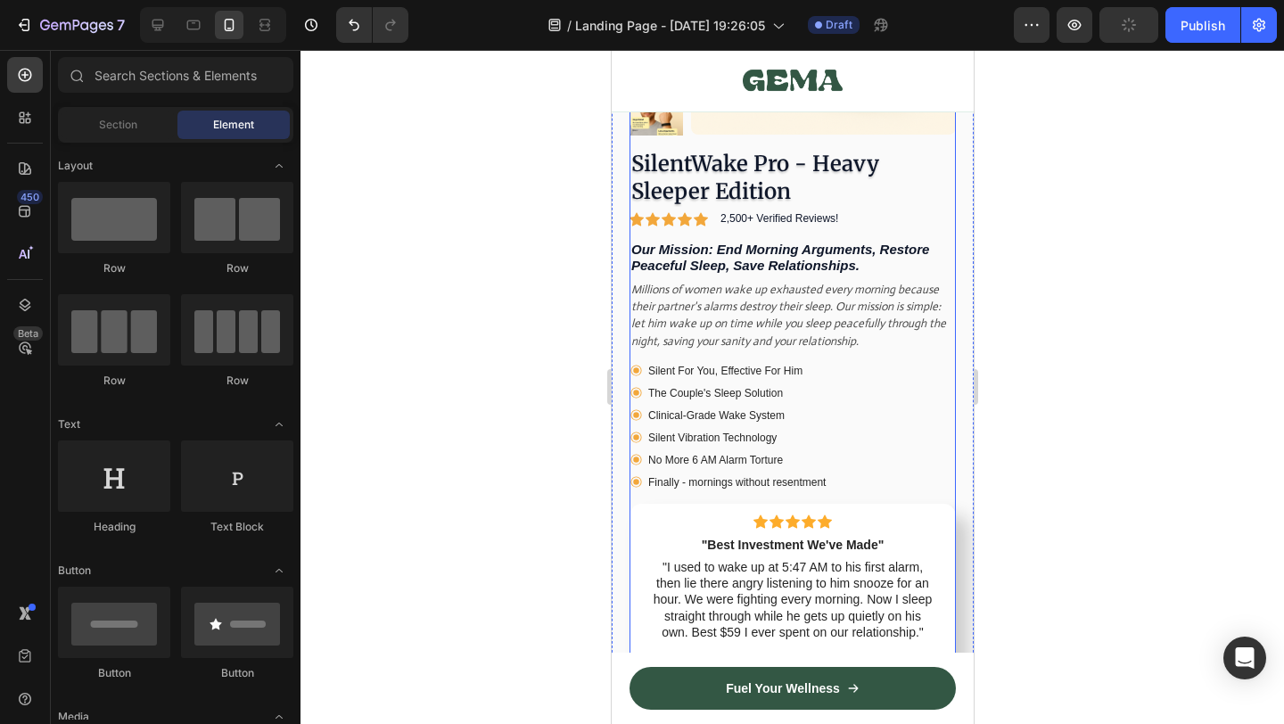
scroll to position [9863, 0]
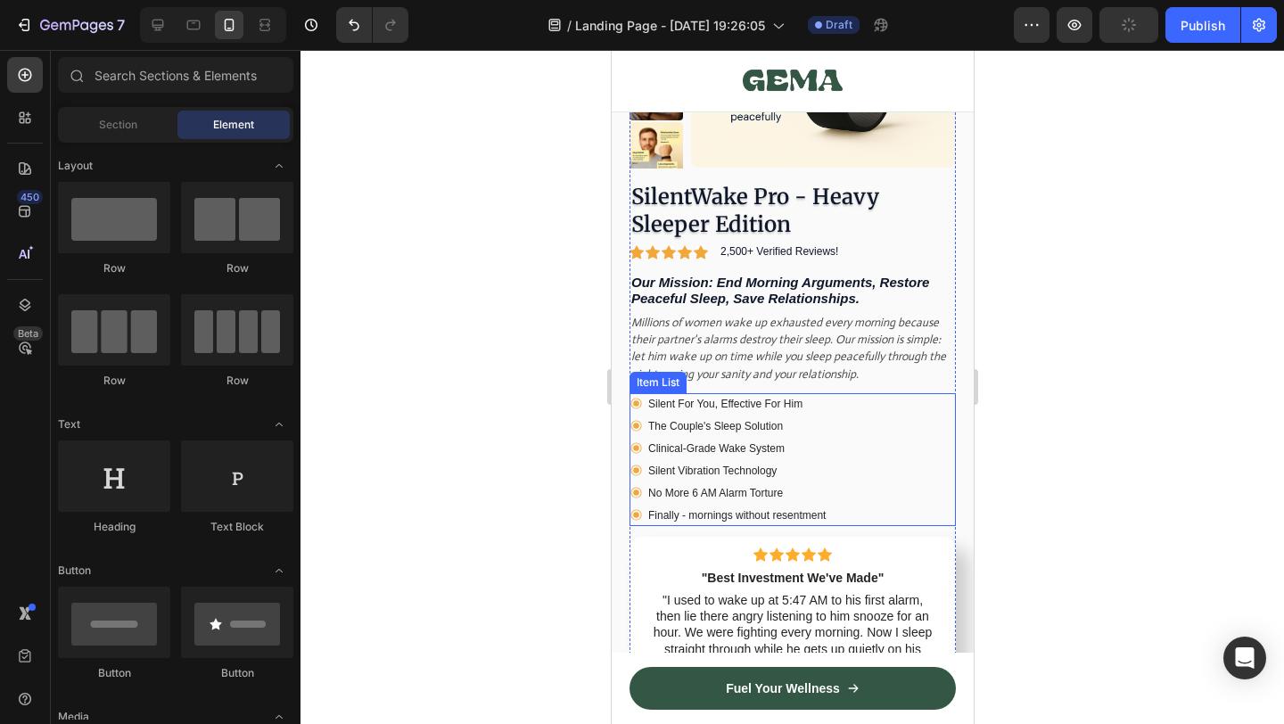
click at [894, 481] on div "Silent For You, Effective For Him The Couple's Sleep Solution Clinical-Grade Wa…" at bounding box center [792, 459] width 326 height 133
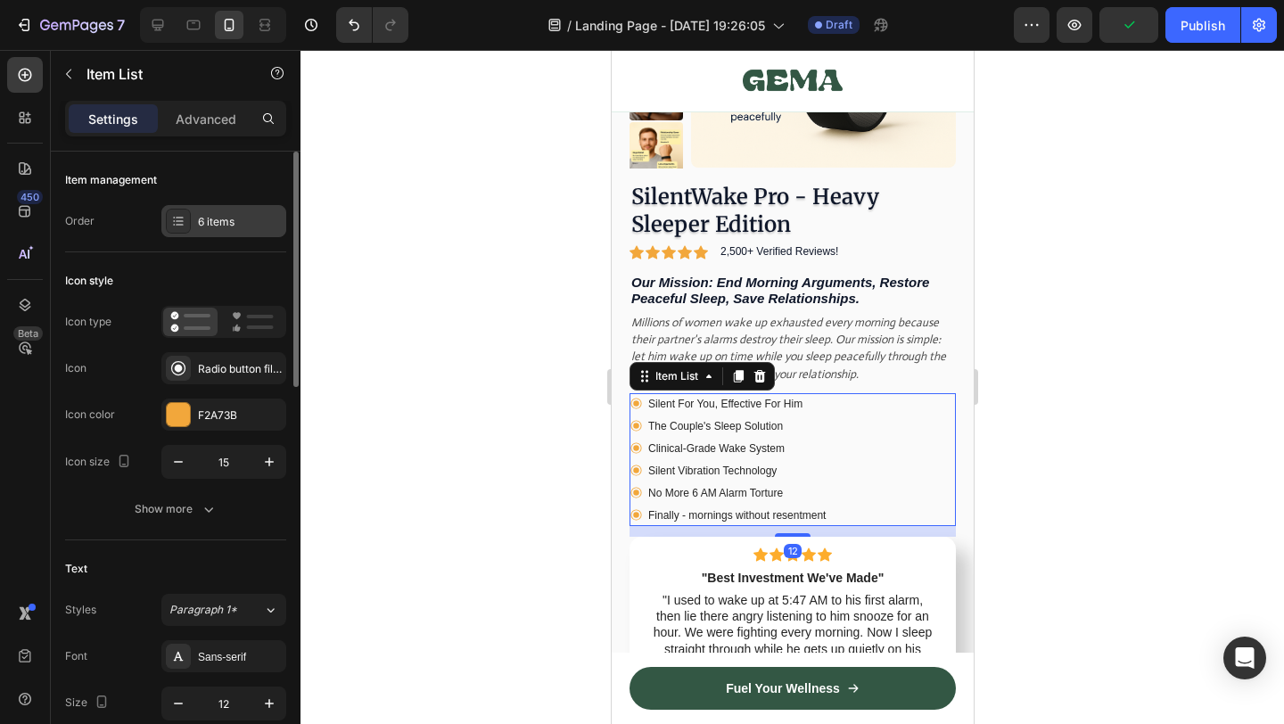
click at [226, 222] on div "6 items" at bounding box center [240, 222] width 84 height 16
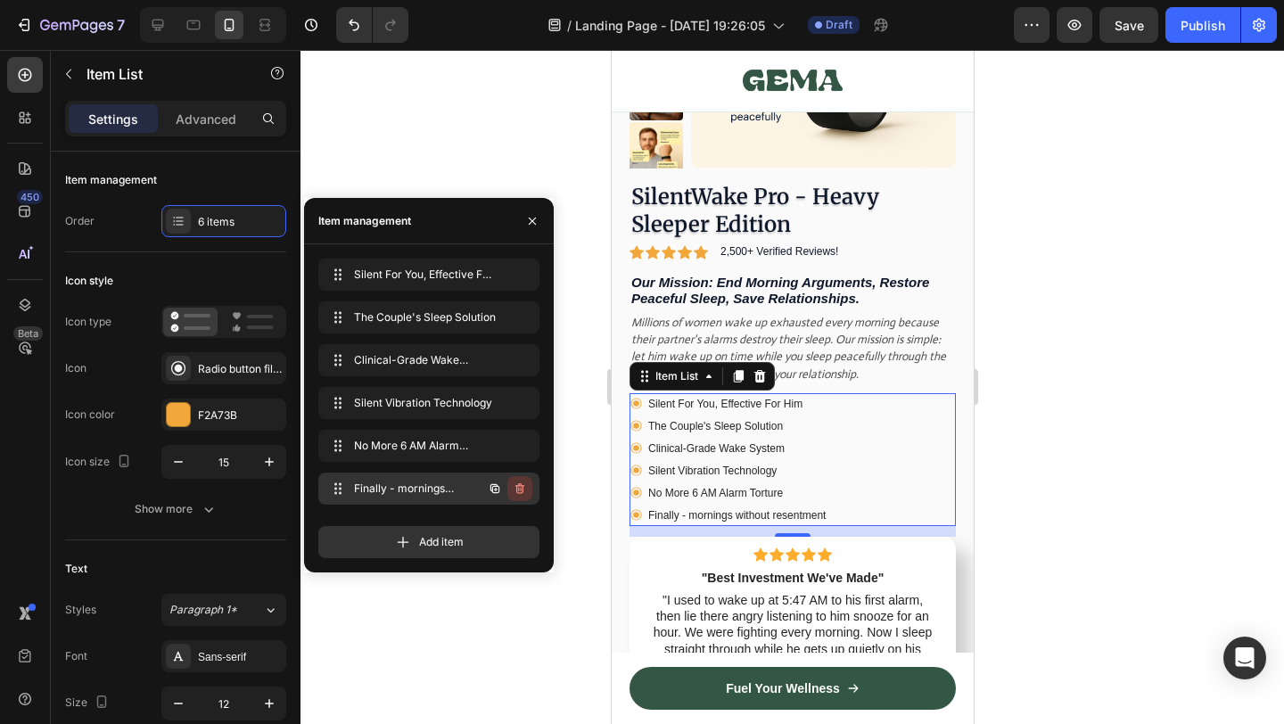
click at [516, 488] on icon "button" at bounding box center [520, 488] width 9 height 11
click at [516, 488] on div "Delete" at bounding box center [507, 489] width 33 height 16
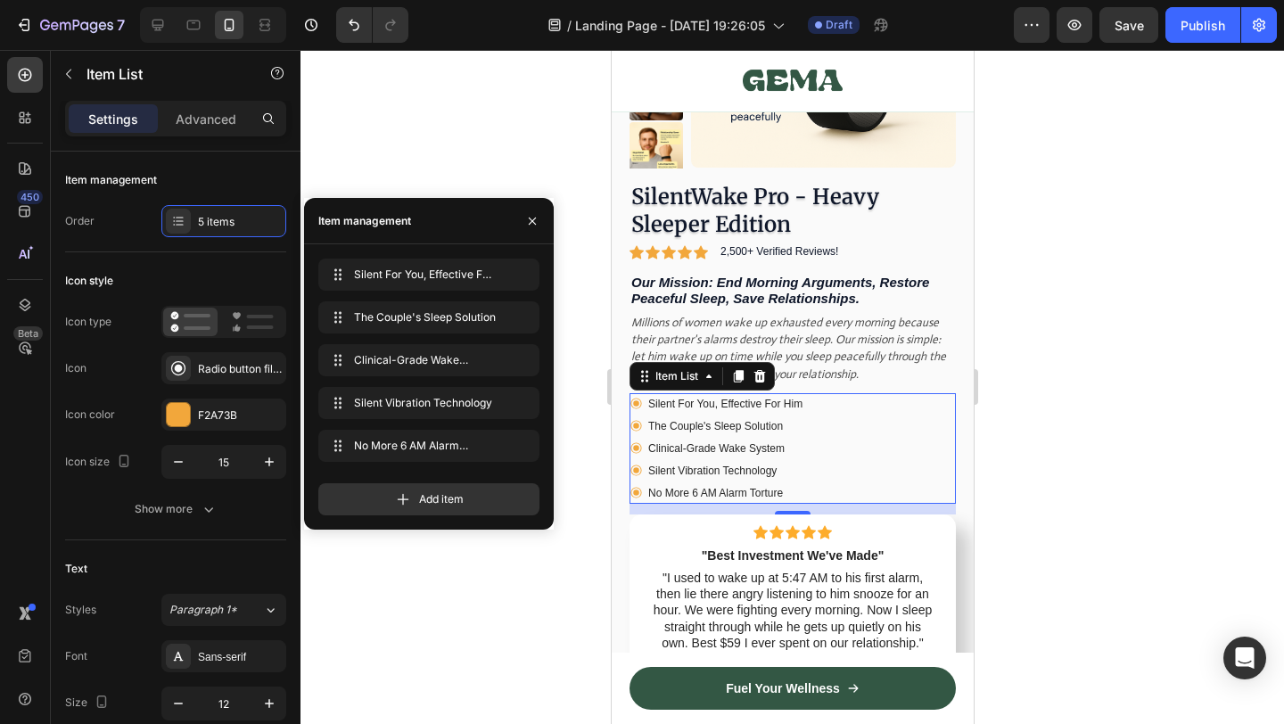
click at [1094, 394] on div at bounding box center [793, 387] width 984 height 674
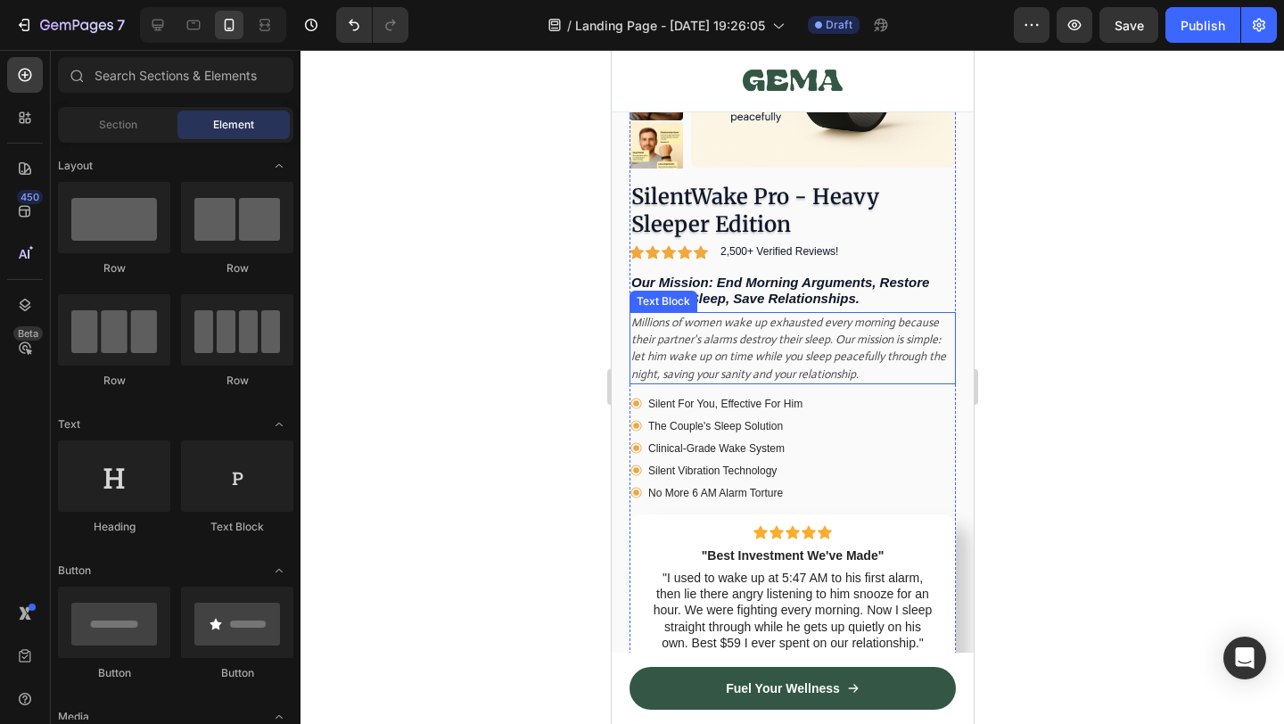
scroll to position [9814, 0]
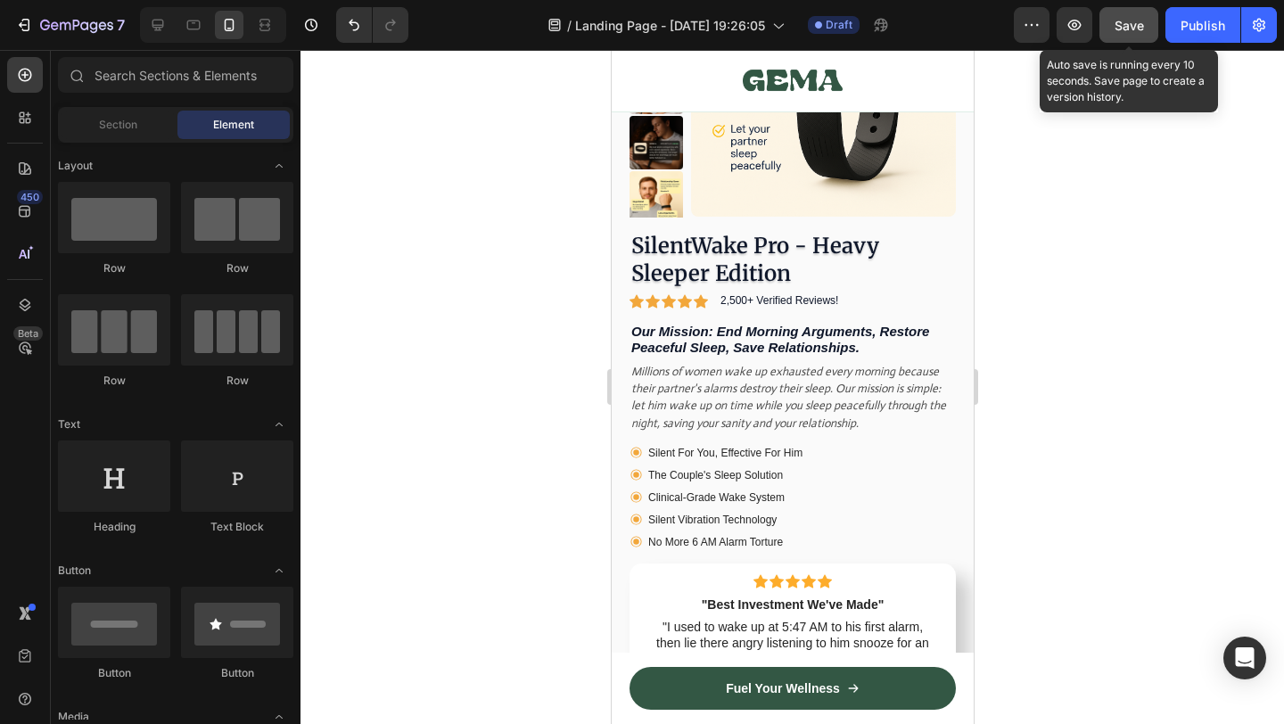
click at [1146, 21] on button "Save" at bounding box center [1129, 25] width 59 height 36
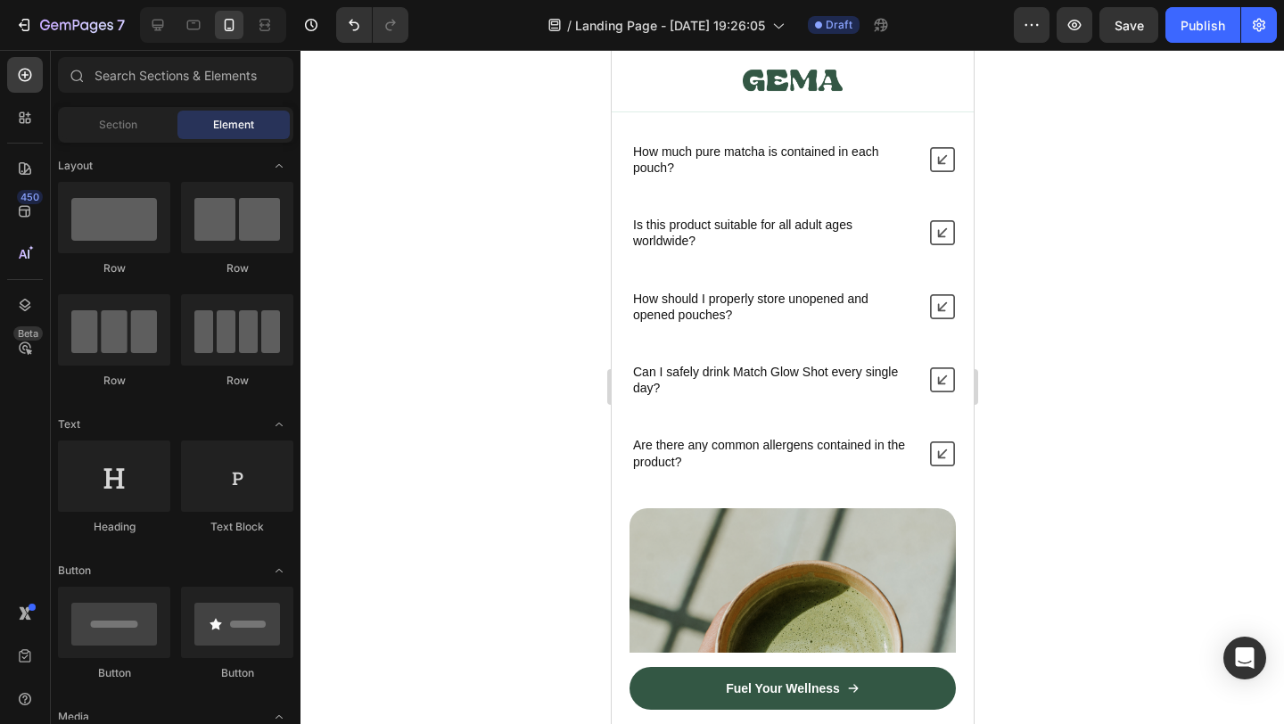
scroll to position [13175, 0]
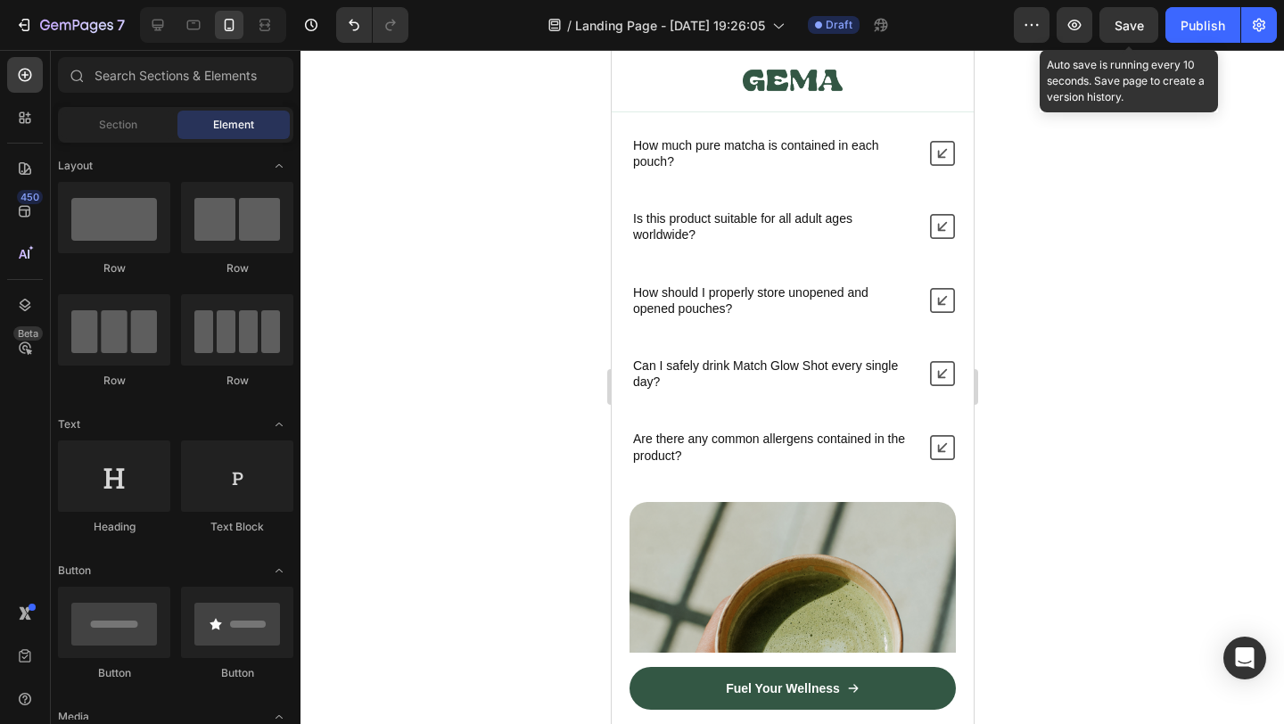
click at [1121, 29] on span "Save" at bounding box center [1129, 25] width 29 height 15
